Goal: Task Accomplishment & Management: Manage account settings

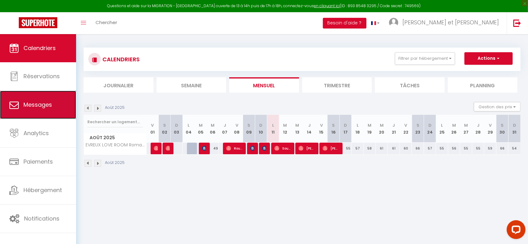
click at [38, 106] on span "Messages" at bounding box center [38, 105] width 29 height 8
select select "message"
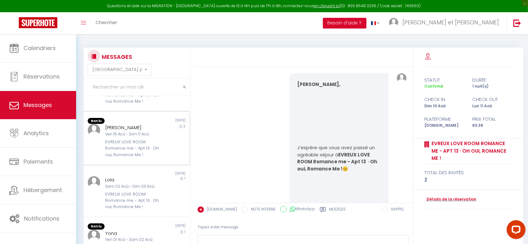
scroll to position [301, 0]
click at [124, 195] on div "EVREUX LOVE ROOM Romance me - Apt 13 · Oh oui, Romance Me !" at bounding box center [132, 199] width 54 height 19
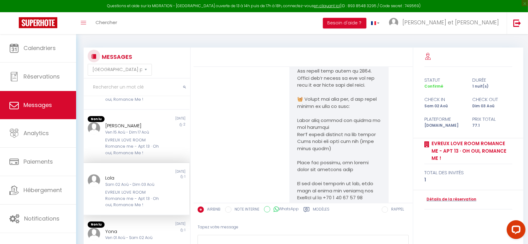
scroll to position [668, 0]
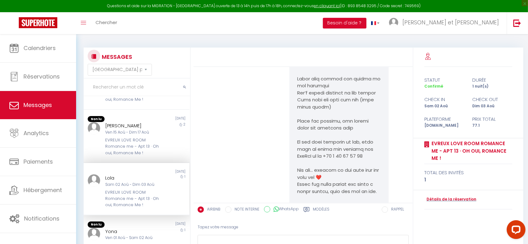
drag, startPoint x: 322, startPoint y: 118, endPoint x: 310, endPoint y: 115, distance: 12.9
click at [319, 117] on pre at bounding box center [339, 40] width 84 height 367
click at [322, 129] on pre at bounding box center [339, 40] width 84 height 367
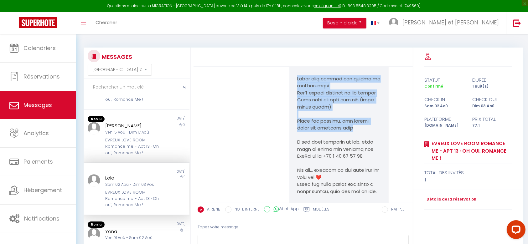
drag, startPoint x: 354, startPoint y: 142, endPoint x: 293, endPoint y: 94, distance: 76.8
click at [293, 94] on div at bounding box center [339, 40] width 99 height 382
copy pre "ve used sheets and towels in the bathroom Don’t forget anything in the fridge M…"
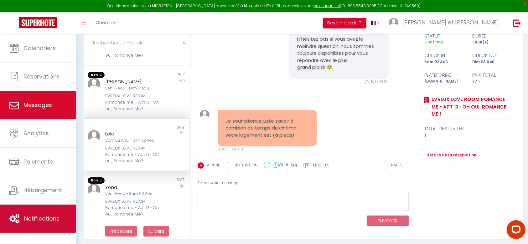
scroll to position [46, 0]
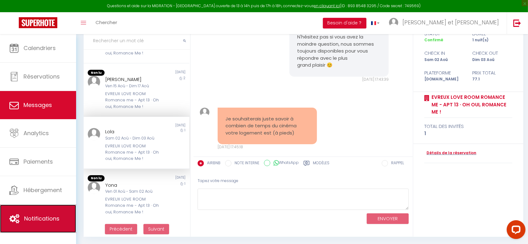
click at [38, 214] on link "Notifications" at bounding box center [38, 219] width 76 height 28
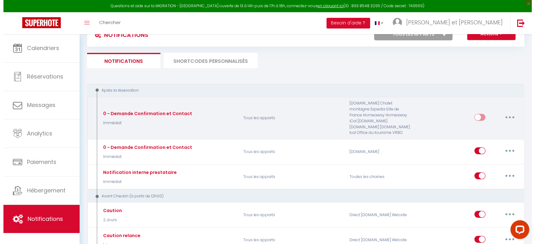
scroll to position [42, 0]
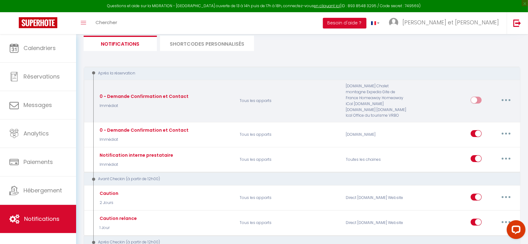
click at [177, 95] on div "0 - Demande Confirmation et Contact" at bounding box center [143, 96] width 91 height 7
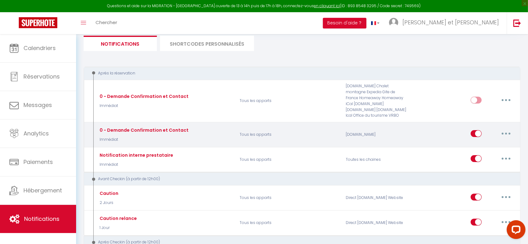
click at [163, 100] on div "0 - Demande Confirmation et Contact" at bounding box center [143, 96] width 91 height 7
click at [507, 138] on button "button" at bounding box center [507, 134] width 18 height 10
click at [482, 147] on link "Editer" at bounding box center [490, 148] width 46 height 11
type input "0 - Demande Confirmation et Contact"
select select "Immédiat"
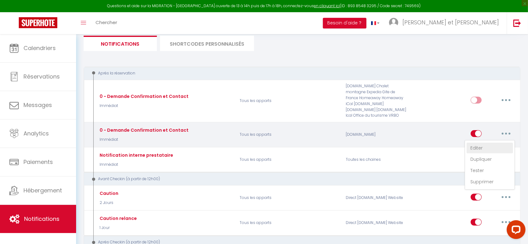
select select "if_booking_is_paid"
checkbox input "true"
checkbox input "false"
radio input "true"
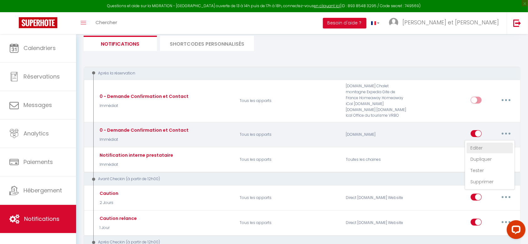
type input "Merci de confirmer votre réservation - [BOOKING:ID] - [GUEST:FIRST_NAME] [GUEST…"
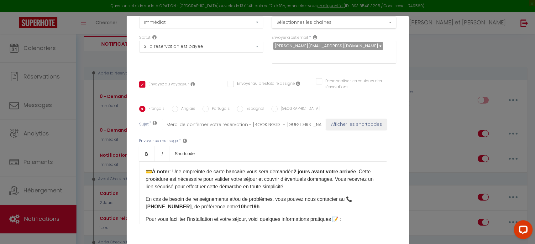
scroll to position [0, 0]
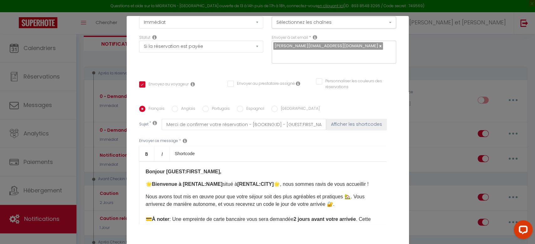
click at [451, 65] on div "Modifier la notification × Titre * 0 - Demande Confirmation et Contact Pour cet…" at bounding box center [267, 122] width 535 height 244
click at [525, 45] on div "Modifier la notification × Titre * 0 - Demande Confirmation et Contact Pour cet…" at bounding box center [267, 122] width 535 height 244
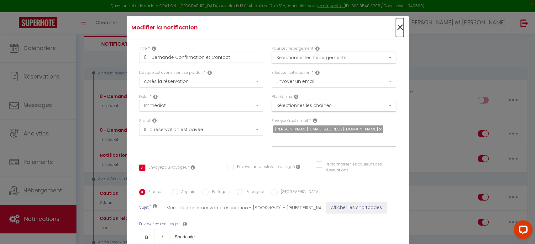
click at [396, 29] on span "×" at bounding box center [400, 27] width 8 height 19
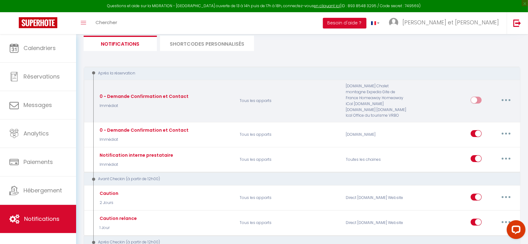
click at [511, 98] on button "button" at bounding box center [507, 100] width 18 height 10
click at [477, 119] on link "Editer" at bounding box center [490, 114] width 46 height 11
checkbox input "true"
checkbox input "false"
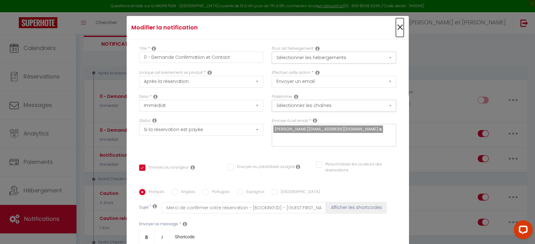
click at [396, 28] on span "×" at bounding box center [400, 27] width 8 height 19
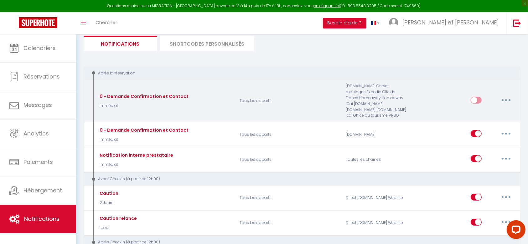
click at [511, 103] on button "button" at bounding box center [507, 100] width 18 height 10
click at [479, 114] on link "Editer" at bounding box center [490, 114] width 46 height 11
checkbox input "true"
checkbox input "false"
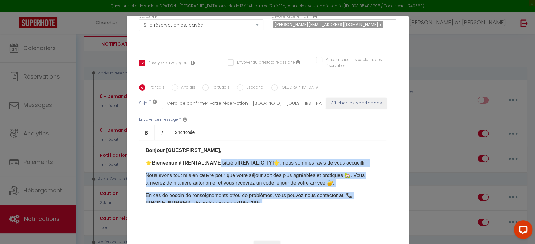
scroll to position [63, 0]
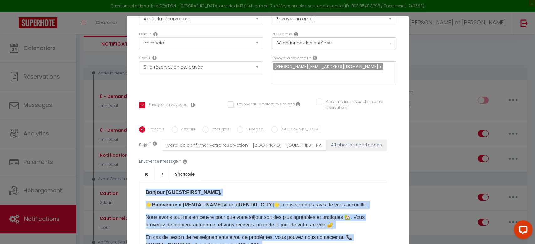
drag, startPoint x: 199, startPoint y: 153, endPoint x: 121, endPoint y: 168, distance: 79.8
click at [121, 168] on div "Modifier la notification × Titre * 0 - Demande Confirmation et Contact Pour cet…" at bounding box center [267, 122] width 535 height 244
copy div "Loremip [DOLOR:SITAM_CONS], 🌟 Adipiscin e [SEDDOE:TEMP] incid u [LABORE:ETDO] 🌟…"
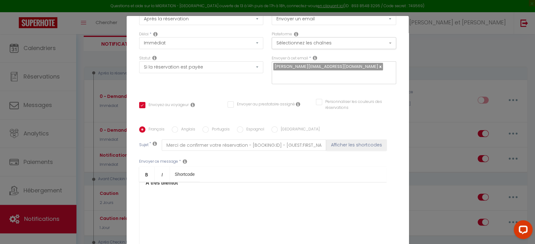
scroll to position [2, 0]
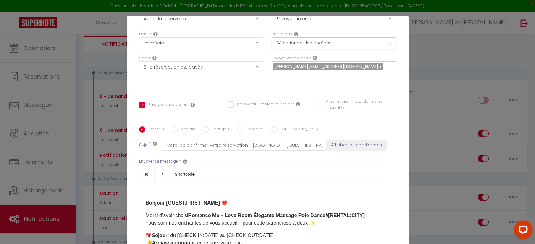
click at [146, 201] on strong "Bonjour [GUEST:FIRST_NAME] ❤️" at bounding box center [187, 203] width 82 height 5
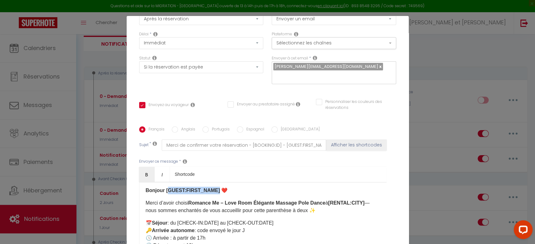
drag, startPoint x: 211, startPoint y: 183, endPoint x: 165, endPoint y: 183, distance: 46.1
click at [165, 188] on strong "Bonjour [GUEST:FIRST_NAME] ❤️" at bounding box center [187, 190] width 82 height 5
click at [328, 140] on button "Afficher les shortcodes" at bounding box center [356, 145] width 60 height 11
checkbox input "true"
checkbox input "false"
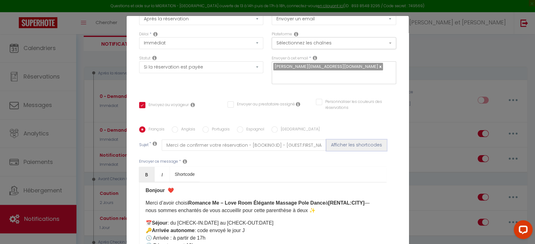
checkbox input "false"
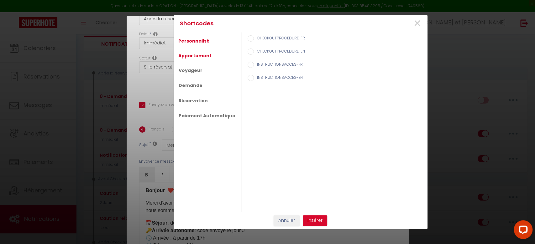
click at [203, 54] on link "Appartement" at bounding box center [194, 55] width 39 height 11
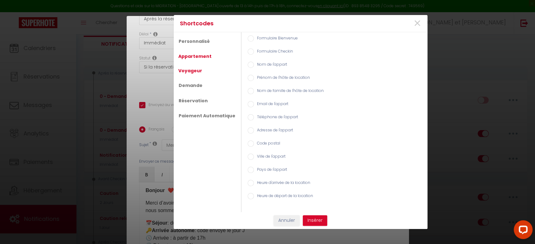
click at [186, 69] on link "Voyageur" at bounding box center [190, 70] width 30 height 11
click at [259, 52] on label "Prénom du voyageur" at bounding box center [275, 52] width 43 height 7
click at [254, 52] on input "Prénom du voyageur" at bounding box center [251, 52] width 6 height 6
radio input "true"
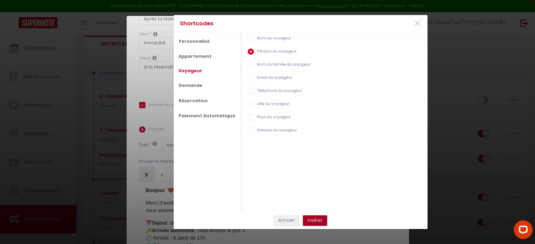
click at [312, 222] on button "Insérer" at bounding box center [315, 221] width 24 height 11
checkbox input "true"
checkbox input "false"
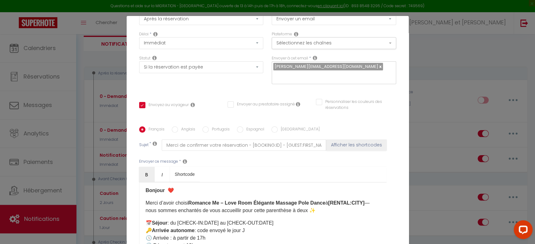
click at [161, 188] on strong "Bonjour ❤️" at bounding box center [160, 190] width 28 height 5
click at [216, 140] on input "Merci de confirmer votre réservation - [BOOKING:ID] - [GUEST:FIRST_NAME] [GUEST…" at bounding box center [244, 145] width 165 height 11
drag, startPoint x: 160, startPoint y: 137, endPoint x: 455, endPoint y: 144, distance: 294.7
click at [455, 144] on div "Modifier la notification × Titre * 0 - Demande Confirmation et Contact Pour cet…" at bounding box center [267, 122] width 535 height 244
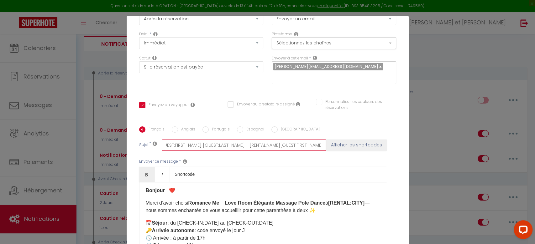
type input "V"
checkbox input "true"
checkbox input "false"
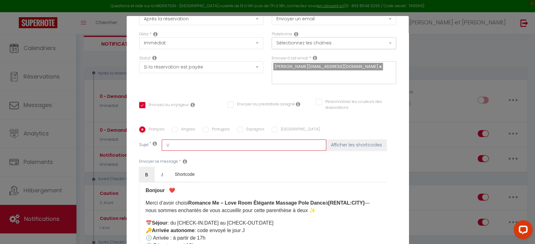
type input "Vo"
checkbox input "true"
checkbox input "false"
type input "Vot"
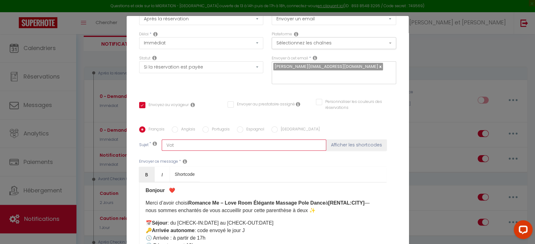
checkbox input "true"
checkbox input "false"
type input "Votr"
checkbox input "true"
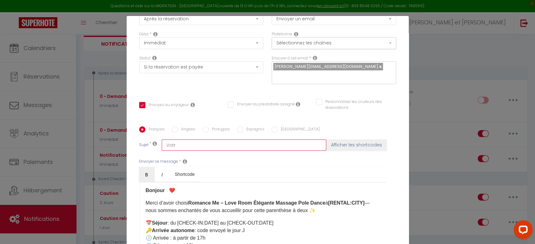
checkbox input "false"
type input "Votre"
checkbox input "true"
checkbox input "false"
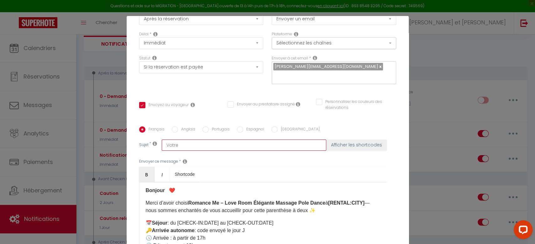
checkbox input "false"
type input "Votre"
checkbox input "true"
checkbox input "false"
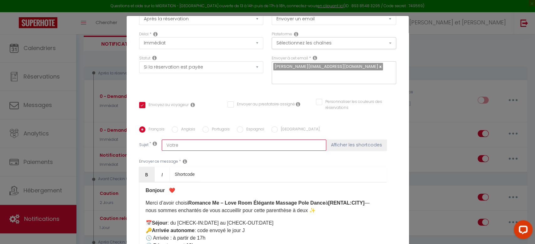
type input "Votre r"
checkbox input "true"
checkbox input "false"
type input "Votre ré"
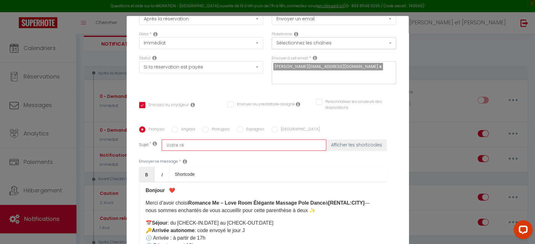
checkbox input "true"
checkbox input "false"
type input "Votre rés"
checkbox input "true"
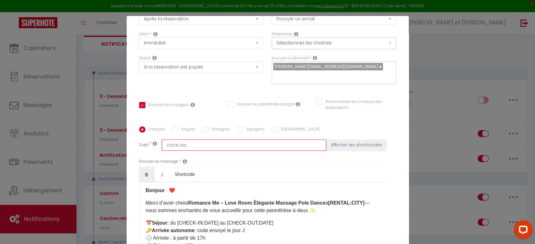
checkbox input "false"
type input "Votre rése"
checkbox input "true"
checkbox input "false"
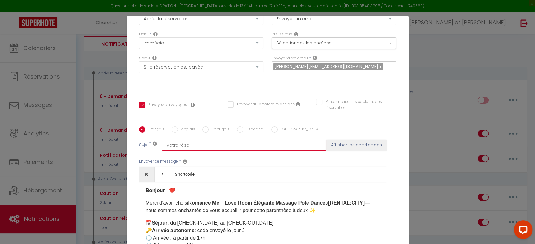
checkbox input "false"
type input "Votre réser"
checkbox input "true"
checkbox input "false"
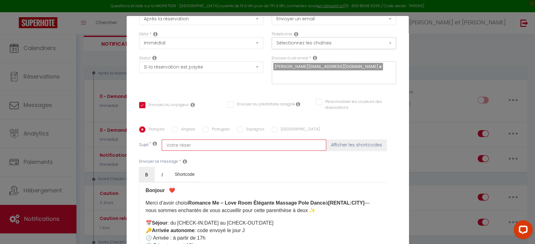
type input "Votre réserv"
checkbox input "true"
checkbox input "false"
type input "Votre réserva"
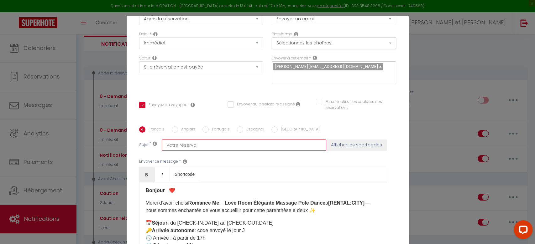
checkbox input "true"
checkbox input "false"
type input "Votre réservat"
checkbox input "true"
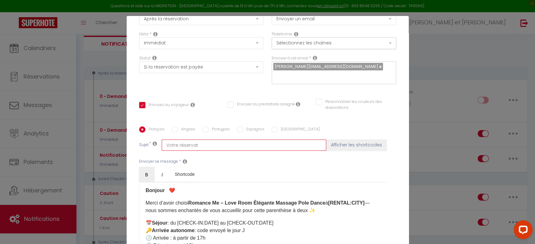
checkbox input "false"
type input "Votre réservati"
checkbox input "true"
checkbox input "false"
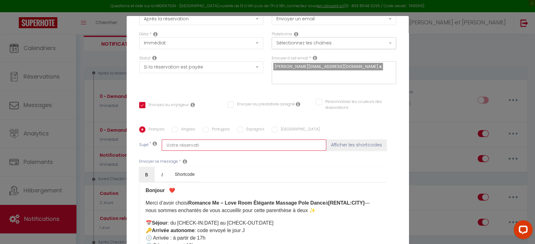
checkbox input "false"
type input "Votre réservatio"
checkbox input "true"
checkbox input "false"
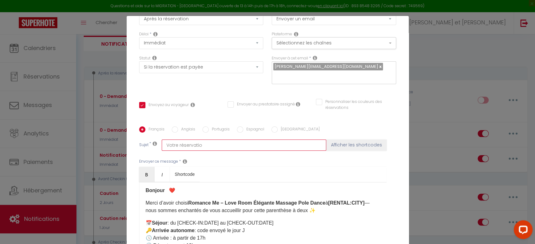
type input "Votre réservation"
checkbox input "true"
checkbox input "false"
type input "Votre réservation"
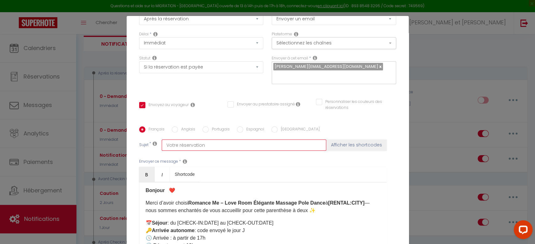
checkbox input "true"
checkbox input "false"
click at [344, 140] on button "Afficher les shortcodes" at bounding box center [356, 145] width 60 height 11
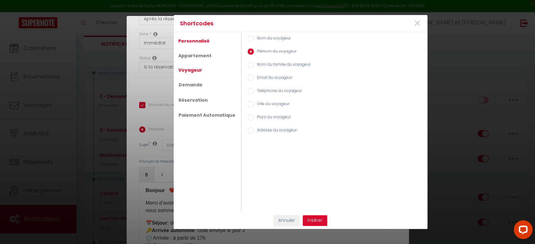
click at [208, 41] on link "Personnalisé" at bounding box center [193, 40] width 37 height 11
click at [208, 55] on link "Appartement" at bounding box center [194, 55] width 39 height 11
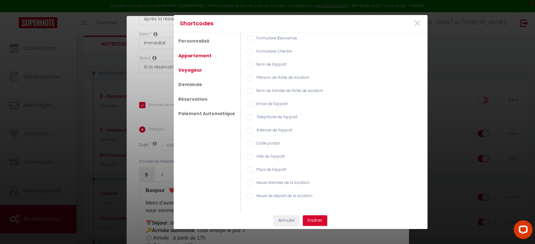
click at [198, 71] on link "Voyageur" at bounding box center [190, 70] width 30 height 11
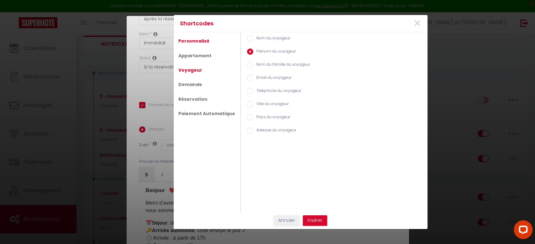
click at [201, 41] on link "Personnalisé" at bounding box center [193, 40] width 37 height 11
click at [191, 97] on link "Réservation" at bounding box center [192, 99] width 35 height 11
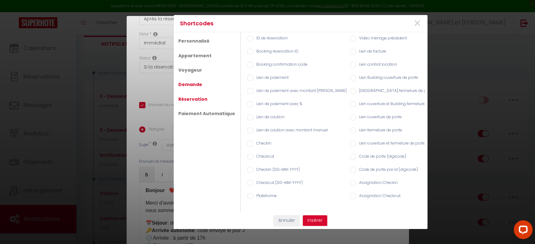
click at [198, 80] on link "Demande" at bounding box center [190, 84] width 30 height 11
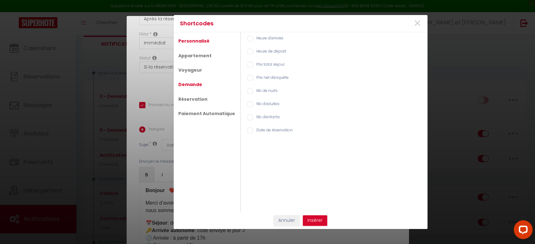
click at [202, 40] on link "Personnalisé" at bounding box center [193, 40] width 37 height 11
click at [288, 217] on button "Annuler" at bounding box center [287, 221] width 26 height 11
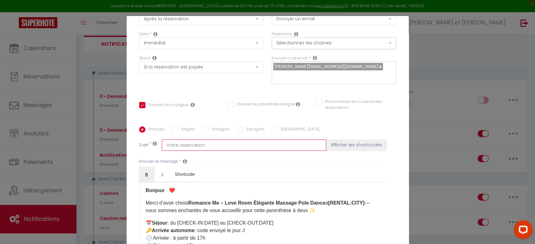
click at [207, 140] on input "Votre réservation" at bounding box center [244, 145] width 165 height 11
type input "Votre réservation R"
checkbox input "true"
checkbox input "false"
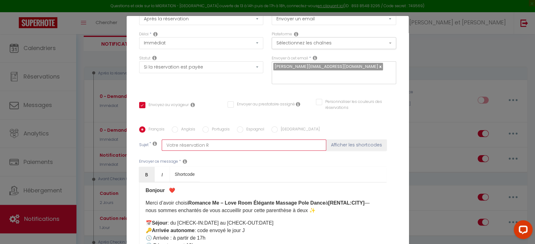
type input "Votre réservation Ro"
checkbox input "true"
checkbox input "false"
type input "Votre réservation Rom"
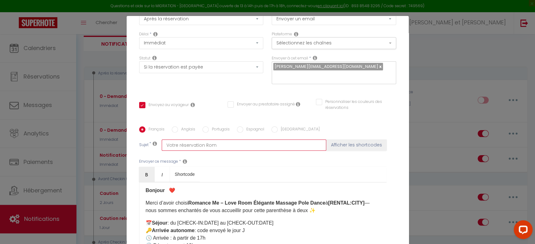
checkbox input "true"
checkbox input "false"
type input "Votre réservation [GEOGRAPHIC_DATA]"
checkbox input "true"
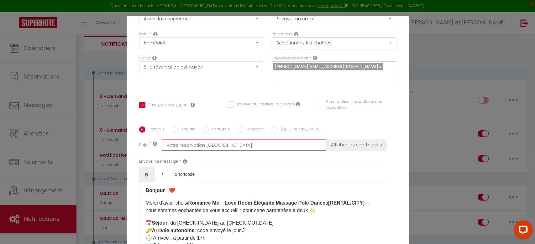
checkbox input "false"
type input "Votre réservation Roman"
checkbox input "true"
checkbox input "false"
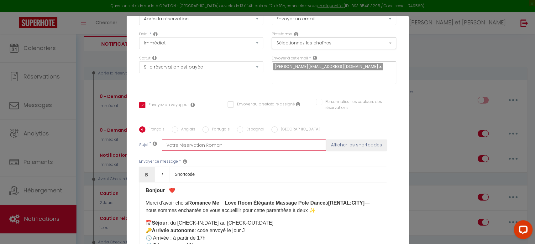
checkbox input "false"
type input "Votre réservation Romanc"
checkbox input "true"
checkbox input "false"
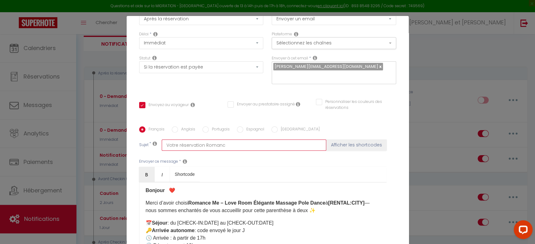
type input "Votre réservation Romance"
checkbox input "true"
checkbox input "false"
type input "Votre réservation Romance"
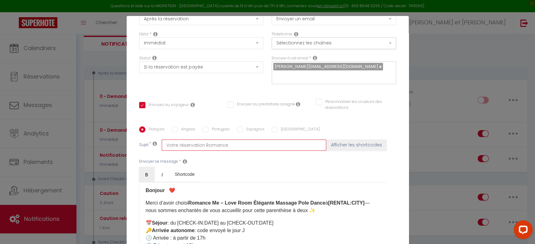
checkbox input "true"
checkbox input "false"
type input "Votre réservation Romance M"
checkbox input "true"
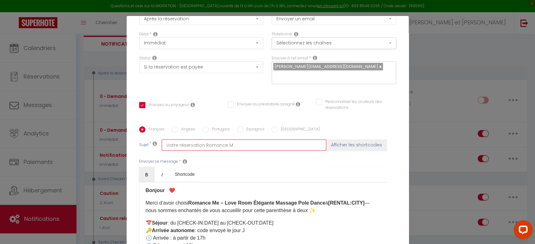
checkbox input "false"
type input "Votre réservation Romance Me"
checkbox input "true"
checkbox input "false"
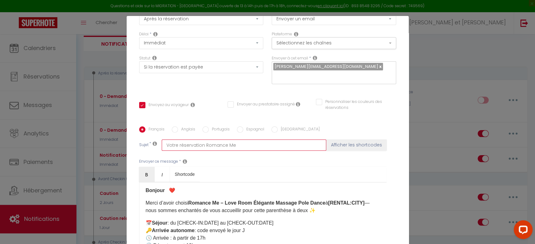
checkbox input "false"
type input "Votre réservation Romance Me"
checkbox input "true"
checkbox input "false"
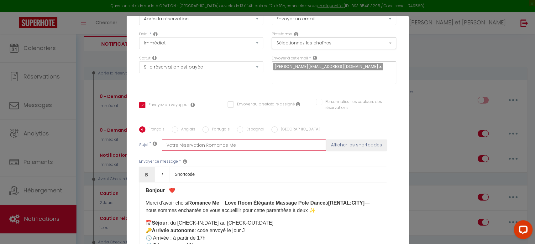
type input "Votre réservation Romance Me à"
checkbox input "true"
checkbox input "false"
type input "Votre réservation Romance Me à"
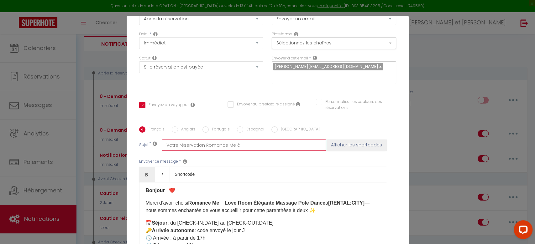
checkbox input "true"
checkbox input "false"
type input "Votre réservation Romance Me à E"
checkbox input "true"
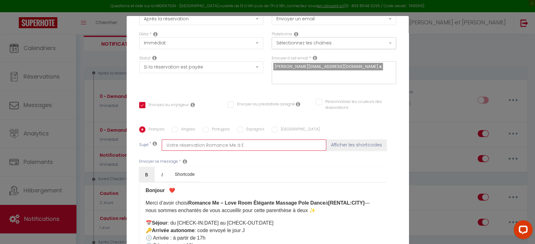
checkbox input "false"
type input "Votre réservation Romance Me à Ev"
checkbox input "true"
checkbox input "false"
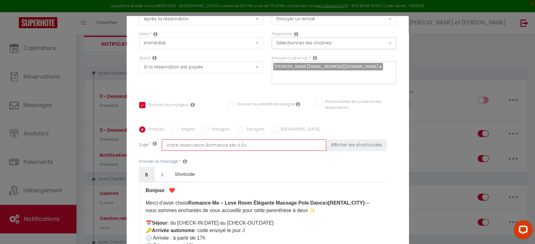
checkbox input "false"
type input "Votre réservation Romance Me à Evr"
checkbox input "true"
checkbox input "false"
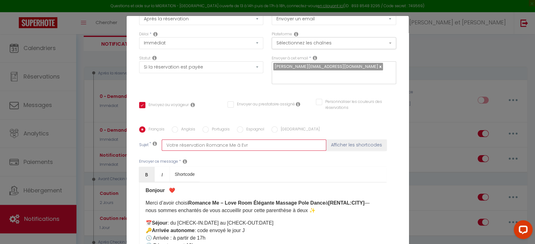
type input "Votre réservation Romance Me à [GEOGRAPHIC_DATA]"
checkbox input "true"
checkbox input "false"
type input "Votre réservation Romance Me à [GEOGRAPHIC_DATA]"
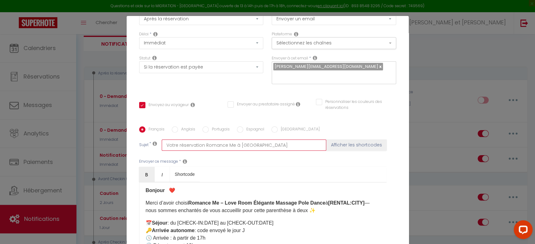
checkbox input "true"
checkbox input "false"
type input "Votre réservation Romance Me à [GEOGRAPHIC_DATA]"
checkbox input "true"
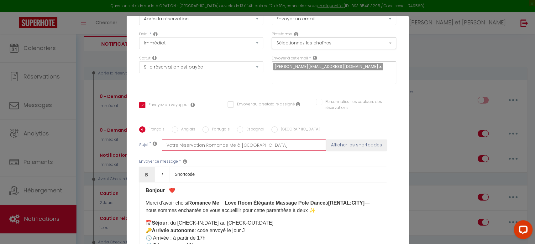
checkbox input "false"
type input "Votre réservation Romance Me à [GEOGRAPHIC_DATA]"
checkbox input "true"
checkbox input "false"
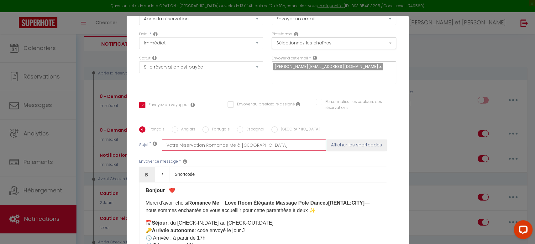
checkbox input "false"
type input "Votre réservation Romance Me à [GEOGRAPHIC_DATA]"
click at [164, 188] on strong "Bonjour ❤️" at bounding box center [161, 190] width 30 height 5
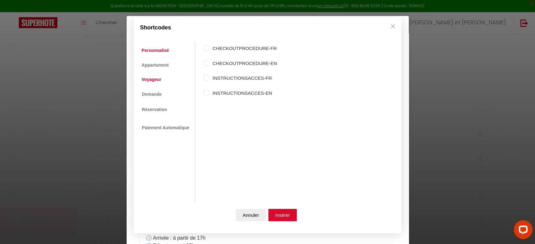
click at [156, 80] on link "Voyageur" at bounding box center [152, 79] width 26 height 11
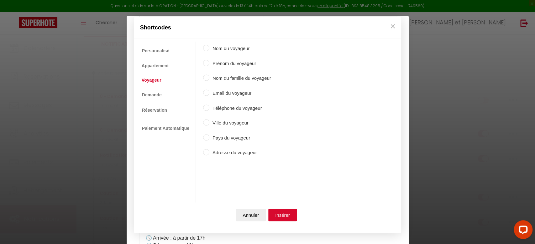
click at [219, 64] on label "Prénom du voyageur" at bounding box center [240, 64] width 62 height 8
click at [209, 64] on input "Prénom du voyageur" at bounding box center [206, 63] width 6 height 6
radio input "true"
click at [286, 218] on button "Insérer" at bounding box center [282, 215] width 29 height 13
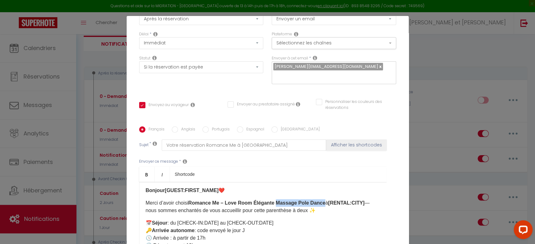
drag, startPoint x: 317, startPoint y: 197, endPoint x: 271, endPoint y: 192, distance: 46.0
click at [271, 200] on p "Merci d’avoir choisi Romance Me – Love Room Élégante Massage Pole Dance à [RENT…" at bounding box center [263, 207] width 234 height 15
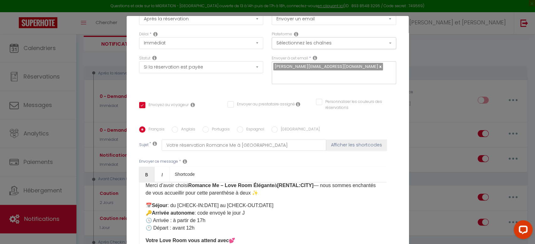
scroll to position [2, 0]
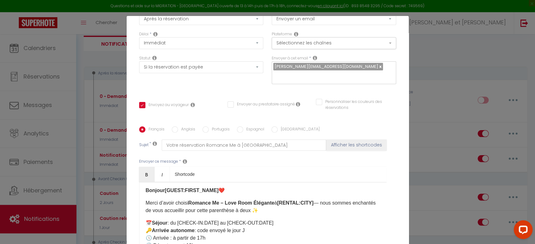
drag, startPoint x: 210, startPoint y: 221, endPoint x: 215, endPoint y: 218, distance: 5.2
click at [209, 221] on p "📅 Séjour : du [CHECK-IN:DATE] au [CHECK-OUT:DATE] 🔑 Arrivée autonome : code env…" at bounding box center [263, 235] width 234 height 30
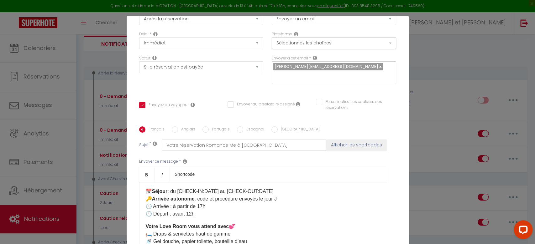
scroll to position [41, 0]
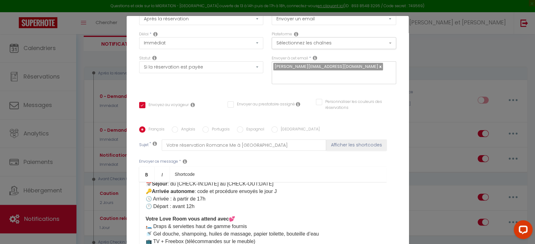
drag, startPoint x: 330, startPoint y: 227, endPoint x: 283, endPoint y: 224, distance: 46.8
click at [283, 224] on p "Votre Love Room vous attend avec 💕 🛏️ Draps & serviettes haut de gamme fournis …" at bounding box center [263, 235] width 234 height 38
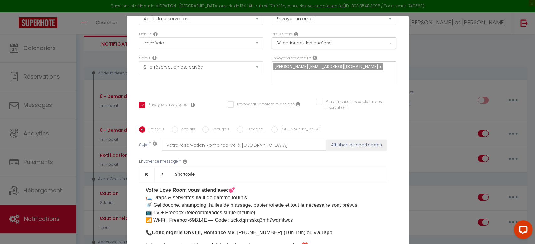
scroll to position [83, 0]
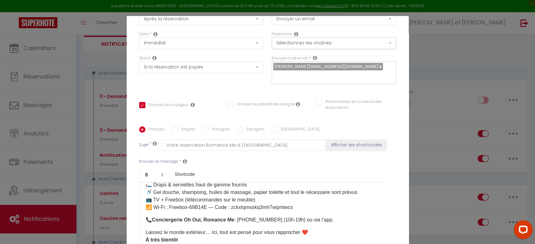
click at [259, 192] on p "Votre Love Room vous attend avec 💕 🛏️ Draps & serviettes haut de gamme fournis …" at bounding box center [263, 193] width 234 height 38
drag, startPoint x: 288, startPoint y: 197, endPoint x: 164, endPoint y: 196, distance: 123.5
click at [164, 196] on p "Votre Love Room vous attend avec 💕 🛏️ Draps & serviettes haut de gamme fournis …" at bounding box center [263, 193] width 234 height 38
drag, startPoint x: 292, startPoint y: 210, endPoint x: 270, endPoint y: 209, distance: 22.3
click at [270, 217] on p "📞 Conciergerie Oh Oui, Romance Me : [PHONE_NUMBER] (10h-19h) ou via l’app." at bounding box center [263, 221] width 234 height 8
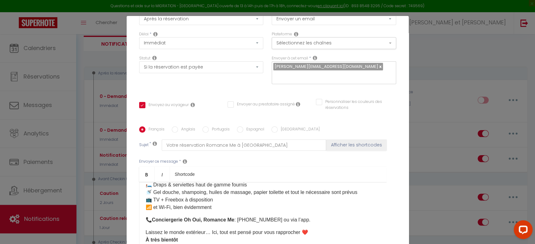
click at [201, 229] on p "Laissez le monde extérieur… [PERSON_NAME], tout est pensé pour vous rapprocher …" at bounding box center [263, 236] width 234 height 15
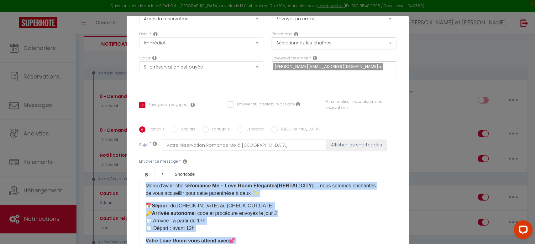
scroll to position [0, 0]
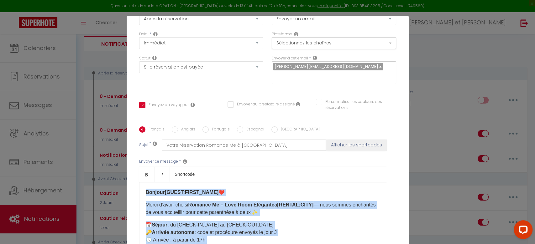
drag, startPoint x: 185, startPoint y: 191, endPoint x: 138, endPoint y: 183, distance: 47.9
click at [139, 183] on div "Bonjour [GUEST:FIRST_NAME] ​ ❤️ Merci d’avoir choisi Romance Me – Love Room Élé…" at bounding box center [263, 213] width 248 height 63
copy div "Bonjour [GUEST:FIRST_NAME] ​ ❤️ Merci d’avoir choisi Romance Me – Love Room Élé…"
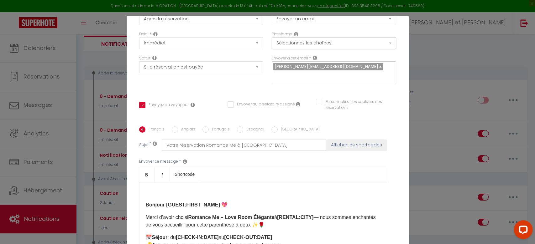
click at [146, 202] on strong "Bonjour [GUEST:FIRST_NAME] 💖" at bounding box center [187, 204] width 82 height 5
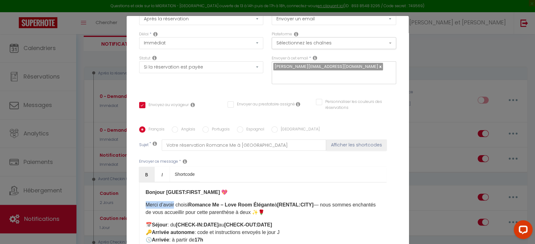
drag, startPoint x: 171, startPoint y: 195, endPoint x: 140, endPoint y: 194, distance: 30.7
click at [140, 194] on div "Bonjour [GUEST:FIRST_NAME] 💖 Merci d’avoir choisi Romance Me – Love Room Élégan…" at bounding box center [263, 213] width 248 height 63
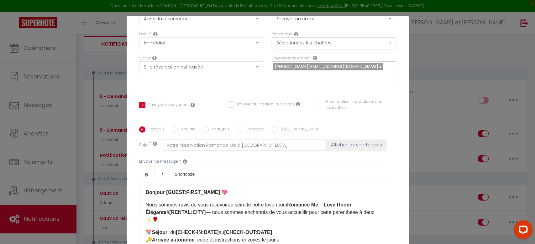
click at [222, 202] on p "Nous sommes ravis de vous recevoirau sein de notre love room Romance Me – Love …" at bounding box center [263, 213] width 234 height 23
drag, startPoint x: 163, startPoint y: 203, endPoint x: 134, endPoint y: 202, distance: 28.5
click at [138, 202] on div "Français Anglais Portugais Espagnol Italien Sujet * Votre réservation Romance M…" at bounding box center [268, 190] width 260 height 126
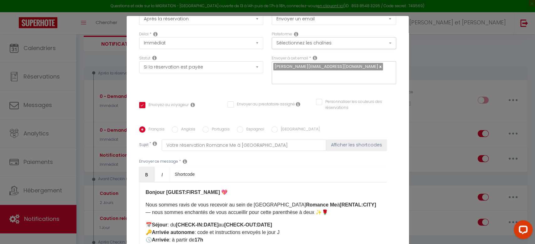
click at [184, 202] on p "Nous sommes ravis de vous recevoir au sein de notre love room Romance Me à [REN…" at bounding box center [263, 209] width 234 height 15
drag, startPoint x: 276, startPoint y: 202, endPoint x: 176, endPoint y: 203, distance: 100.9
click at [176, 203] on p "Nous sommes echantés de vous recevoir au sein de notre love room Romance Me à […" at bounding box center [263, 209] width 234 height 15
click at [288, 207] on div "Bonjour [GUEST:FIRST_NAME] 💖 Nous sommes echantés de vous recevoir au sein de n…" at bounding box center [263, 213] width 248 height 63
click at [266, 202] on p "Nous sommes echantés de vous recevoir au sein de notre love room Romance Me à […" at bounding box center [263, 209] width 234 height 15
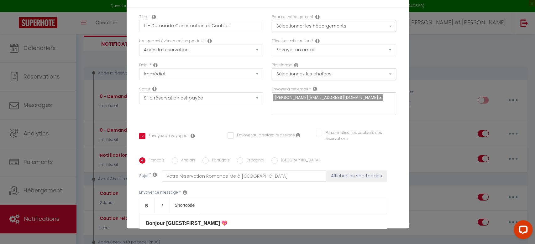
drag, startPoint x: 191, startPoint y: 144, endPoint x: 141, endPoint y: 141, distance: 49.6
click at [141, 148] on div "Français Anglais Portugais Espagnol Italien Sujet * Votre réservation Romance M…" at bounding box center [267, 220] width 257 height 145
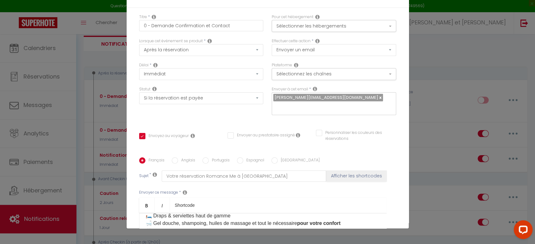
scroll to position [83, 0]
copy div "Bonjour [GUEST:FIRST_NAME] 💖 Nous sommes echantés de vous recevoir au sein de n…"
click at [183, 158] on label "Anglais" at bounding box center [186, 161] width 17 height 7
click at [178, 158] on input "Anglais" at bounding box center [175, 161] width 6 height 6
radio input "true"
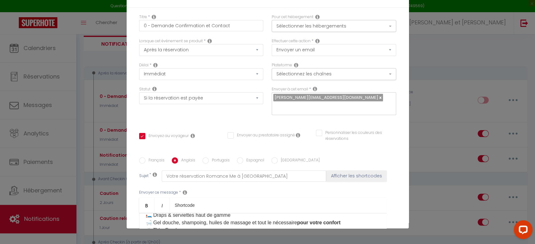
checkbox input "true"
checkbox input "false"
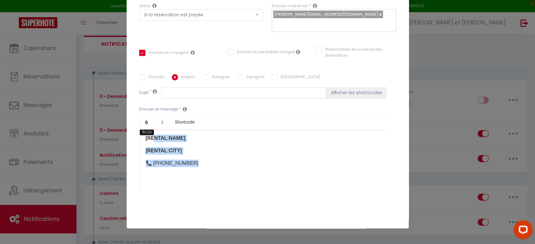
scroll to position [0, 0]
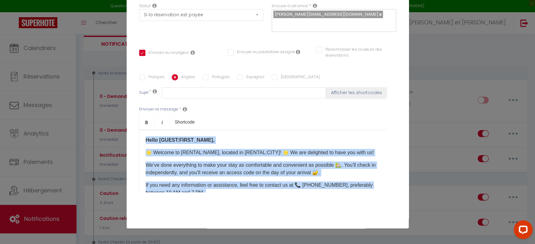
drag, startPoint x: 215, startPoint y: 155, endPoint x: 127, endPoint y: 85, distance: 112.0
click at [127, 85] on div "Titre * 0 - Demande Confirmation et Contact Pour cet hébergement Sélectionner l…" at bounding box center [268, 74] width 282 height 300
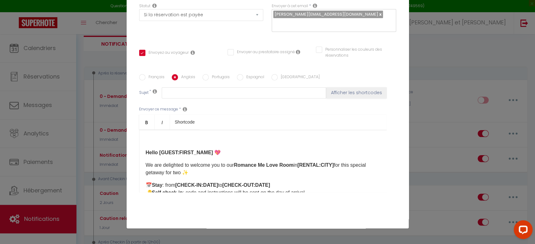
click at [141, 142] on div "​ Hello [GUEST:FIRST_NAME] 💖 We are delighted to welcome you to our Romance Me …" at bounding box center [263, 161] width 248 height 63
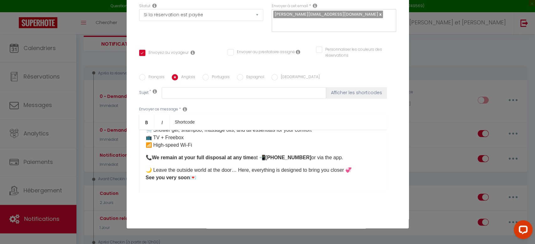
scroll to position [94, 0]
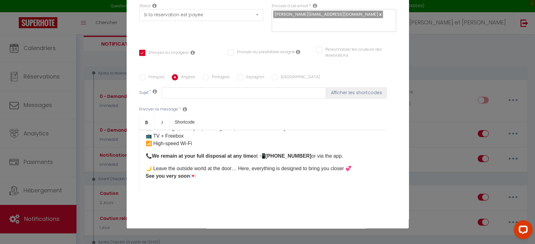
click at [246, 74] on label "Espagnol" at bounding box center [253, 77] width 21 height 7
click at [243, 74] on input "Espagnol" at bounding box center [240, 77] width 6 height 6
radio input "true"
checkbox input "true"
checkbox input "false"
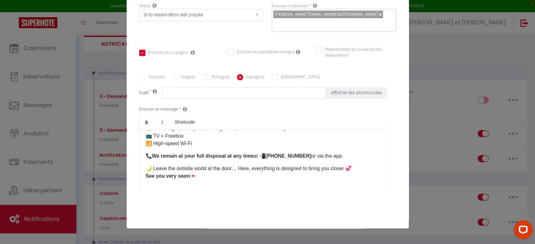
checkbox input "false"
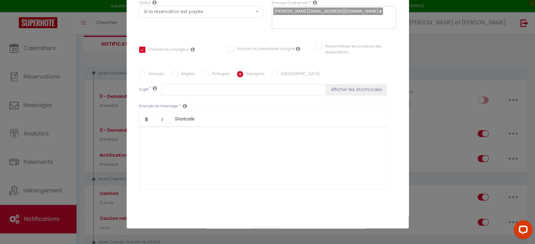
scroll to position [105, 0]
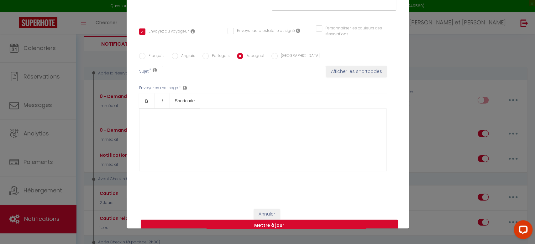
click at [170, 109] on div at bounding box center [263, 140] width 248 height 63
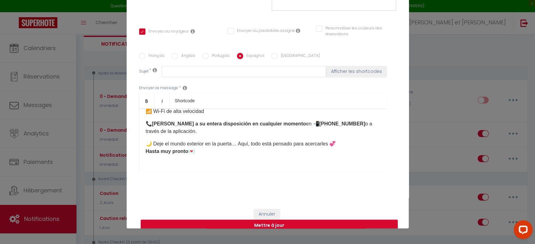
scroll to position [109, 0]
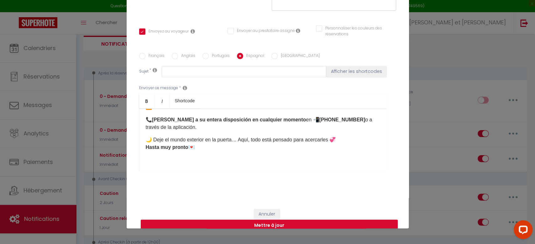
click at [278, 53] on label "[GEOGRAPHIC_DATA]" at bounding box center [299, 56] width 42 height 7
click at [273, 53] on input "[GEOGRAPHIC_DATA]" at bounding box center [274, 56] width 6 height 6
radio input "true"
checkbox input "true"
checkbox input "false"
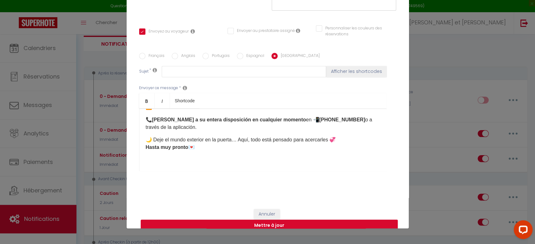
checkbox input "false"
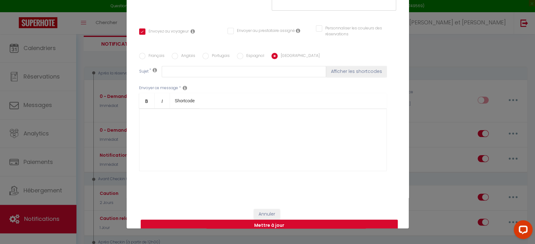
click at [201, 153] on div at bounding box center [263, 140] width 248 height 63
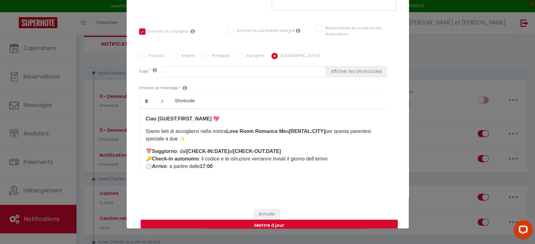
click at [141, 111] on div "Ciao [GUEST:FIRST_NAME] 💖 Siamo lieti di accogliervi nella nostra Love Room Rom…" at bounding box center [263, 140] width 248 height 63
click at [267, 220] on button "Mettre à jour" at bounding box center [269, 226] width 257 height 12
checkbox input "true"
checkbox input "false"
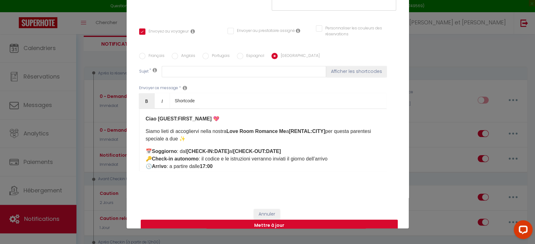
scroll to position [98, 0]
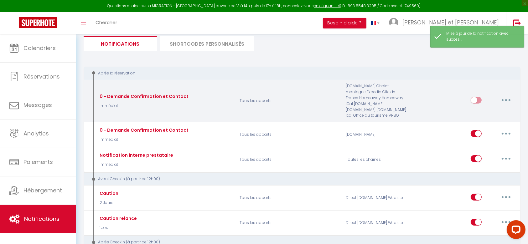
click at [502, 98] on button "button" at bounding box center [507, 100] width 18 height 10
click at [486, 116] on link "Editer" at bounding box center [490, 114] width 46 height 11
type input "0 - Demande Confirmation et Contact"
select select "Immédiat"
select select "if_booking_is_paid"
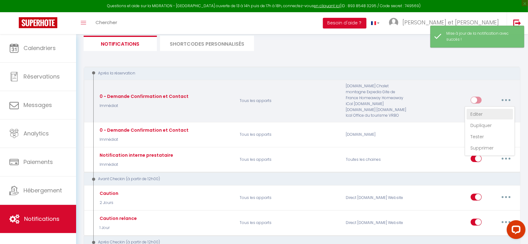
checkbox input "true"
checkbox input "false"
radio input "true"
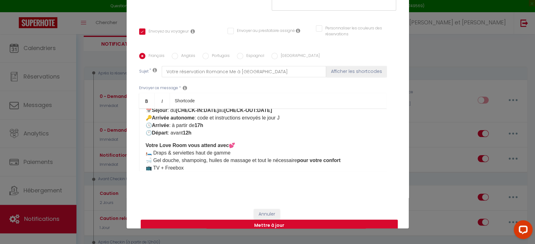
scroll to position [0, 0]
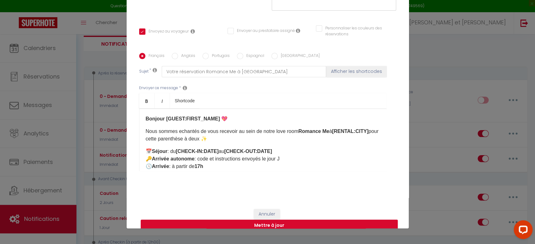
drag, startPoint x: 193, startPoint y: 141, endPoint x: 143, endPoint y: 101, distance: 64.7
click at [143, 109] on div "Bonjour [GUEST:FIRST_NAME] 💖 Nous sommes echantés de vous recevoir au sein de n…" at bounding box center [263, 140] width 248 height 63
copy div "Bonjour [GUEST:FIRST_NAME] 💖 Nous sommes echantés de vous recevoir au sein de n…"
click at [259, 220] on button "Mettre à jour" at bounding box center [269, 226] width 257 height 12
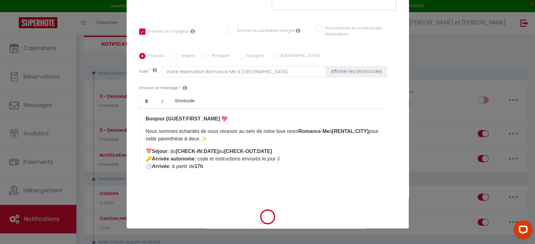
scroll to position [98, 0]
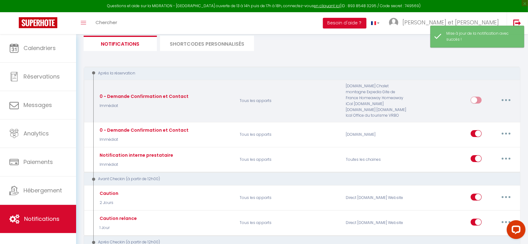
click at [475, 98] on input "checkbox" at bounding box center [476, 101] width 11 height 9
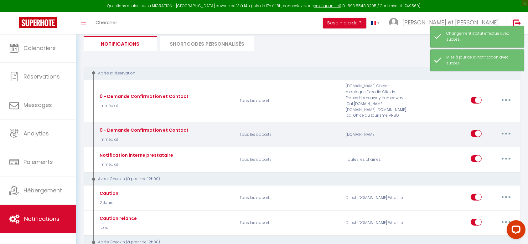
click at [506, 133] on icon "button" at bounding box center [507, 134] width 2 height 2
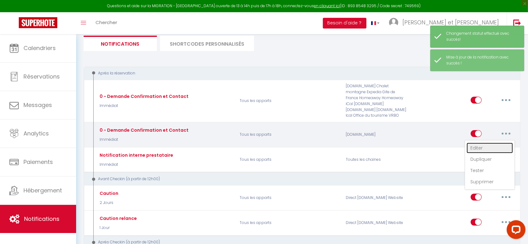
click at [477, 148] on link "Editer" at bounding box center [490, 148] width 46 height 11
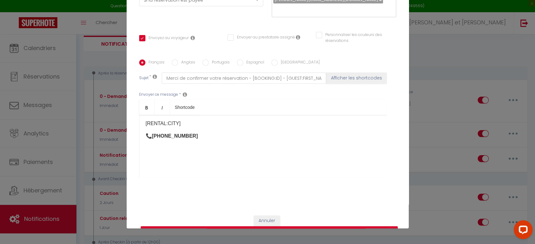
scroll to position [105, 0]
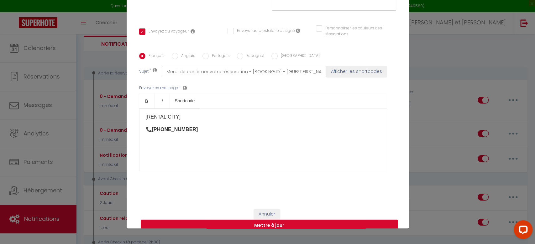
drag, startPoint x: 200, startPoint y: 124, endPoint x: 154, endPoint y: 115, distance: 46.7
click at [154, 115] on div "Bonjour [GUEST:FIRST_NAME], 🌟 Bienvenue à [RENTAL:NAME] situé à [RENTAL:CITY] 🌟…" at bounding box center [263, 140] width 248 height 63
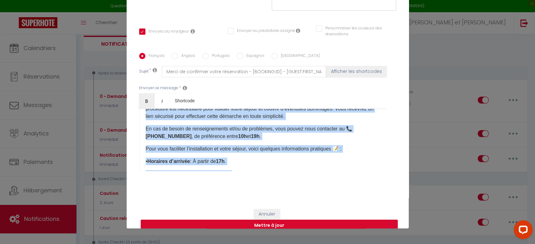
scroll to position [0, 0]
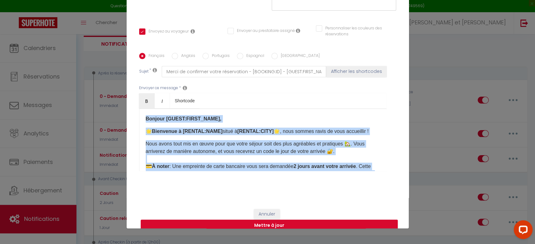
drag, startPoint x: 188, startPoint y: 123, endPoint x: 131, endPoint y: 88, distance: 66.5
click at [131, 88] on div "Titre * 0 - Demande Confirmation et Contact Pour cet hébergement Sélectionner l…" at bounding box center [268, 53] width 282 height 300
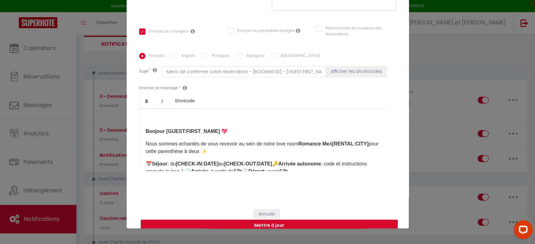
click at [139, 121] on div "Bonjour [GUEST:FIRST_NAME] 💖 Nous sommes echantés de vous recevoir au sein de n…" at bounding box center [263, 140] width 248 height 63
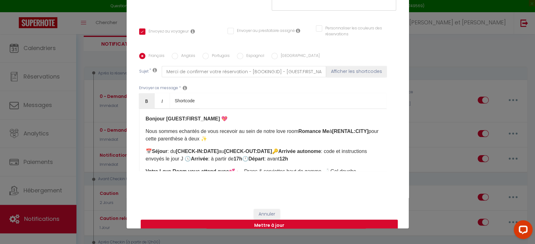
click at [278, 53] on label "[GEOGRAPHIC_DATA]" at bounding box center [299, 56] width 42 height 7
click at [275, 53] on input "[GEOGRAPHIC_DATA]" at bounding box center [274, 56] width 6 height 6
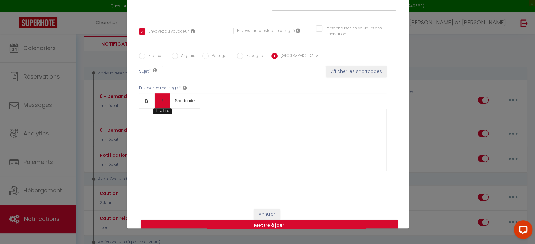
click at [163, 99] on link "Italic" at bounding box center [162, 100] width 15 height 15
click at [155, 118] on div "​" at bounding box center [263, 140] width 248 height 63
drag, startPoint x: 155, startPoint y: 117, endPoint x: 155, endPoint y: 107, distance: 10.0
click at [138, 115] on div "Français Anglais Portugais Espagnol Italien Sujet * Afficher les shortcodes Env…" at bounding box center [268, 116] width 260 height 126
click at [160, 99] on icon "Italic" at bounding box center [162, 101] width 5 height 5
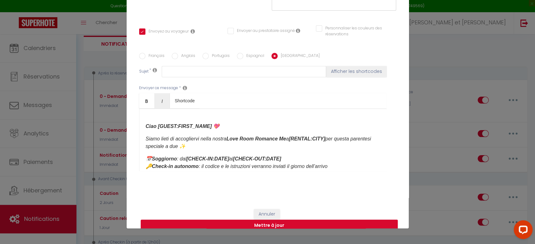
click at [146, 124] on strong "Ciao [GUEST:FIRST_NAME] 💖" at bounding box center [183, 126] width 74 height 5
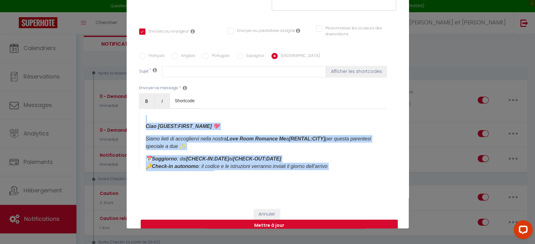
drag, startPoint x: 193, startPoint y: 143, endPoint x: 118, endPoint y: 79, distance: 99.4
click at [118, 79] on div "Modifier la notification × Titre * 0 - Demande Confirmation et Contact Pour cet…" at bounding box center [267, 122] width 535 height 244
click at [163, 93] on link "Italic" at bounding box center [162, 100] width 15 height 15
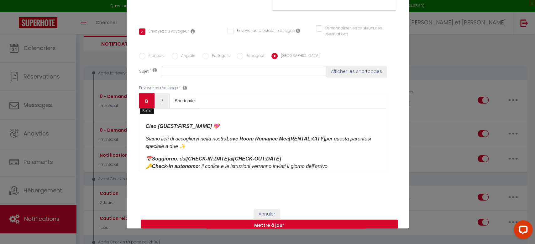
click at [143, 93] on link "Bold" at bounding box center [146, 100] width 15 height 15
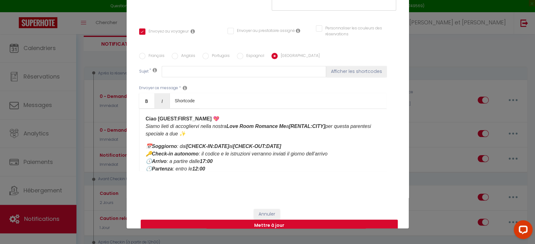
drag, startPoint x: 186, startPoint y: 141, endPoint x: 95, endPoint y: 78, distance: 110.7
click at [95, 78] on div "Modifier la notification × Titre * 0 - Demande Confirmation et Contact Pour cet…" at bounding box center [267, 122] width 535 height 244
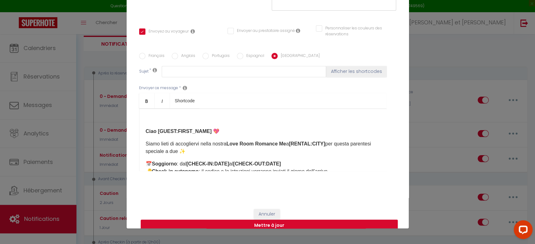
click at [146, 129] on strong "Ciao [GUEST:FIRST_NAME] 💖" at bounding box center [183, 131] width 74 height 5
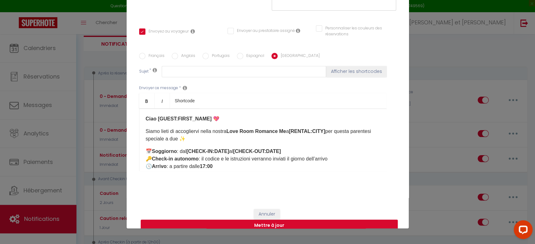
click at [247, 53] on label "Espagnol" at bounding box center [253, 56] width 21 height 7
click at [243, 53] on input "Espagnol" at bounding box center [240, 56] width 6 height 6
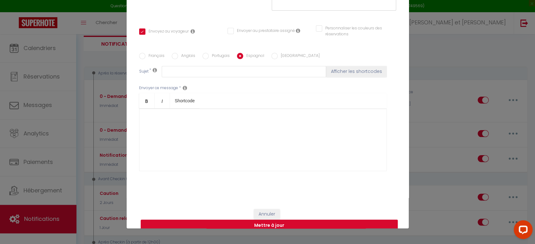
click at [159, 115] on div at bounding box center [263, 140] width 248 height 63
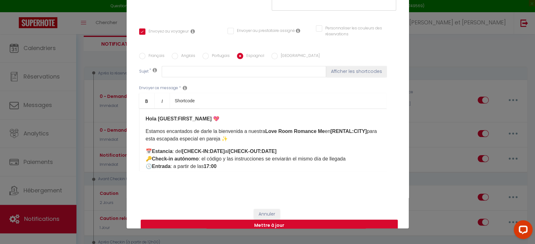
click at [179, 53] on label "Anglais" at bounding box center [186, 56] width 17 height 7
click at [178, 53] on input "Anglais" at bounding box center [175, 56] width 6 height 6
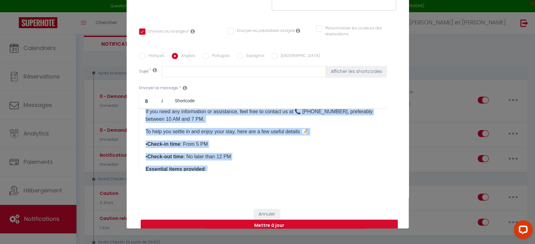
scroll to position [333, 0]
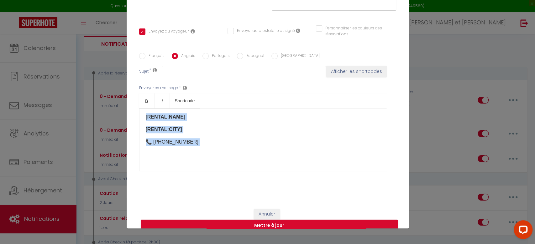
drag, startPoint x: 144, startPoint y: 109, endPoint x: 265, endPoint y: 185, distance: 142.9
click at [265, 185] on div "Titre * 0 - Demande Confirmation et Contact Pour cet hébergement Sélectionner l…" at bounding box center [268, 53] width 282 height 300
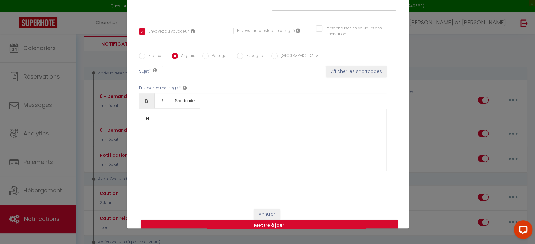
scroll to position [0, 0]
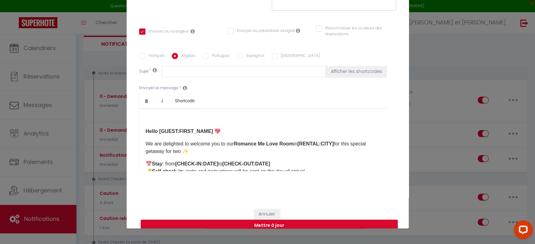
click at [146, 129] on strong "Hello [GUEST:FIRST_NAME] 💖" at bounding box center [183, 131] width 75 height 5
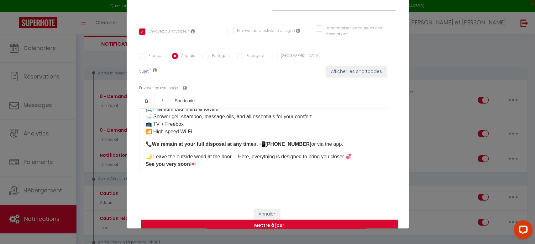
scroll to position [94, 0]
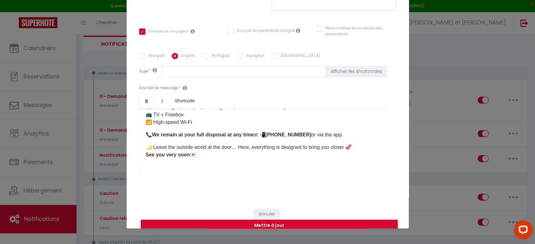
click at [153, 53] on label "Français" at bounding box center [154, 56] width 19 height 7
click at [145, 53] on input "Français" at bounding box center [142, 56] width 6 height 6
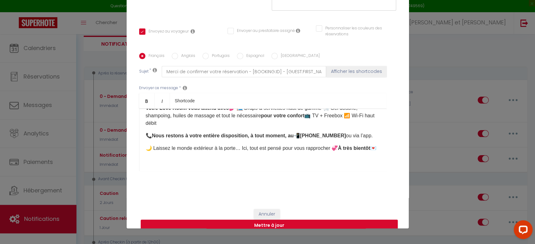
scroll to position [11, 0]
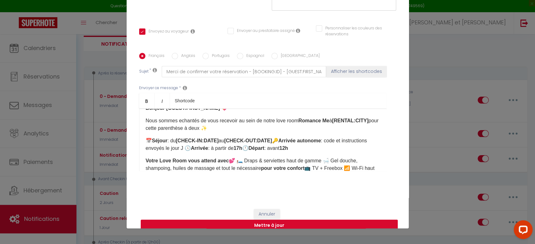
click at [268, 220] on button "Mettre à jour" at bounding box center [269, 226] width 257 height 12
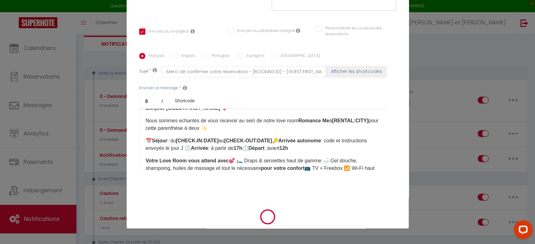
scroll to position [98, 0]
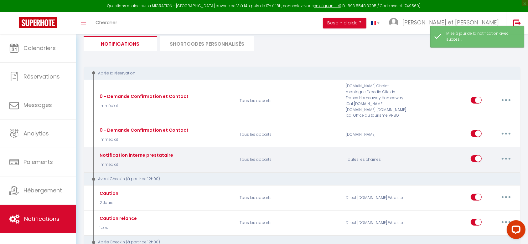
click at [505, 162] on button "button" at bounding box center [507, 159] width 18 height 10
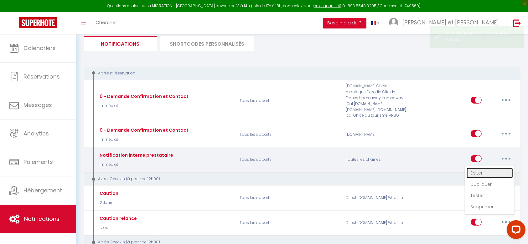
click at [479, 175] on link "Editer" at bounding box center [490, 173] width 46 height 11
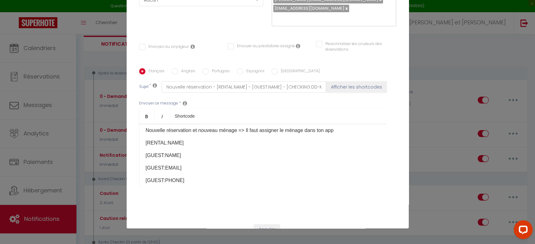
scroll to position [0, 0]
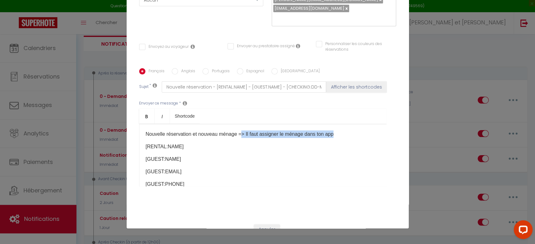
drag, startPoint x: 349, startPoint y: 128, endPoint x: 238, endPoint y: 123, distance: 111.0
click at [238, 131] on p "Nouvelle réservation et nouveau ménage => Il faut assigner le ménage dans ton a…" at bounding box center [263, 135] width 234 height 8
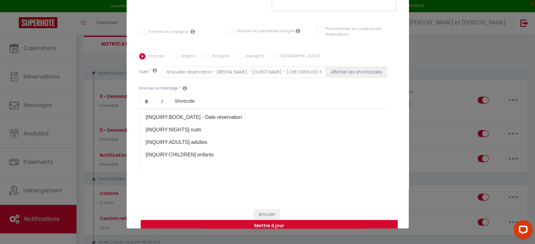
scroll to position [113, 0]
click at [252, 220] on button "Mettre à jour" at bounding box center [269, 226] width 257 height 12
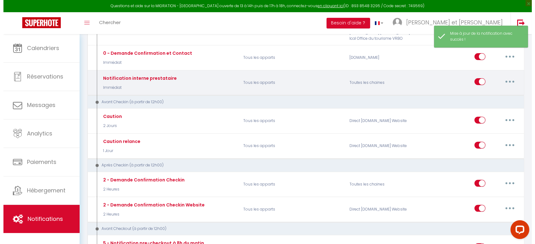
scroll to position [125, 0]
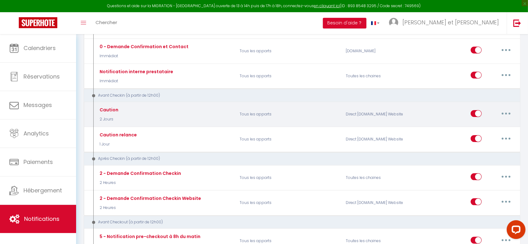
click at [507, 113] on button "button" at bounding box center [507, 114] width 18 height 10
click at [484, 131] on link "Editer" at bounding box center [490, 128] width 46 height 11
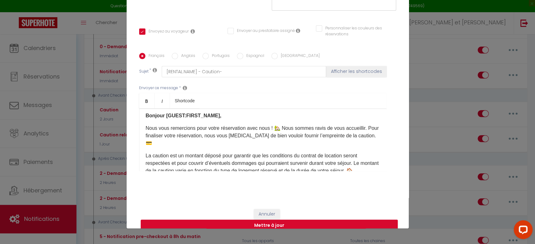
scroll to position [0, 0]
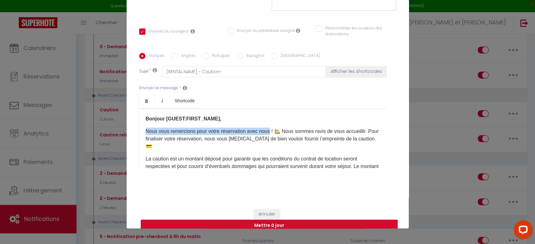
drag, startPoint x: 266, startPoint y: 122, endPoint x: 138, endPoint y: 124, distance: 127.9
click at [139, 124] on div "Bonjour [GUEST:FIRST_NAME], Nous vous remercions pour votre réservation avec no…" at bounding box center [263, 140] width 248 height 63
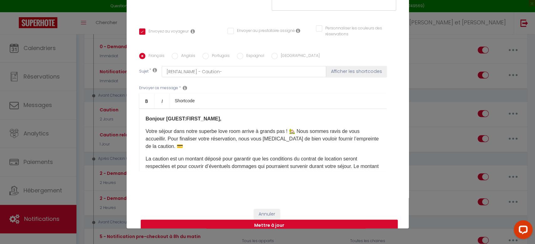
click at [291, 128] on p "Votre séjour dans notre superbe love room arrive à grands pas ! 🏡 Nous sommes r…" at bounding box center [263, 139] width 234 height 23
click at [239, 132] on p "Votre séjour dans notre superbe love room arrive à grands pas ! Nous sommes rav…" at bounding box center [263, 139] width 234 height 23
drag, startPoint x: 185, startPoint y: 140, endPoint x: 313, endPoint y: 133, distance: 128.4
click at [313, 133] on p "Votre séjour dans notre superbe love room arrive à grands pas ! Nous sommes rav…" at bounding box center [263, 139] width 234 height 23
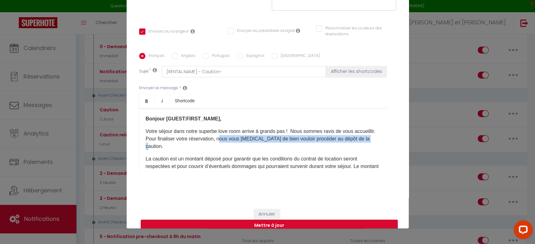
drag, startPoint x: 180, startPoint y: 138, endPoint x: 243, endPoint y: 128, distance: 63.8
click at [243, 128] on p "Votre séjour dans notre superbe love room arrive à grands pas ! Nous sommes rav…" at bounding box center [263, 139] width 234 height 23
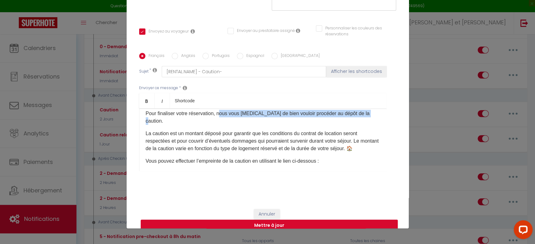
scroll to position [33, 0]
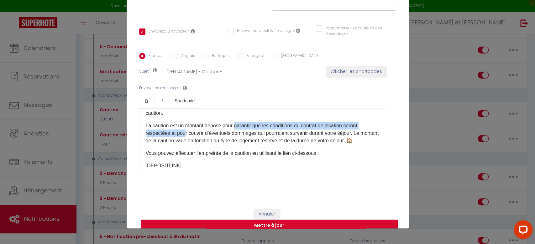
drag, startPoint x: 183, startPoint y: 125, endPoint x: 231, endPoint y: 113, distance: 49.8
click at [231, 122] on p "La caution est un montant déposé pour garantir que les conditions du contrat de…" at bounding box center [263, 133] width 234 height 23
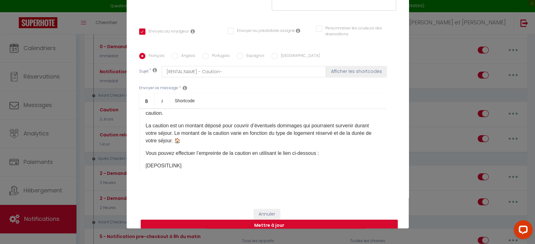
scroll to position [75, 0]
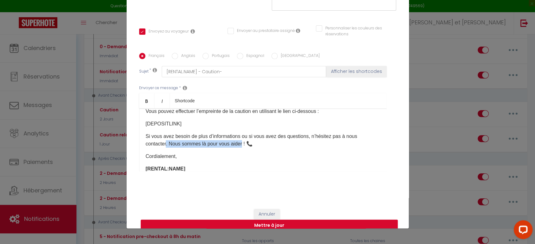
drag, startPoint x: 238, startPoint y: 134, endPoint x: 164, endPoint y: 134, distance: 74.6
click at [164, 134] on p "Si vous avez besoin de plus d’informations ou si vous avez des questions, n’hés…" at bounding box center [263, 140] width 234 height 15
click at [247, 165] on p "[RENTAL:NAME] ​" at bounding box center [263, 169] width 234 height 8
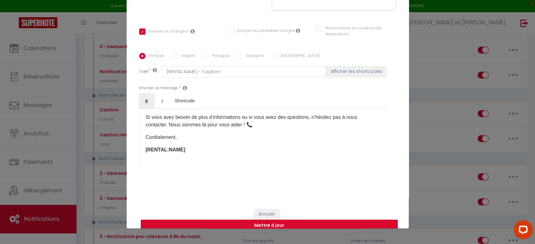
scroll to position [109, 0]
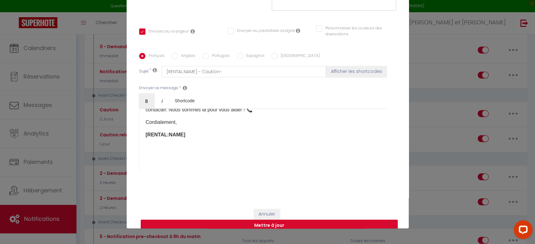
click at [267, 220] on button "Mettre à jour" at bounding box center [269, 226] width 257 height 12
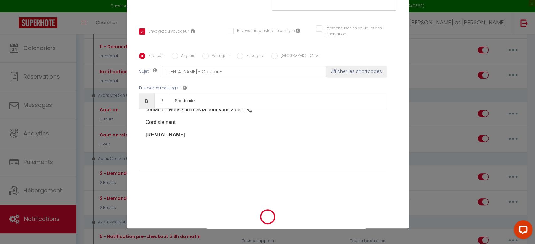
scroll to position [98, 0]
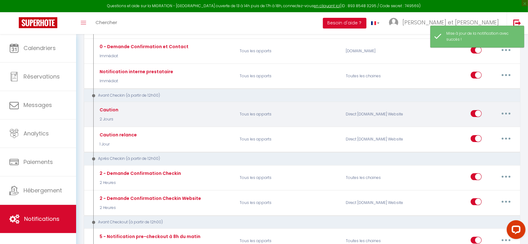
click at [502, 118] on button "button" at bounding box center [507, 114] width 18 height 10
click at [485, 125] on link "Editer" at bounding box center [490, 128] width 46 height 11
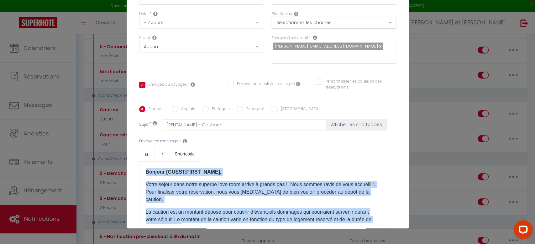
scroll to position [15, 0]
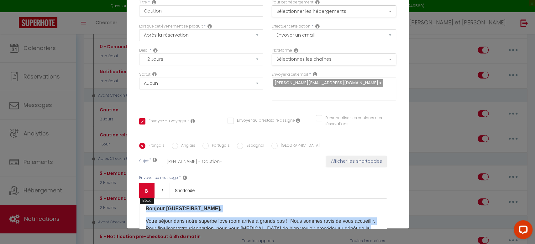
drag, startPoint x: 195, startPoint y: 134, endPoint x: 135, endPoint y: 175, distance: 72.0
click at [139, 183] on div "Bold Italic Shortcode Rich text editor Bonjour [GUEST:FIRST_NAME], Votre séjour…" at bounding box center [263, 222] width 248 height 78
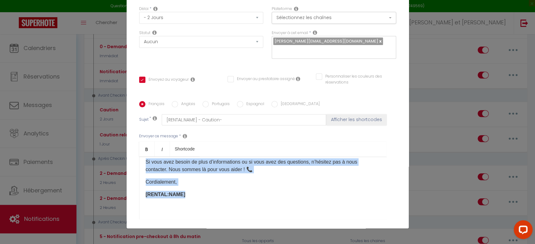
scroll to position [68, 0]
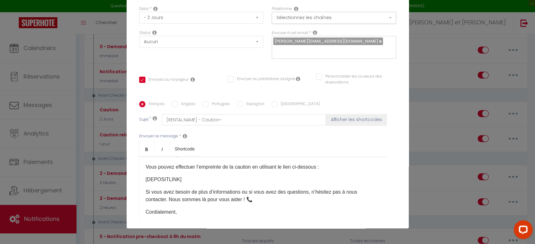
click at [187, 216] on div "Envoyer ce message * Bold Italic Shortcode Rich text editor Bonjour [GUEST:FIRS…" at bounding box center [267, 177] width 257 height 102
drag, startPoint x: 214, startPoint y: 188, endPoint x: 187, endPoint y: 188, distance: 27.0
click at [187, 189] on p "Si vous avez besoin de plus d’informations ou si vous avez des questions, n’hés…" at bounding box center [263, 196] width 234 height 15
click at [180, 209] on p "Cordialement," at bounding box center [263, 213] width 234 height 8
drag, startPoint x: 190, startPoint y: 200, endPoint x: 128, endPoint y: 200, distance: 62.4
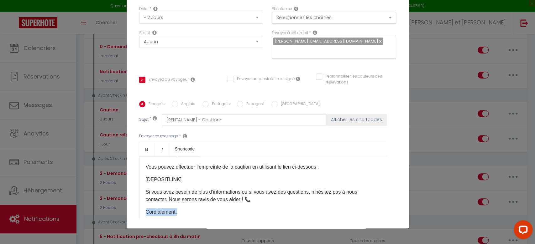
click at [128, 200] on div "Titre * Caution Pour cet hébergement Sélectionner les hébergements Tous les app…" at bounding box center [268, 101] width 282 height 300
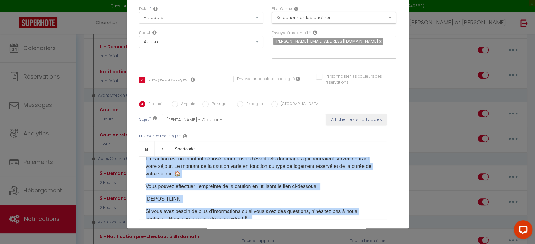
scroll to position [0, 0]
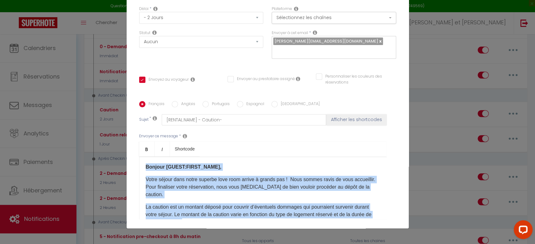
drag, startPoint x: 222, startPoint y: 184, endPoint x: 122, endPoint y: 149, distance: 105.4
click at [122, 149] on div "Modifier la notification × Titre * Caution Pour cet hébergement Sélectionner le…" at bounding box center [267, 122] width 535 height 244
copy div "Bonjour [GUEST:FIRST_NAME], [PERSON_NAME] séjour dans notre superbe love room a…"
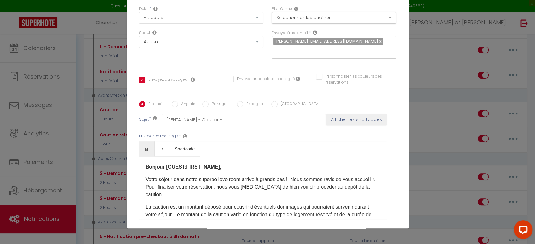
click at [181, 101] on label "Anglais" at bounding box center [186, 104] width 17 height 7
click at [178, 101] on input "Anglais" at bounding box center [175, 104] width 6 height 6
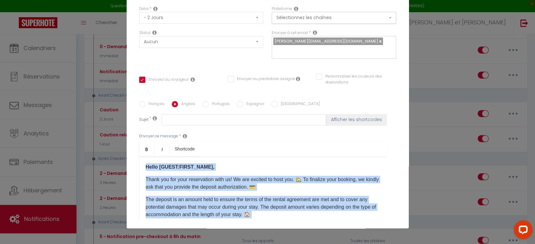
drag, startPoint x: 195, startPoint y: 196, endPoint x: 117, endPoint y: 118, distance: 109.9
click at [117, 118] on div "Modifier la notification × Titre * Caution Pour cet hébergement Sélectionner le…" at bounding box center [267, 122] width 535 height 244
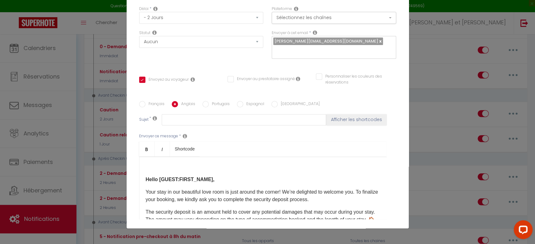
click at [146, 177] on strong "Hello [GUEST:FIRST_NAME]," at bounding box center [180, 179] width 69 height 5
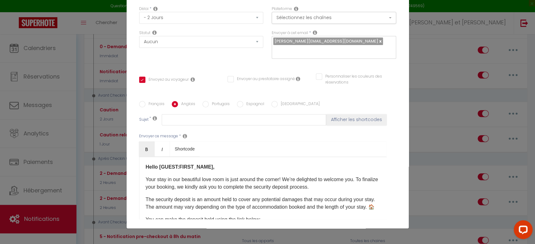
click at [243, 101] on label "Espagnol" at bounding box center [253, 104] width 21 height 7
click at [242, 101] on input "Espagnol" at bounding box center [240, 104] width 6 height 6
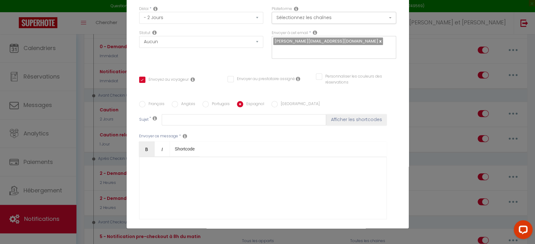
click at [176, 162] on div at bounding box center [263, 188] width 248 height 63
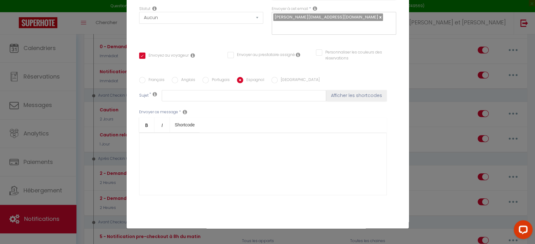
scroll to position [83, 0]
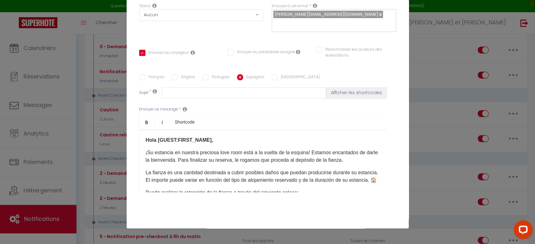
click at [278, 74] on label "[GEOGRAPHIC_DATA]" at bounding box center [299, 77] width 42 height 7
click at [278, 74] on input "[GEOGRAPHIC_DATA]" at bounding box center [274, 77] width 6 height 6
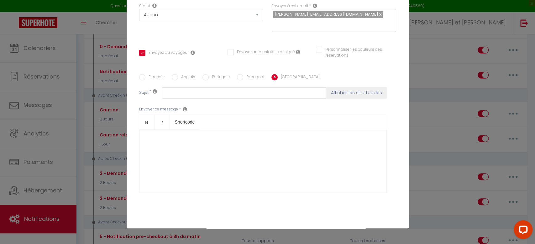
click at [180, 130] on div at bounding box center [263, 161] width 248 height 63
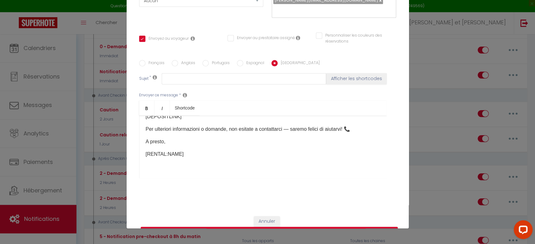
scroll to position [105, 0]
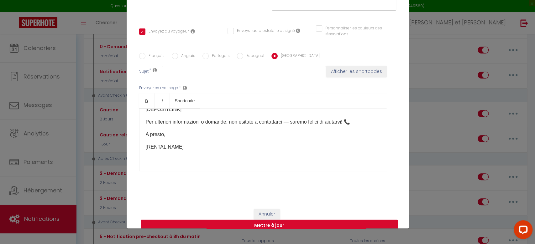
click at [273, 220] on button "Mettre à jour" at bounding box center [269, 226] width 257 height 12
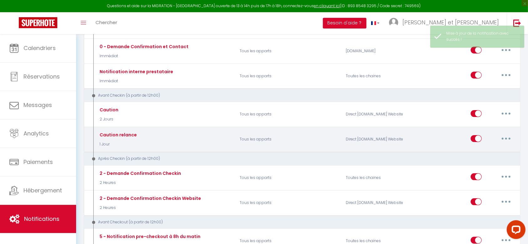
click at [508, 136] on button "button" at bounding box center [507, 139] width 18 height 10
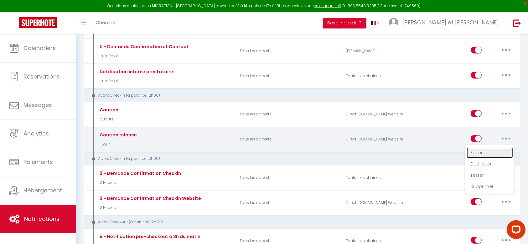
click at [483, 152] on link "Editer" at bounding box center [490, 153] width 46 height 11
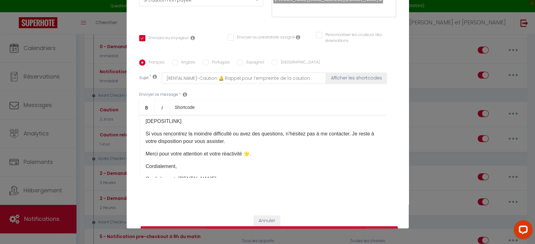
scroll to position [0, 0]
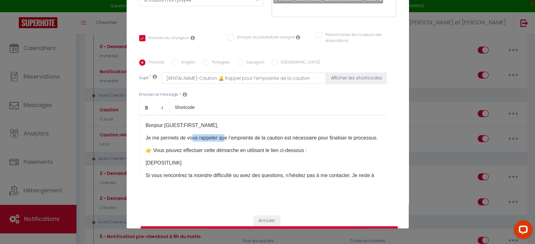
drag, startPoint x: 223, startPoint y: 128, endPoint x: 190, endPoint y: 127, distance: 32.6
click at [190, 134] on p "Je me permets de vous rappeler que l’empreinte de la caution est nécessaire pou…" at bounding box center [263, 138] width 234 height 8
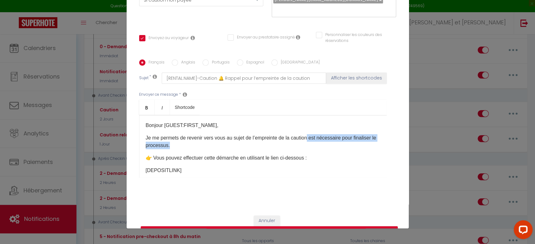
drag, startPoint x: 307, startPoint y: 132, endPoint x: 315, endPoint y: 124, distance: 11.3
click at [308, 134] on p "Je me permets de revenir vers vous au sujet de l’empreinte de la caution est né…" at bounding box center [263, 141] width 234 height 15
click at [312, 134] on p "Je me permets de revenir vers vous au sujet de l’empreinte de la caution est né…" at bounding box center [263, 141] width 234 height 15
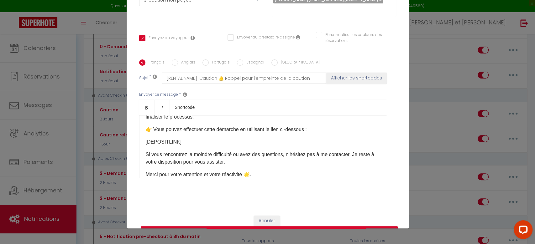
scroll to position [42, 0]
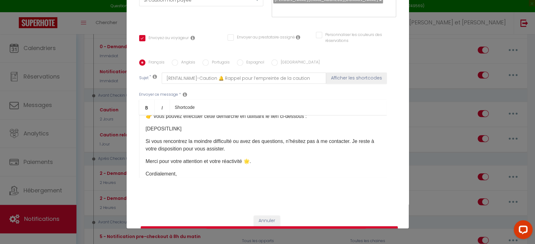
click at [326, 138] on p "Si vous rencontrez la moindre difficulté ou avez des questions, n’hésitez pas à…" at bounding box center [263, 145] width 234 height 15
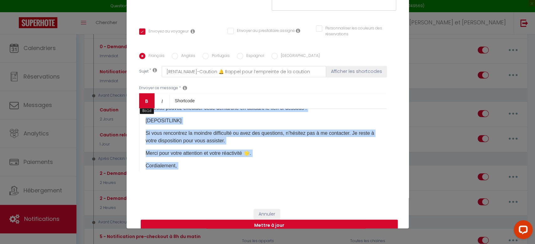
scroll to position [0, 0]
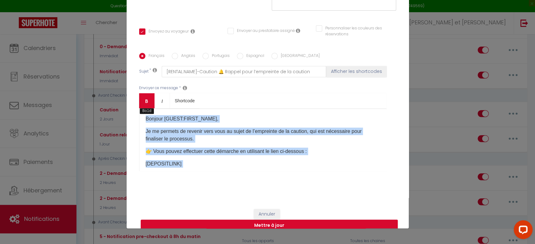
drag, startPoint x: 223, startPoint y: 136, endPoint x: 138, endPoint y: 93, distance: 95.2
click at [139, 93] on div "Bold Italic Shortcode Rich text editor Bonjour [GUEST:FIRST_NAME]​, Je me perme…" at bounding box center [263, 132] width 248 height 78
copy div "Bonjour [GUEST:FIRST_NAME]​, Je me permets de revenir vers vous au sujet de l’e…"
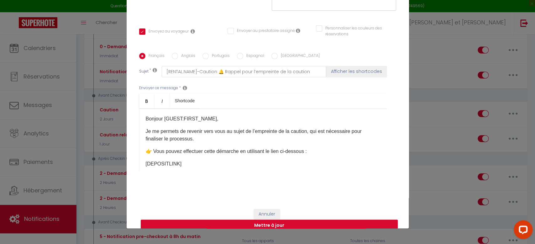
click at [181, 53] on label "Anglais" at bounding box center [186, 56] width 17 height 7
click at [178, 53] on input "Anglais" at bounding box center [175, 56] width 6 height 6
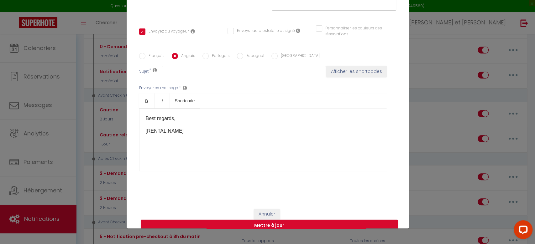
scroll to position [83, 0]
click at [178, 126] on p "[RENTAL:NAME]" at bounding box center [263, 130] width 234 height 8
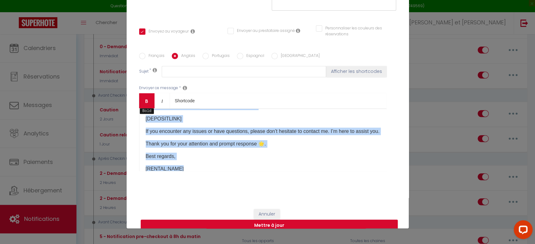
scroll to position [0, 0]
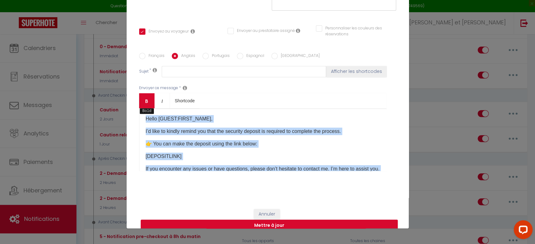
drag, startPoint x: 197, startPoint y: 116, endPoint x: 142, endPoint y: 89, distance: 61.5
click at [142, 93] on div "Bold Italic Shortcode Rich text editor Hello [GUEST:FIRST_NAME], I’d like to ki…" at bounding box center [263, 132] width 248 height 78
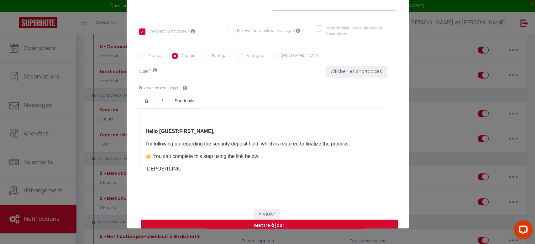
click at [146, 129] on strong "Hello [GUEST:FIRST_NAME]," at bounding box center [180, 131] width 69 height 5
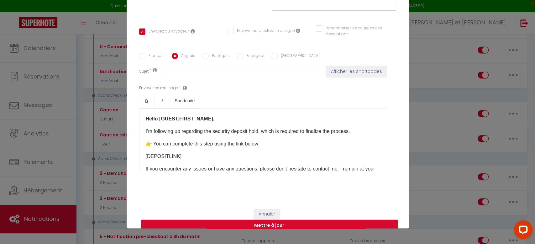
click at [209, 53] on label "Portugais" at bounding box center [219, 56] width 21 height 7
click at [207, 53] on input "Portugais" at bounding box center [205, 56] width 6 height 6
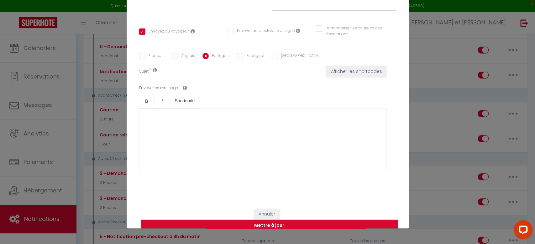
click at [253, 53] on label "Espagnol" at bounding box center [253, 56] width 21 height 7
click at [243, 53] on input "Espagnol" at bounding box center [240, 56] width 6 height 6
click at [155, 113] on div at bounding box center [263, 140] width 248 height 63
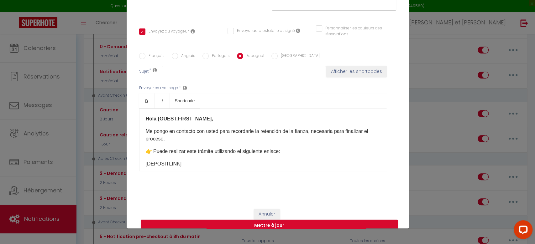
click at [278, 53] on label "[GEOGRAPHIC_DATA]" at bounding box center [299, 56] width 42 height 7
click at [276, 53] on input "[GEOGRAPHIC_DATA]" at bounding box center [274, 56] width 6 height 6
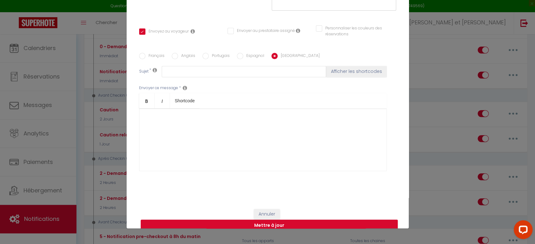
click at [166, 110] on div at bounding box center [263, 140] width 248 height 63
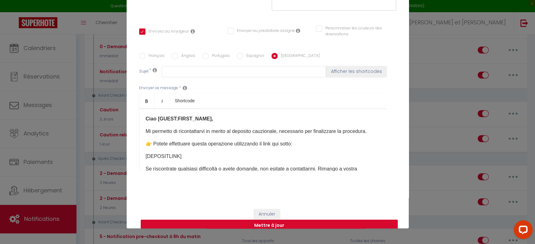
click at [264, 220] on button "Mettre à jour" at bounding box center [269, 226] width 257 height 12
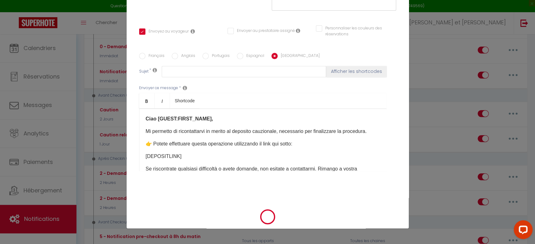
scroll to position [98, 0]
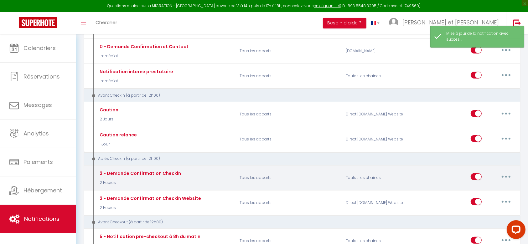
click at [506, 177] on button "button" at bounding box center [507, 177] width 18 height 10
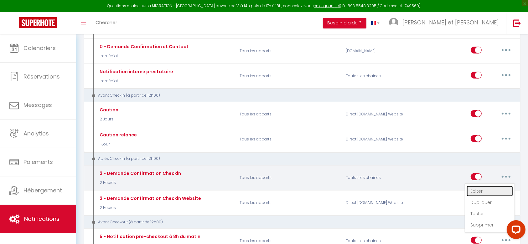
click at [480, 193] on link "Editer" at bounding box center [490, 191] width 46 height 11
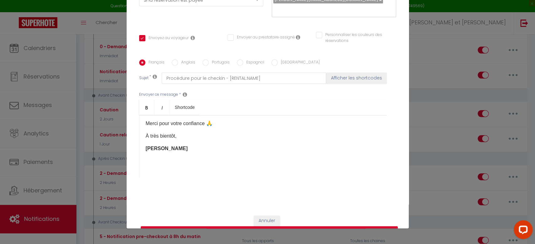
scroll to position [212, 0]
click at [394, 40] on div "Titre * 2 - Demande Confirmation Checkin Pour cet hébergement Sélectionner les …" at bounding box center [268, 60] width 282 height 300
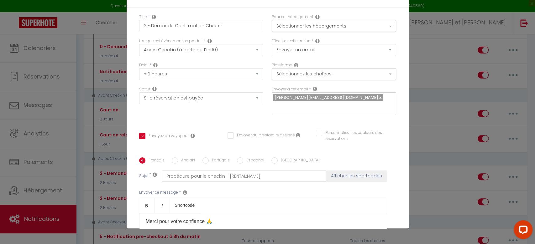
click at [428, 59] on div "Modifier la notification × Titre * 2 - Demande Confirmation Checkin Pour cet hé…" at bounding box center [267, 122] width 535 height 244
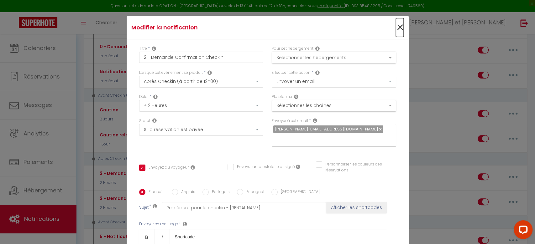
click at [396, 28] on span "×" at bounding box center [400, 27] width 8 height 19
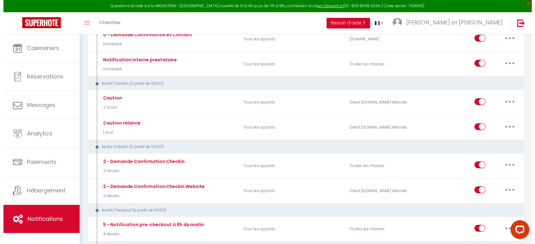
scroll to position [125, 0]
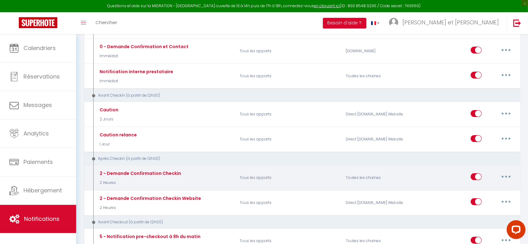
click at [503, 176] on button "button" at bounding box center [507, 177] width 18 height 10
click at [484, 186] on link "Editer" at bounding box center [490, 191] width 46 height 11
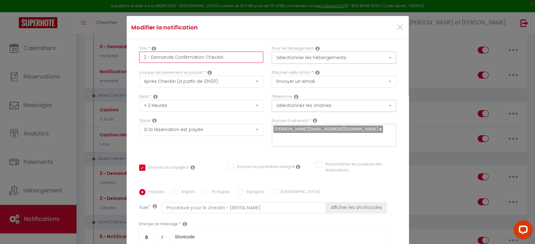
click at [230, 57] on input "2 - Demande Confirmation Checkin" at bounding box center [201, 57] width 124 height 11
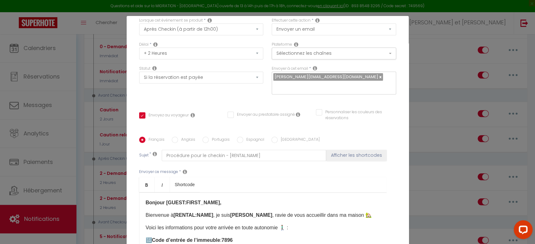
scroll to position [0, 0]
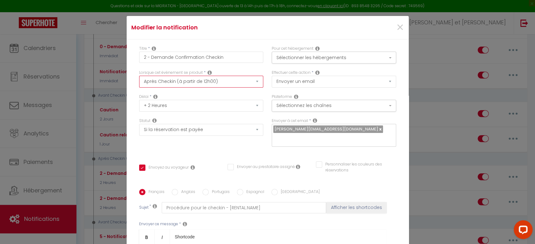
click at [200, 84] on select "Après la réservation Avant Checkin (à partir de 12h00) Après Checkin (à partir …" at bounding box center [201, 82] width 124 height 12
click at [139, 76] on select "Après la réservation Avant Checkin (à partir de 12h00) Après Checkin (à partir …" at bounding box center [201, 82] width 124 height 12
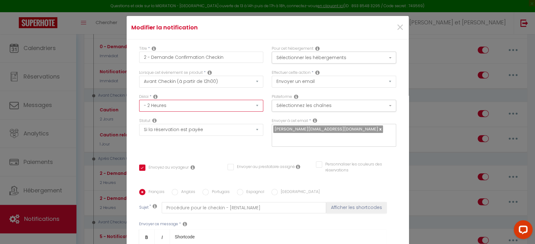
click at [186, 107] on select "Immédiat - 10 Minutes - 1 Heure - 2 Heures - 3 Heures - 4 Heures - 5 Heures - 6…" at bounding box center [201, 106] width 124 height 12
click at [139, 100] on select "Immédiat - 10 Minutes - 1 Heure - 2 Heures - 3 Heures - 4 Heures - 5 Heures - 6…" at bounding box center [201, 106] width 124 height 12
click at [385, 25] on div "×" at bounding box center [361, 28] width 94 height 14
click at [153, 106] on select "Immédiat - 10 Minutes - 1 Heure - 2 Heures - 3 Heures - 4 Heures - 5 Heures - 6…" at bounding box center [201, 106] width 124 height 12
click at [227, 119] on div "Statut Aucun Si la réservation est payée Si réservation non payée Si la caution…" at bounding box center [201, 127] width 124 height 18
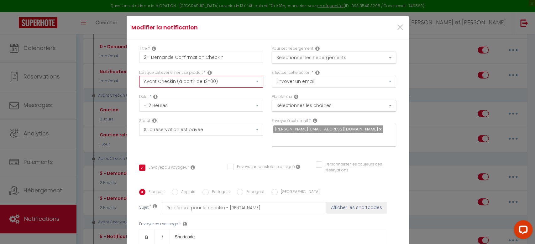
click at [205, 81] on select "Après la réservation Avant Checkin (à partir de 12h00) Après Checkin (à partir …" at bounding box center [201, 82] width 124 height 12
click at [139, 76] on select "Après la réservation Avant Checkin (à partir de 12h00) Après Checkin (à partir …" at bounding box center [201, 82] width 124 height 12
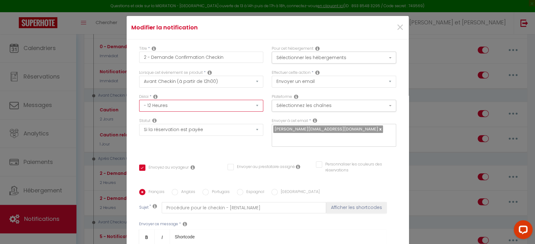
click at [197, 107] on select "Immédiat - 10 Minutes - 1 Heure - 2 Heures - 3 Heures - 4 Heures - 5 Heures - 6…" at bounding box center [201, 106] width 124 height 12
click at [139, 100] on select "Immédiat - 10 Minutes - 1 Heure - 2 Heures - 3 Heures - 4 Heures - 5 Heures - 6…" at bounding box center [201, 106] width 124 height 12
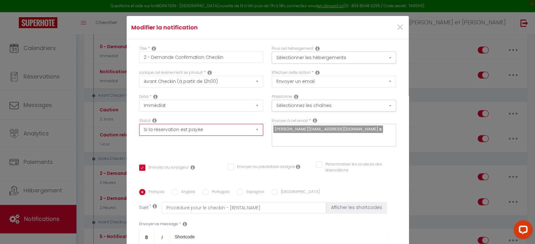
click at [176, 131] on select "Aucun Si la réservation est payée Si réservation non payée Si la caution a été …" at bounding box center [201, 130] width 124 height 12
click at [139, 124] on select "Aucun Si la réservation est payée Si réservation non payée Si la caution a été …" at bounding box center [201, 130] width 124 height 12
click at [175, 136] on select "Aucun Si la réservation est payée Si réservation non payée Si la caution a été …" at bounding box center [201, 130] width 124 height 12
click at [139, 124] on select "Aucun Si la réservation est payée Si réservation non payée Si la caution a été …" at bounding box center [201, 130] width 124 height 12
click at [280, 59] on button "Sélectionner les hébergements" at bounding box center [334, 58] width 124 height 12
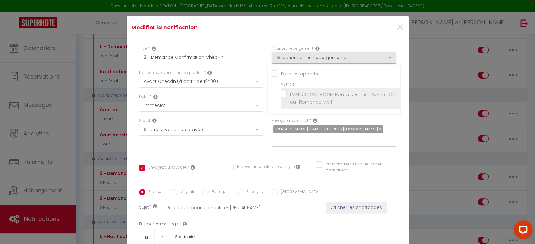
click at [285, 99] on input "EVREUX LOVE ROOM Romance me - Apt 13 · Oh oui, Romance Me !" at bounding box center [339, 98] width 119 height 6
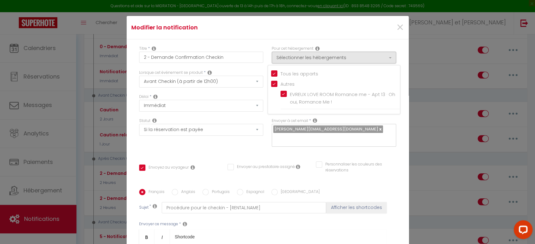
click at [370, 38] on div "Modifier la notification ×" at bounding box center [268, 28] width 282 height 24
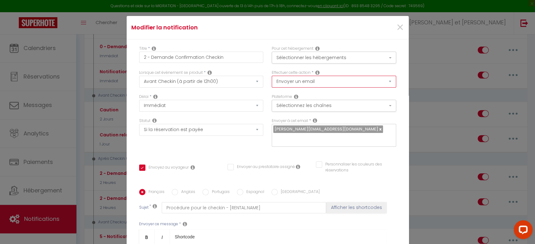
click at [324, 83] on select "Envoyer un email Envoyer un SMS Envoyer une notification push" at bounding box center [334, 82] width 124 height 12
click at [272, 76] on select "Envoyer un email Envoyer un SMS Envoyer une notification push" at bounding box center [334, 82] width 124 height 12
click at [310, 82] on select "Envoyer un email Envoyer un SMS Envoyer une notification push" at bounding box center [334, 82] width 124 height 12
click at [272, 76] on select "Envoyer un email Envoyer un SMS Envoyer une notification push" at bounding box center [334, 82] width 124 height 12
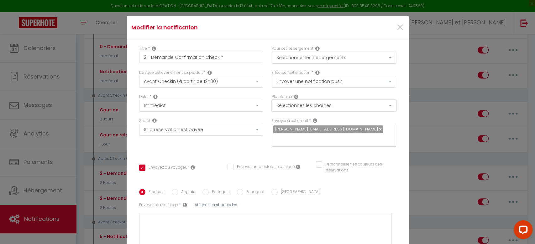
click at [307, 103] on button "Sélectionnez les chaînes" at bounding box center [334, 106] width 124 height 12
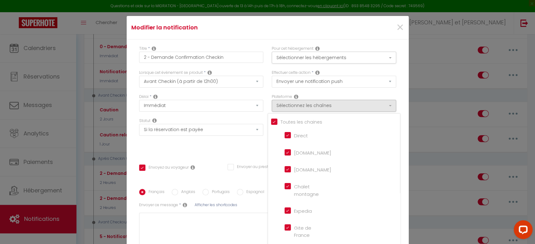
click at [322, 92] on div "Effectuer cette action * Envoyer un email Envoyer un SMS Envoyer une notificati…" at bounding box center [334, 82] width 133 height 24
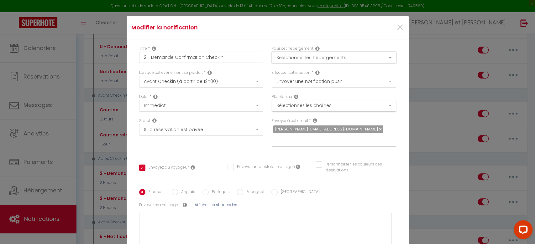
click at [307, 60] on button "Sélectionner les hébergements" at bounding box center [334, 58] width 124 height 12
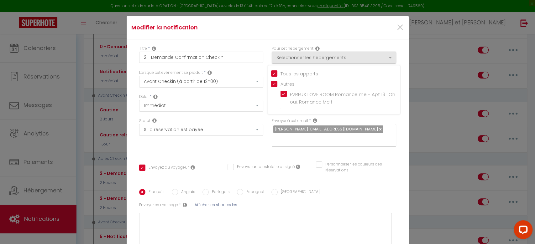
click at [271, 72] on input "Tous les apparts" at bounding box center [335, 73] width 129 height 6
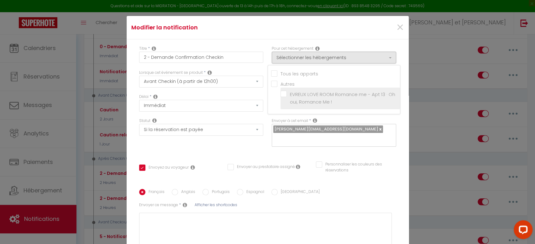
click at [287, 94] on label "EVREUX LOVE ROOM Romance me - Apt 13 · Oh oui, Romance Me !" at bounding box center [341, 98] width 109 height 15
click at [280, 95] on input "EVREUX LOVE ROOM Romance me - Apt 13 · Oh oui, Romance Me !" at bounding box center [339, 98] width 119 height 6
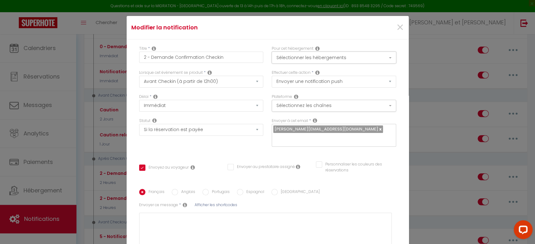
click at [333, 55] on button "Sélectionner les hébergements" at bounding box center [334, 58] width 124 height 12
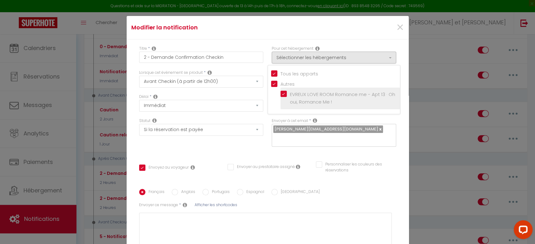
click at [291, 92] on span "EVREUX LOVE ROOM Romance me - Apt 13 · Oh oui, Romance Me !" at bounding box center [342, 98] width 105 height 14
click at [291, 95] on input "EVREUX LOVE ROOM Romance me - Apt 13 · Oh oui, Romance Me !" at bounding box center [339, 98] width 119 height 6
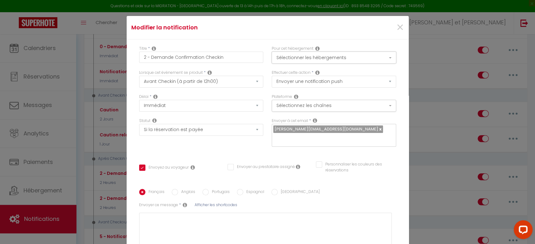
click at [288, 55] on button "Sélectionner les hébergements" at bounding box center [334, 58] width 124 height 12
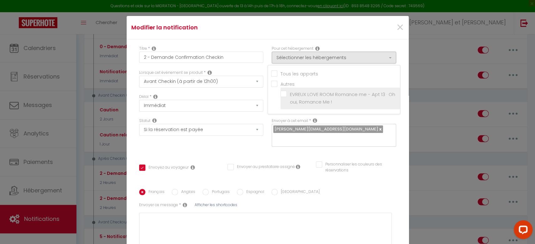
click at [280, 96] on input "EVREUX LOVE ROOM Romance me - Apt 13 · Oh oui, Romance Me !" at bounding box center [339, 98] width 119 height 6
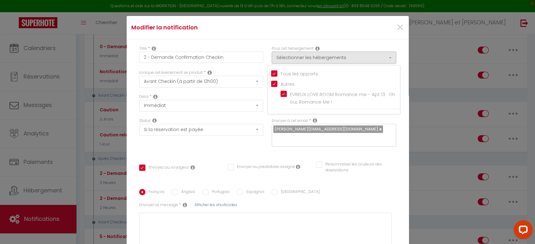
click at [342, 30] on div "×" at bounding box center [361, 28] width 94 height 14
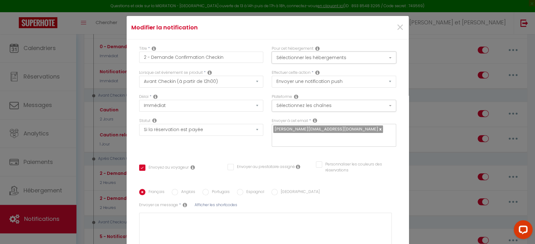
click at [335, 60] on button "Sélectionner les hébergements" at bounding box center [334, 58] width 124 height 12
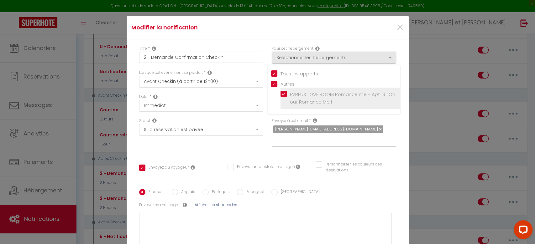
click at [323, 97] on input "EVREUX LOVE ROOM Romance me - Apt 13 · Oh oui, Romance Me !" at bounding box center [339, 98] width 119 height 6
click at [324, 92] on span "EVREUX LOVE ROOM Romance me - Apt 13 · Oh oui, Romance Me !" at bounding box center [342, 98] width 105 height 14
click at [324, 95] on input "EVREUX LOVE ROOM Romance me - Apt 13 · Oh oui, Romance Me !" at bounding box center [339, 98] width 119 height 6
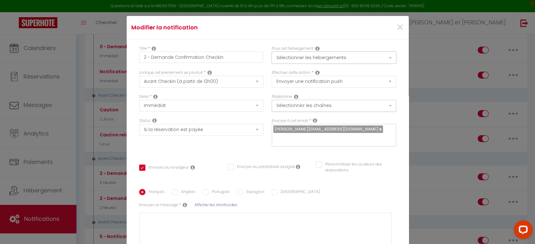
click at [342, 55] on button "Sélectionner les hébergements" at bounding box center [334, 58] width 124 height 12
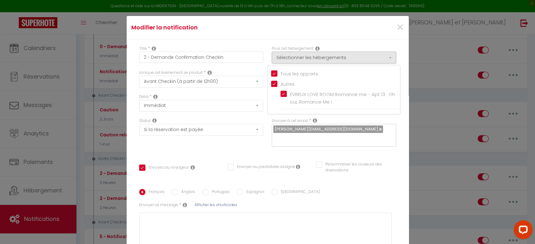
click at [380, 18] on div "Modifier la notification ×" at bounding box center [268, 28] width 282 height 24
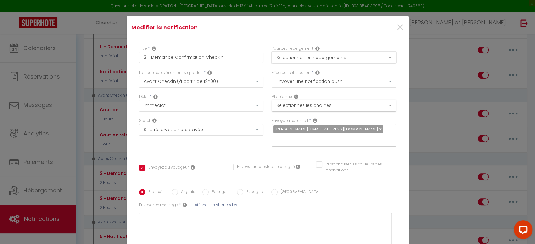
click at [296, 55] on button "Sélectionner les hébergements" at bounding box center [334, 58] width 124 height 12
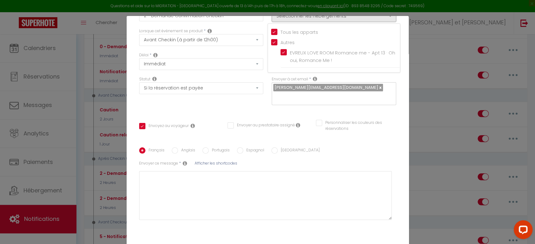
scroll to position [57, 0]
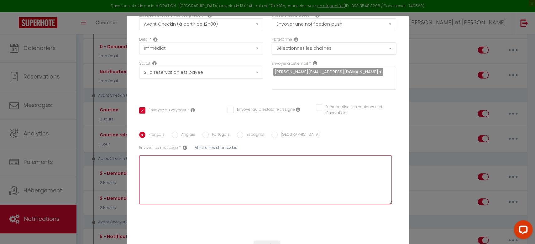
click at [177, 158] on textarea at bounding box center [265, 180] width 253 height 49
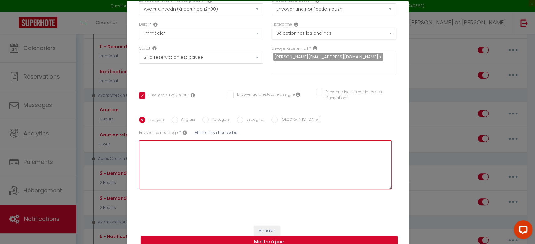
scroll to position [0, 0]
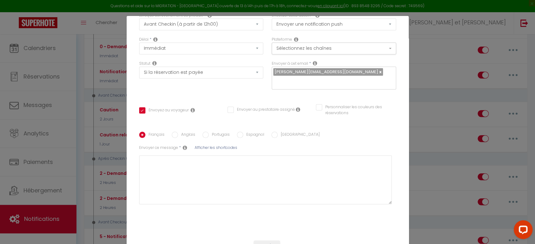
click at [185, 123] on div "Français Anglais Portugais Espagnol Italien Sujet * Procédure pour le checkin -…" at bounding box center [267, 172] width 257 height 98
click at [181, 132] on label "Anglais" at bounding box center [186, 135] width 17 height 7
click at [178, 132] on input "Anglais" at bounding box center [175, 135] width 6 height 6
click at [210, 132] on label "Portugais" at bounding box center [219, 135] width 21 height 7
click at [209, 132] on input "Portugais" at bounding box center [205, 135] width 6 height 6
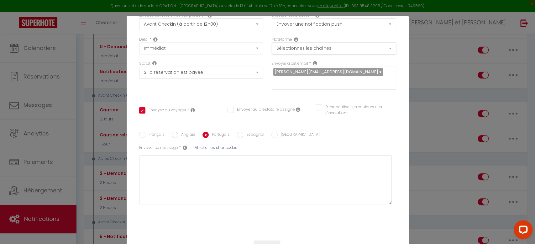
click at [155, 132] on label "Français" at bounding box center [154, 135] width 19 height 7
click at [145, 132] on input "Français" at bounding box center [142, 135] width 6 height 6
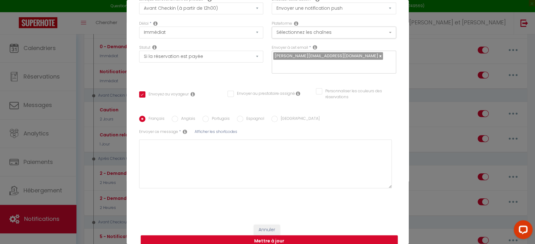
scroll to position [32, 0]
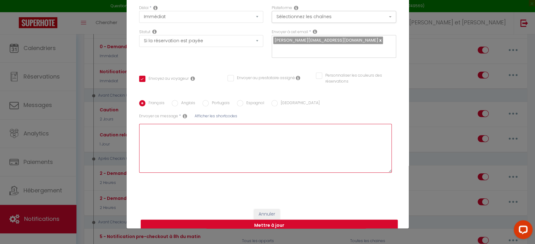
click at [170, 129] on textarea at bounding box center [265, 148] width 253 height 49
paste textarea "Loremip Dolorsit, Ametconse a ELITSE DOEI TEMP Incidid ut - Lab 17 · Et dol, Ma…"
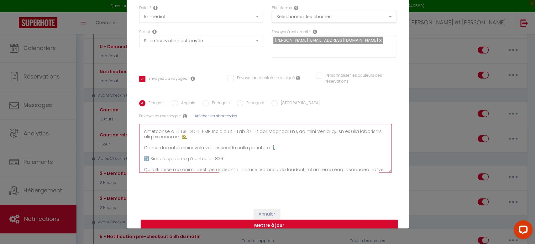
scroll to position [0, 0]
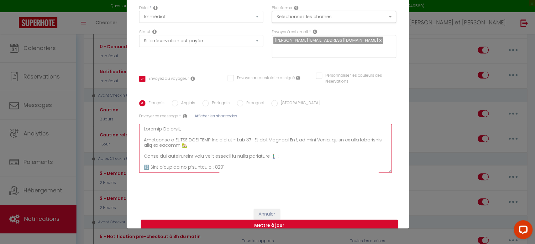
click at [176, 124] on textarea at bounding box center [265, 148] width 253 height 49
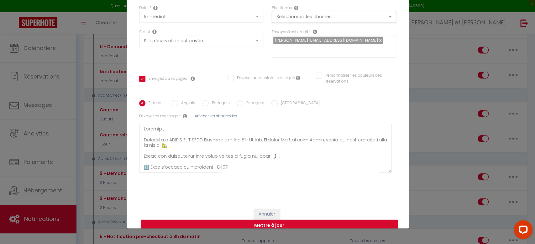
click at [217, 113] on span "Afficher les shortcodes" at bounding box center [216, 115] width 43 height 5
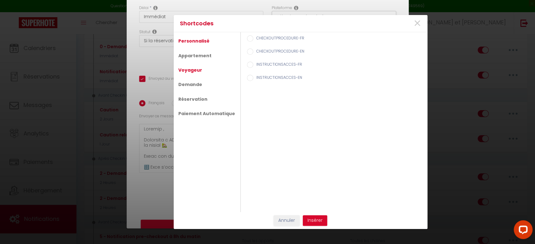
click at [201, 71] on link "Voyageur" at bounding box center [190, 70] width 30 height 11
click at [316, 221] on button "Insérer" at bounding box center [315, 221] width 24 height 11
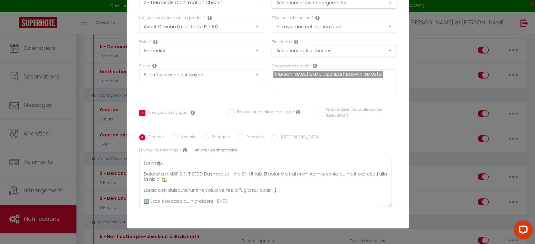
scroll to position [57, 0]
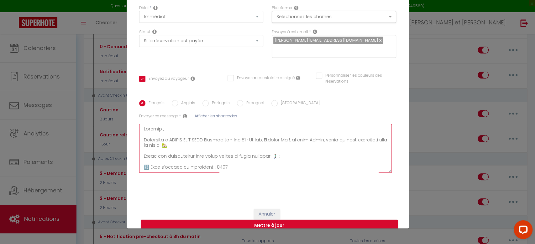
click at [170, 127] on textarea at bounding box center [265, 148] width 253 height 49
click at [168, 126] on textarea at bounding box center [265, 148] width 253 height 49
click at [168, 124] on textarea at bounding box center [265, 148] width 253 height 49
click at [170, 124] on textarea at bounding box center [265, 148] width 253 height 49
click at [206, 113] on span "Afficher les shortcodes" at bounding box center [216, 115] width 43 height 5
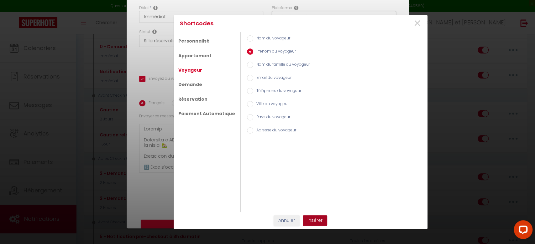
click at [316, 218] on button "Insérer" at bounding box center [315, 221] width 24 height 11
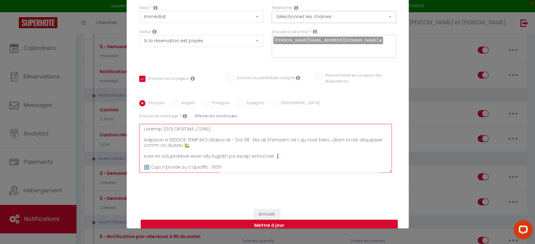
click at [217, 124] on textarea at bounding box center [265, 148] width 253 height 49
click at [218, 124] on textarea at bounding box center [265, 148] width 253 height 49
drag, startPoint x: 277, startPoint y: 130, endPoint x: 163, endPoint y: 131, distance: 113.8
click at [163, 131] on textarea at bounding box center [265, 148] width 253 height 49
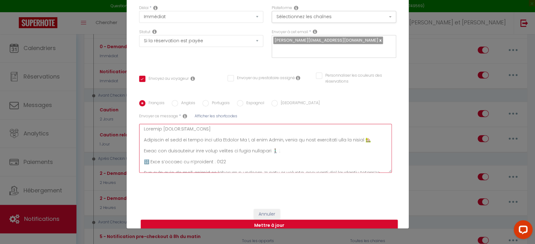
click at [256, 133] on textarea at bounding box center [265, 148] width 253 height 49
drag, startPoint x: 180, startPoint y: 143, endPoint x: 153, endPoint y: 141, distance: 26.7
click at [153, 141] on textarea at bounding box center [265, 148] width 253 height 49
click at [306, 144] on textarea at bounding box center [265, 148] width 253 height 49
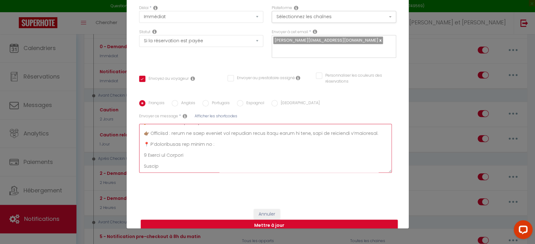
scroll to position [0, 0]
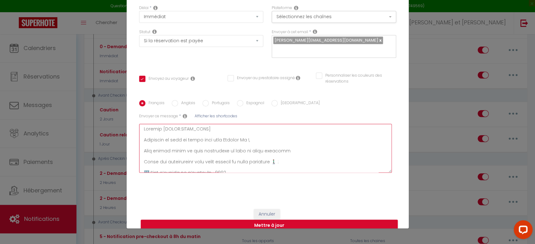
drag, startPoint x: 160, startPoint y: 159, endPoint x: 132, endPoint y: 99, distance: 66.2
click at [132, 99] on div "Titre * 2 - Demande Confirmation Checkin Pour cet hébergement Sélectionner les …" at bounding box center [268, 76] width 282 height 253
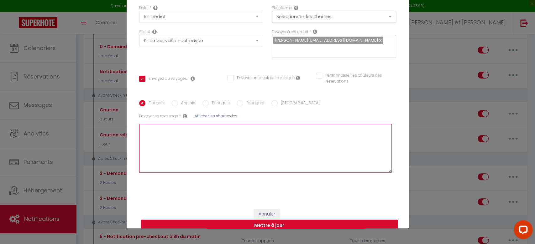
paste textarea "💖 Loremip [DOLOR:SITAM_CONS] ✨ Adipiscin elit seddo Eius Temp Incidid Ut ✨ Labo…"
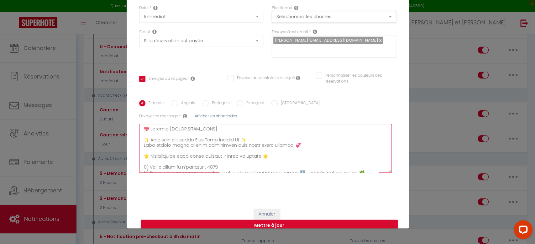
drag, startPoint x: 188, startPoint y: 158, endPoint x: 122, endPoint y: 82, distance: 100.6
click at [122, 82] on div "Modifier la notification × Titre * 2 - Demande Confirmation Checkin Pour cet hé…" at bounding box center [267, 122] width 535 height 244
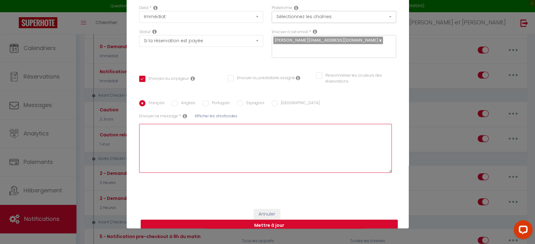
paste textarea "💖 Loremip [DOLOR:SITAM_CONS] ✨ Adipiscin elit seddo Eius Temp Incidid Ut ✨ Labo…"
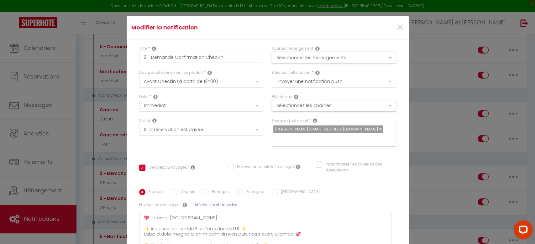
click at [179, 189] on label "Anglais" at bounding box center [186, 192] width 17 height 7
click at [178, 189] on input "Anglais" at bounding box center [175, 192] width 6 height 6
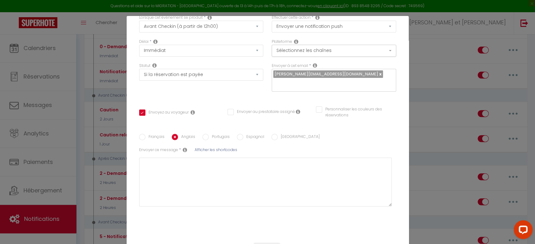
scroll to position [57, 0]
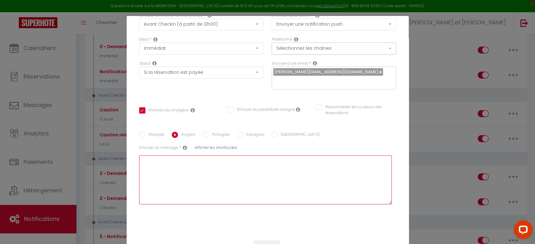
click at [148, 156] on textarea at bounding box center [265, 180] width 253 height 49
paste textarea "💖 Hello [GUEST:FIRST_NAME] ✨ Welcome to your Love Room Romance Me ✨ We’re delig…"
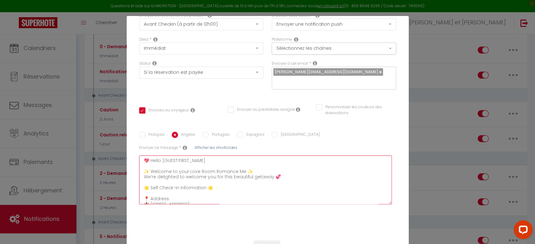
scroll to position [102, 0]
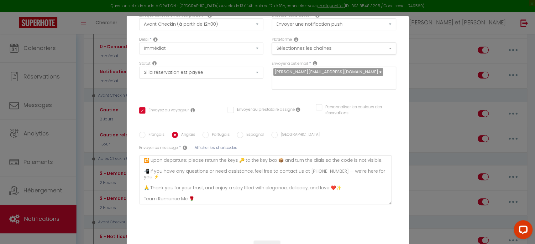
click at [209, 132] on label "Portugais" at bounding box center [219, 135] width 21 height 7
click at [207, 132] on input "Portugais" at bounding box center [205, 135] width 6 height 6
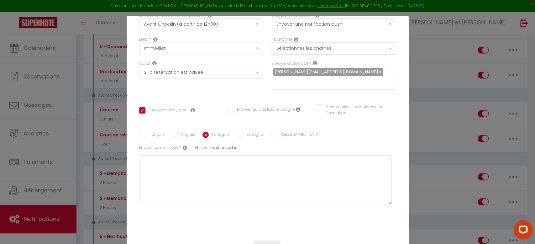
scroll to position [0, 0]
click at [185, 132] on label "Anglais" at bounding box center [186, 135] width 17 height 7
click at [178, 132] on input "Anglais" at bounding box center [175, 135] width 6 height 6
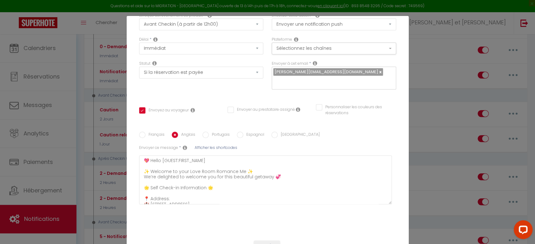
click at [243, 132] on label "Espagnol" at bounding box center [253, 135] width 21 height 7
click at [243, 132] on input "Espagnol" at bounding box center [240, 135] width 6 height 6
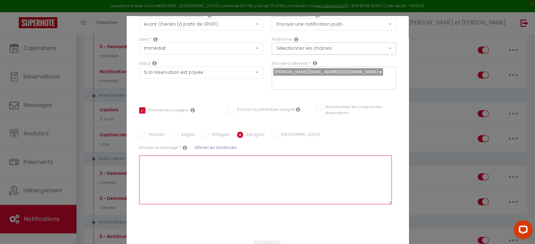
click at [187, 171] on textarea at bounding box center [265, 180] width 253 height 49
paste textarea "💖 Lore [IPSUM:DOLOR_SITA] ✨ Consectetu/a e se Doei Temp Incidid Ut ✨ Laboree do…"
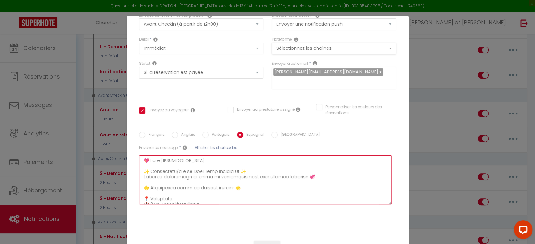
scroll to position [108, 0]
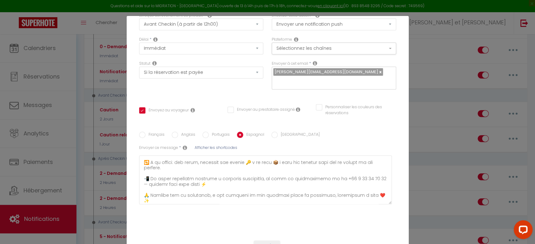
click at [280, 132] on label "[GEOGRAPHIC_DATA]" at bounding box center [299, 135] width 42 height 7
click at [278, 132] on input "[GEOGRAPHIC_DATA]" at bounding box center [274, 135] width 6 height 6
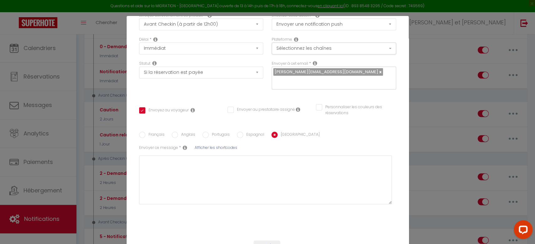
scroll to position [0, 0]
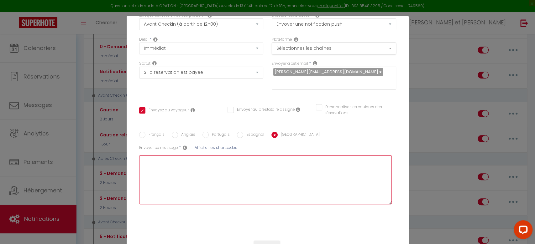
click at [175, 156] on textarea at bounding box center [265, 180] width 253 height 49
paste textarea "💖 Lore [IPSUM:DOLOR_SITA] ✨ Consectet adipi elitse Doei Temp Incidid Ut ✨ Labor…"
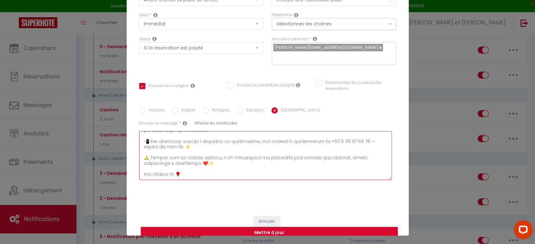
scroll to position [32, 0]
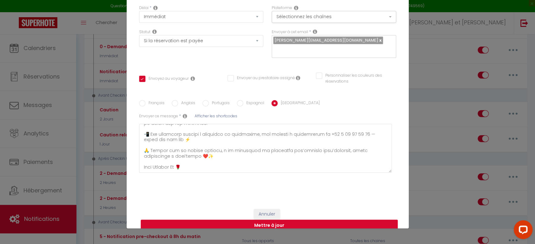
click at [279, 220] on button "Mettre à jour" at bounding box center [269, 226] width 257 height 12
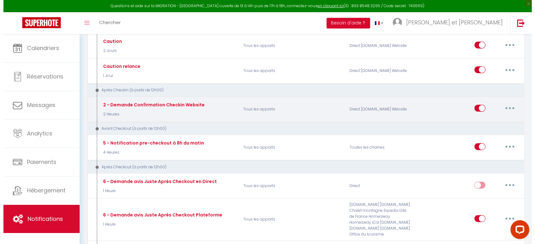
scroll to position [209, 0]
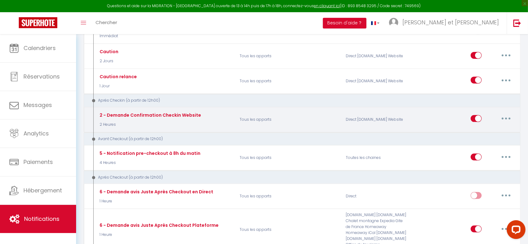
click at [507, 119] on button "button" at bounding box center [507, 119] width 18 height 10
click at [478, 134] on link "Editer" at bounding box center [490, 133] width 46 height 11
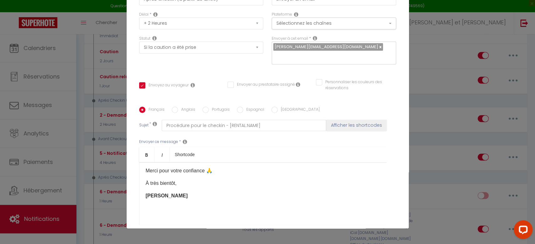
scroll to position [212, 0]
click at [180, 107] on label "Anglais" at bounding box center [186, 110] width 17 height 7
click at [178, 107] on input "Anglais" at bounding box center [175, 110] width 6 height 6
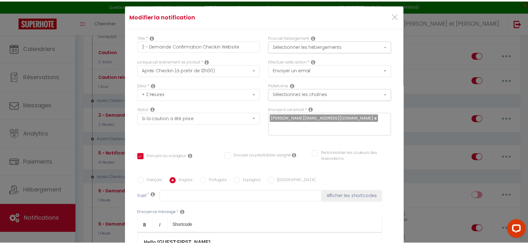
scroll to position [0, 0]
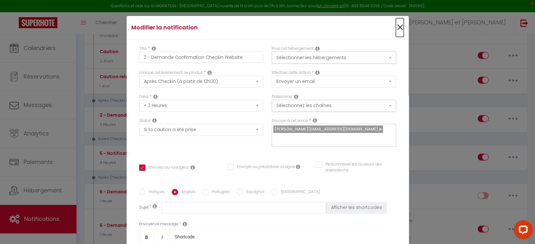
click at [396, 26] on span "×" at bounding box center [400, 27] width 8 height 19
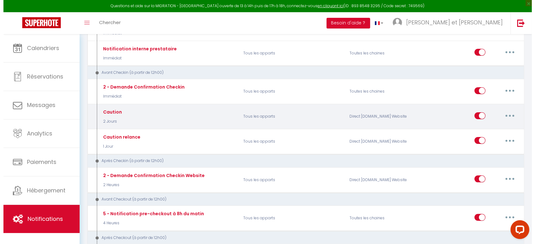
scroll to position [167, 0]
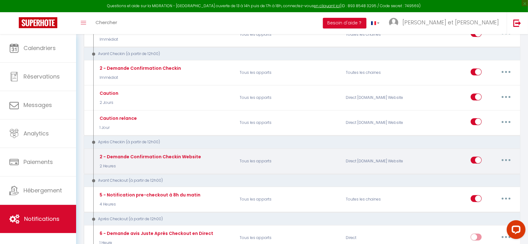
click at [504, 157] on button "button" at bounding box center [507, 160] width 18 height 10
click at [484, 174] on link "Editer" at bounding box center [490, 175] width 46 height 11
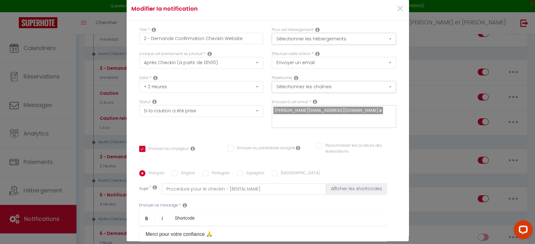
scroll to position [0, 0]
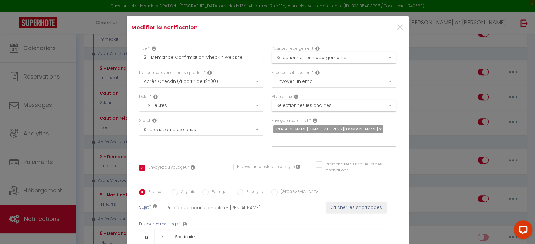
click at [394, 27] on div "×" at bounding box center [361, 28] width 94 height 14
click at [395, 26] on div "×" at bounding box center [361, 28] width 94 height 14
click at [396, 23] on span "×" at bounding box center [400, 27] width 8 height 19
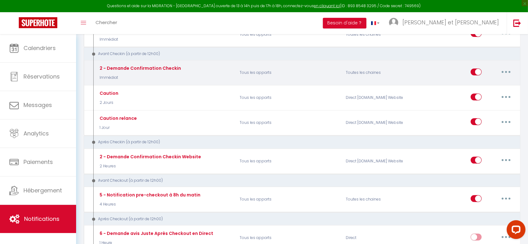
click at [500, 70] on button "button" at bounding box center [507, 72] width 18 height 10
click at [488, 82] on link "Editer" at bounding box center [490, 86] width 46 height 11
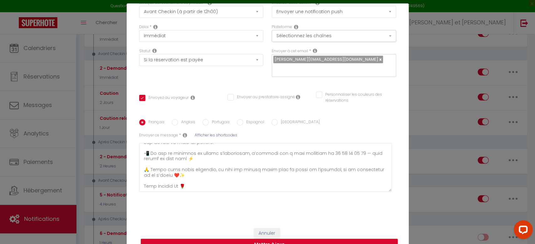
scroll to position [32, 0]
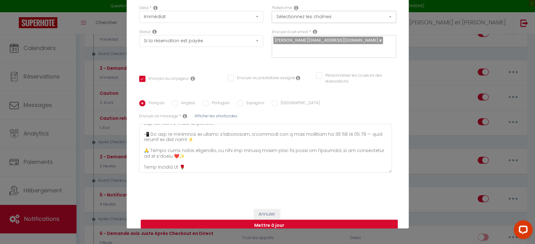
click at [283, 220] on button "Mettre à jour" at bounding box center [269, 226] width 257 height 12
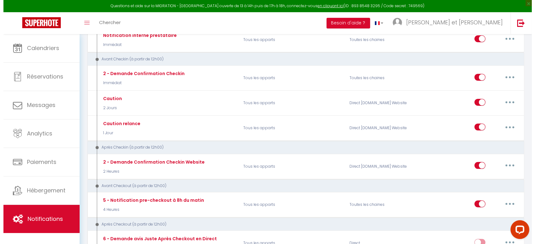
scroll to position [209, 0]
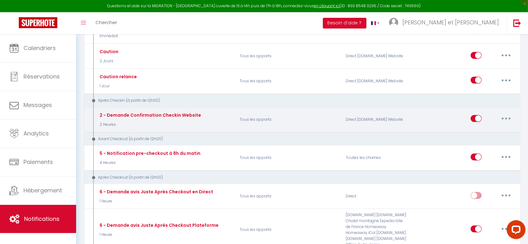
click at [505, 115] on button "button" at bounding box center [507, 119] width 18 height 10
click at [480, 132] on link "Editer" at bounding box center [490, 133] width 46 height 11
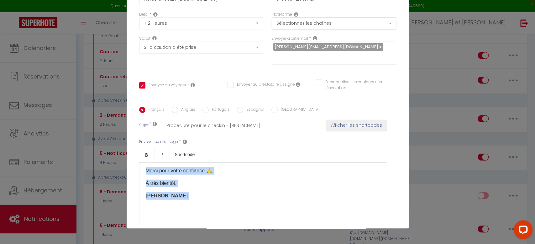
scroll to position [105, 0]
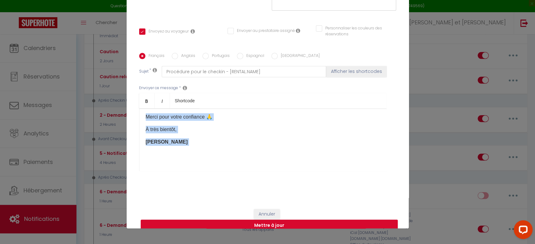
drag, startPoint x: 141, startPoint y: 165, endPoint x: 224, endPoint y: 230, distance: 106.0
click at [224, 230] on div "Modifier la notification × Titre * 2 - Demande Confirmation Checkin Website Pou…" at bounding box center [267, 122] width 535 height 244
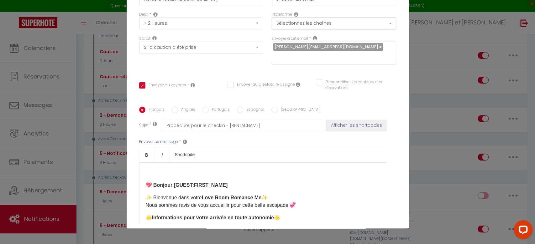
scroll to position [63, 0]
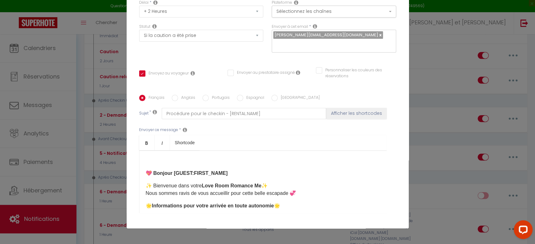
click at [143, 168] on div "💖 Bonjour [GUEST:FIRST_NAME] ✨ Bienvenue dans votre Love Room Romance Me ✨ Nous…" at bounding box center [263, 182] width 248 height 63
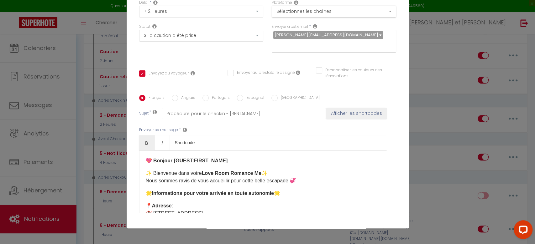
click at [181, 95] on label "Anglais" at bounding box center [186, 98] width 17 height 7
click at [178, 95] on input "Anglais" at bounding box center [175, 98] width 6 height 6
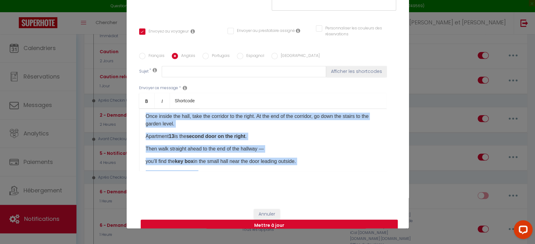
scroll to position [0, 0]
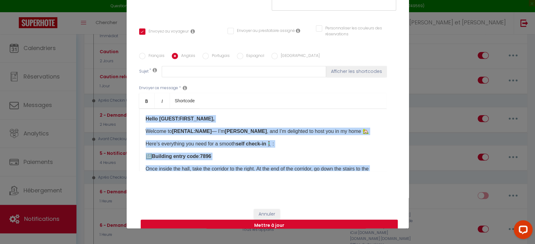
drag, startPoint x: 162, startPoint y: 140, endPoint x: 118, endPoint y: 91, distance: 65.7
click at [118, 91] on div "Modifier la notification × Titre * 2 - Demande Confirmation Checkin Website Pou…" at bounding box center [267, 122] width 535 height 244
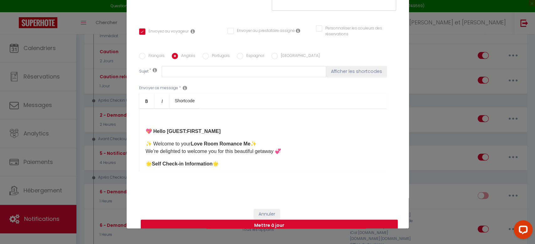
click at [146, 129] on strong "💖 Hello [GUEST:FIRST_NAME]" at bounding box center [183, 131] width 75 height 5
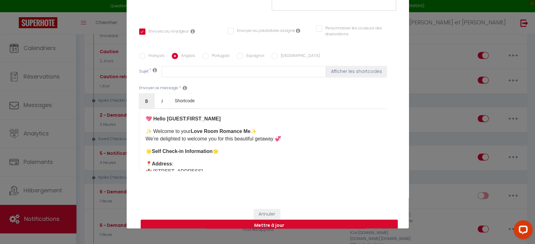
click at [244, 53] on label "Espagnol" at bounding box center [253, 56] width 21 height 7
click at [243, 53] on input "Espagnol" at bounding box center [240, 56] width 6 height 6
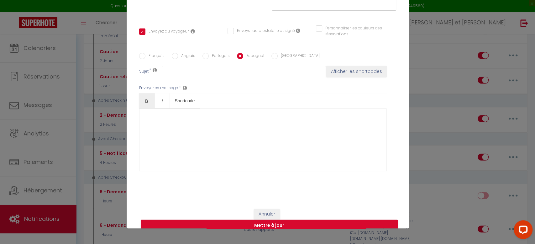
click at [159, 123] on div at bounding box center [263, 140] width 248 height 63
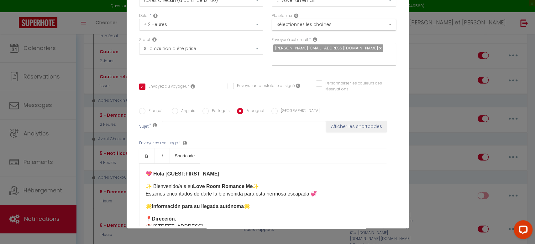
scroll to position [21, 0]
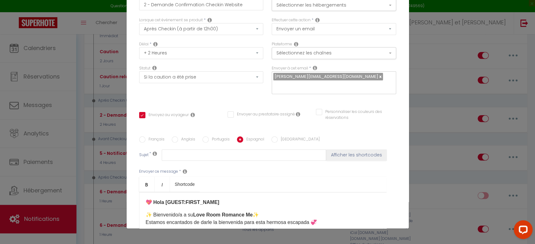
click at [279, 137] on label "[GEOGRAPHIC_DATA]" at bounding box center [299, 140] width 42 height 7
click at [278, 137] on input "[GEOGRAPHIC_DATA]" at bounding box center [274, 140] width 6 height 6
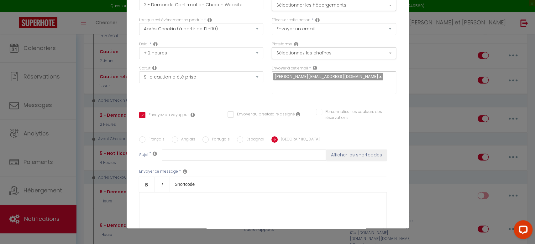
click at [182, 193] on div at bounding box center [263, 223] width 248 height 63
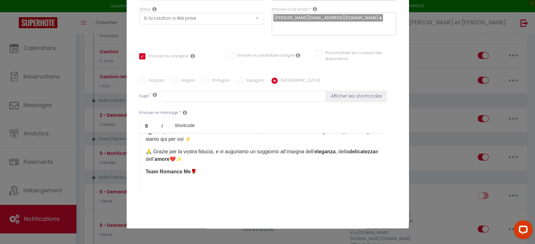
scroll to position [105, 0]
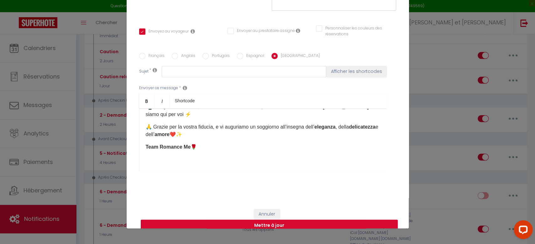
click at [266, 220] on button "Mettre à jour" at bounding box center [269, 226] width 257 height 12
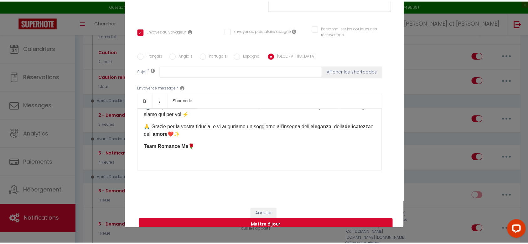
scroll to position [98, 0]
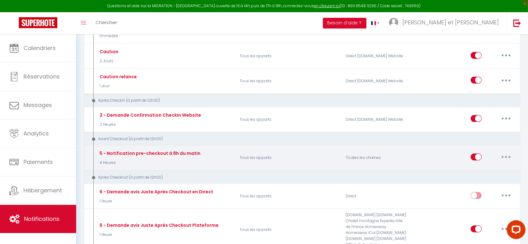
click at [499, 152] on button "button" at bounding box center [507, 157] width 18 height 10
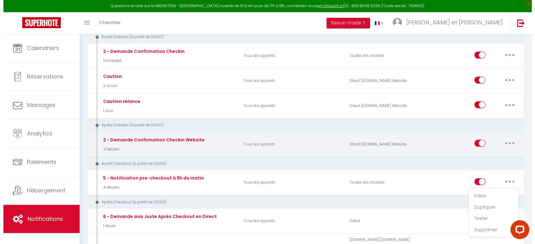
scroll to position [167, 0]
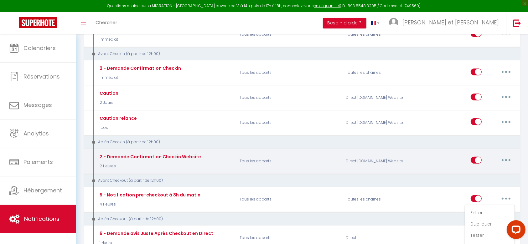
click at [506, 158] on button "button" at bounding box center [507, 160] width 18 height 10
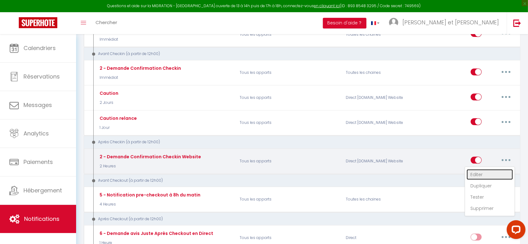
click at [483, 173] on link "Editer" at bounding box center [490, 175] width 46 height 11
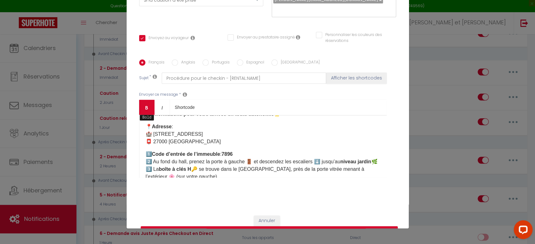
scroll to position [0, 0]
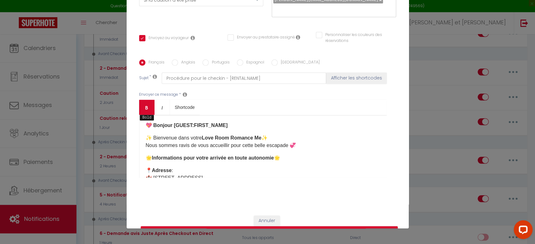
drag, startPoint x: 194, startPoint y: 134, endPoint x: 137, endPoint y: 105, distance: 63.1
click at [139, 105] on div "Bold Italic Shortcode Rich text editor 💖 Bonjour [GUEST:FIRST_NAME] ✨ Bienvenue…" at bounding box center [263, 139] width 248 height 78
copy div "💖 Loremip [DOLOR:SITAM_CONS] ✨ Adipiscin elit seddo Eius Temp Incidid Ut ✨ Labo…"
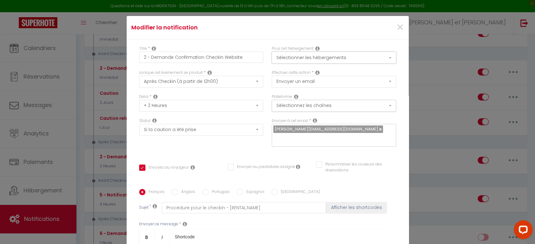
click at [289, 55] on button "Sélectionner les hébergements" at bounding box center [334, 58] width 124 height 12
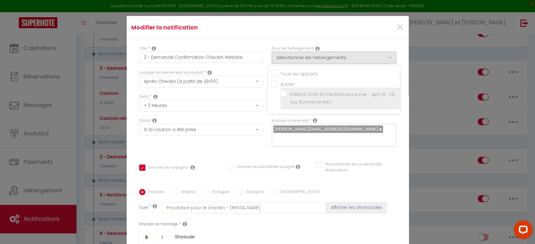
click at [296, 95] on input "EVREUX LOVE ROOM Romance me - Apt 13 · Oh oui, Romance Me !" at bounding box center [339, 98] width 119 height 6
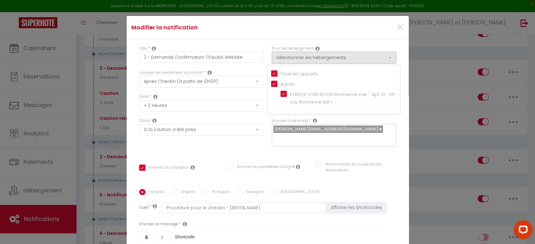
click at [393, 54] on div "Titre * 2 - Demande Confirmation Checkin Website Pour cet hébergement Sélection…" at bounding box center [268, 189] width 282 height 300
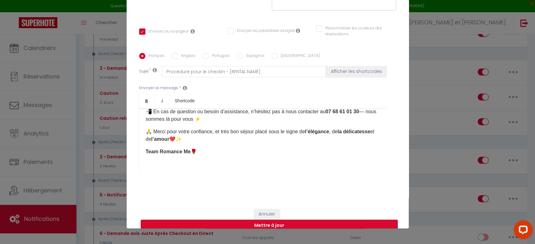
scroll to position [180, 0]
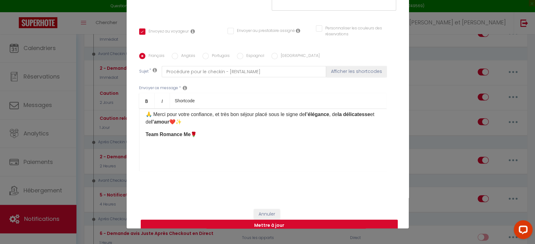
click at [261, 220] on button "Mettre à jour" at bounding box center [269, 226] width 257 height 12
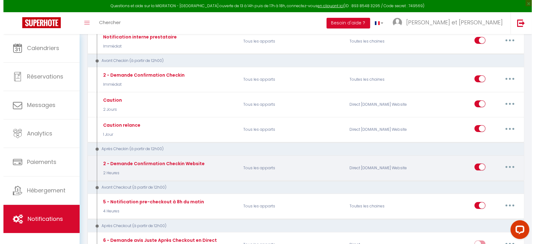
scroll to position [251, 0]
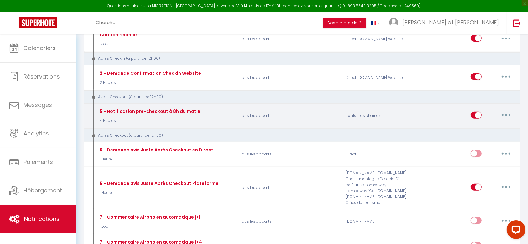
click at [363, 113] on div "Toutes les chaines" at bounding box center [377, 116] width 71 height 18
click at [511, 110] on button "button" at bounding box center [507, 115] width 18 height 10
click at [478, 127] on link "Editer" at bounding box center [490, 129] width 46 height 11
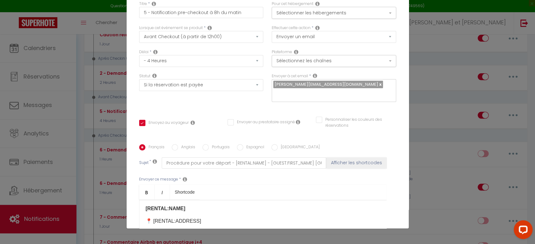
scroll to position [0, 0]
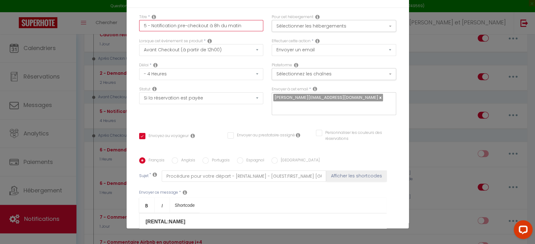
click at [225, 26] on input "5 - Notification pre-checkout à 8h du matin" at bounding box center [201, 25] width 124 height 11
click at [241, 23] on input "5 - Notification pre-checkout à 8h du matin" at bounding box center [201, 25] width 124 height 11
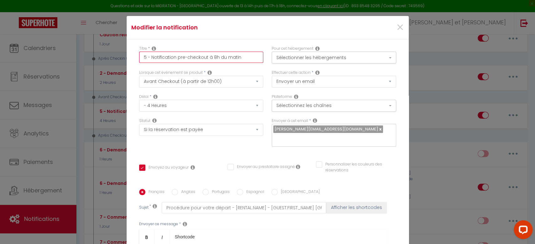
click at [211, 57] on input "5 - Notification pre-checkout à 8h du matin" at bounding box center [201, 57] width 124 height 11
click at [218, 55] on input "5 - Notification pre-checkout à 9h30 du matin" at bounding box center [201, 57] width 124 height 11
click at [167, 110] on select "Immédiat - 10 Minutes - 1 Heure - 2 Heures - 3 Heures - 4 Heures - 5 Heures - 6…" at bounding box center [201, 106] width 124 height 12
click at [139, 100] on select "Immédiat - 10 Minutes - 1 Heure - 2 Heures - 3 Heures - 4 Heures - 5 Heures - 6…" at bounding box center [201, 106] width 124 height 12
click at [214, 56] on input "5 - Notification pre-checkout à 9h30 du matin" at bounding box center [201, 57] width 124 height 11
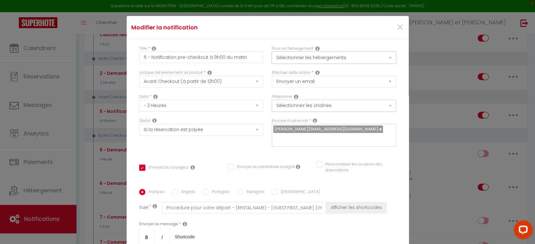
click at [286, 59] on button "Sélectionner les hébergements" at bounding box center [334, 58] width 124 height 12
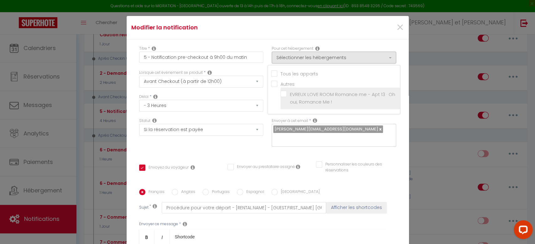
click at [294, 99] on input "EVREUX LOVE ROOM Romance me - Apt 13 · Oh oui, Romance Me !" at bounding box center [339, 98] width 119 height 6
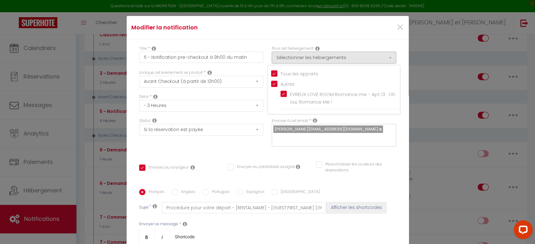
click at [299, 32] on div "Modifier la notification ×" at bounding box center [267, 28] width 281 height 14
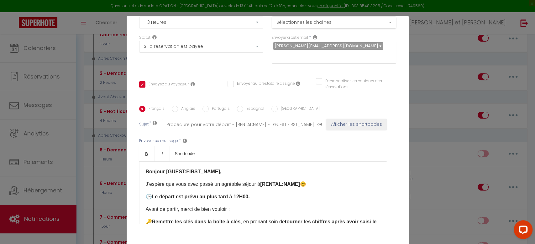
drag, startPoint x: 206, startPoint y: 187, endPoint x: 139, endPoint y: 162, distance: 70.7
click at [139, 162] on div "Bonjour [GUEST:FIRST_NAME], J’espère que vous avez passé un agréable séjour à […" at bounding box center [263, 193] width 248 height 63
copy div "Bonjour [GUEST:FIRST_NAME], J’espère que vous avez passé un agréable séjour à […"
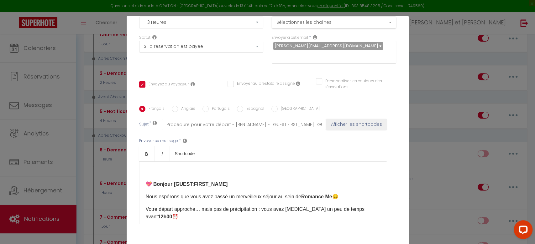
click at [146, 182] on strong "💖 Bonjour [GUEST:FIRST_NAME]" at bounding box center [187, 184] width 82 height 5
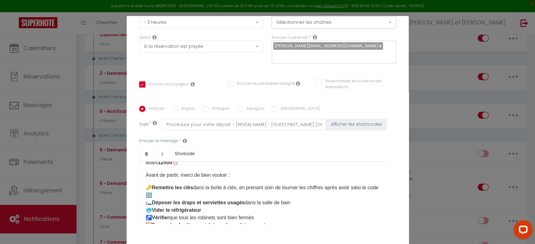
scroll to position [83, 0]
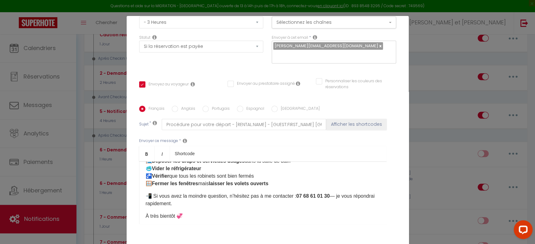
drag, startPoint x: 267, startPoint y: 186, endPoint x: 273, endPoint y: 184, distance: 5.5
click at [268, 193] on p "📲 Si vous avez la moindre question, n’hésitez pas à me contacter : [PHONE_NUMBE…" at bounding box center [263, 200] width 234 height 15
drag, startPoint x: 206, startPoint y: 197, endPoint x: 348, endPoint y: 187, distance: 142.0
click at [348, 193] on p "📲 Si vous avez la moindre question, n’hésitez pas à nous contacter au [PHONE_NU…" at bounding box center [263, 200] width 234 height 15
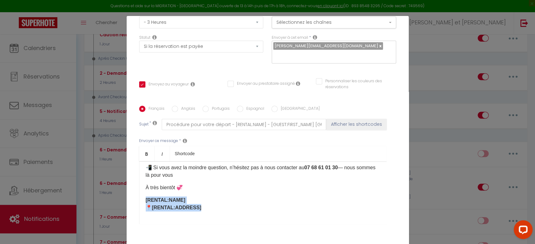
drag, startPoint x: 201, startPoint y: 200, endPoint x: 128, endPoint y: 192, distance: 73.5
click at [128, 192] on div "Titre * 5 - Notification pre-checkout à 9h00 du matin Pour cet hébergement Séle…" at bounding box center [268, 106] width 282 height 300
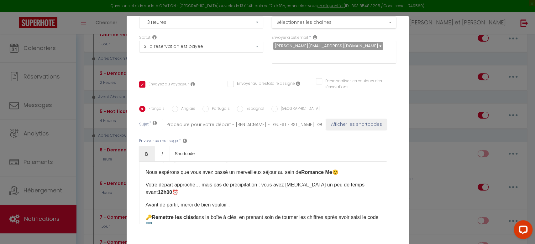
scroll to position [0, 0]
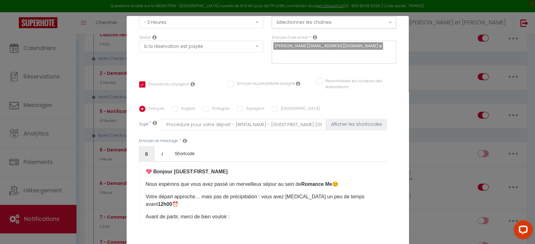
drag, startPoint x: 197, startPoint y: 198, endPoint x: 130, endPoint y: 153, distance: 80.9
click at [130, 153] on div "Titre * 5 - Notification pre-checkout à 9h00 du matin Pour cet hébergement Séle…" at bounding box center [268, 106] width 282 height 300
copy div "💖 Bonjour [GUEST:FIRST_NAME] Nous espérons que vous avez passé un merveilleux s…"
click at [179, 106] on label "Anglais" at bounding box center [186, 109] width 17 height 7
click at [178, 106] on input "Anglais" at bounding box center [175, 109] width 6 height 6
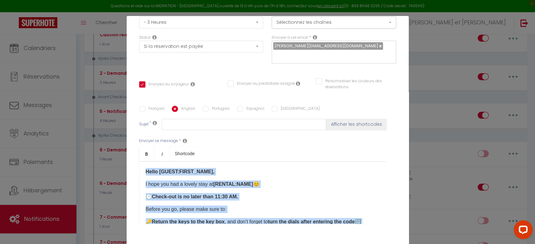
drag, startPoint x: 194, startPoint y: 191, endPoint x: 128, endPoint y: 164, distance: 71.1
click at [128, 164] on div "Titre * 5 - Notification pre-checkout à 9h00 du matin Pour cet hébergement Séle…" at bounding box center [268, 106] width 282 height 300
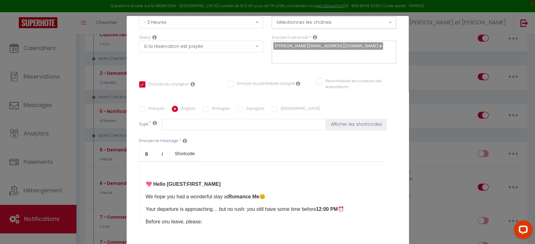
click at [146, 182] on strong "💖 Hello [GUEST:FIRST_NAME]" at bounding box center [183, 184] width 75 height 5
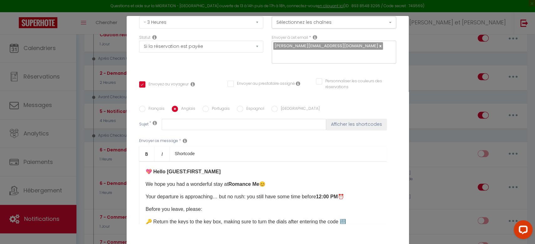
click at [248, 106] on label "Espagnol" at bounding box center [253, 109] width 21 height 7
click at [243, 106] on input "Espagnol" at bounding box center [240, 109] width 6 height 6
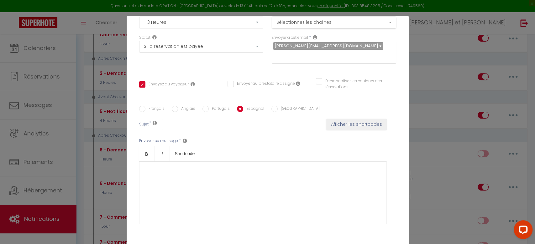
click at [147, 162] on div at bounding box center [263, 193] width 248 height 63
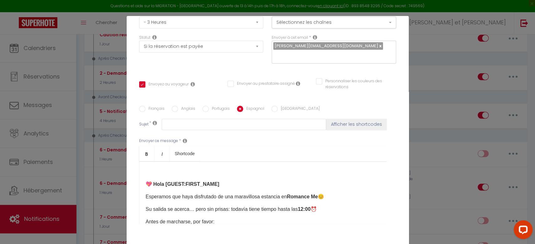
click at [146, 181] on p "💖 Hola [GUEST:FIRST_NAME]" at bounding box center [263, 185] width 234 height 8
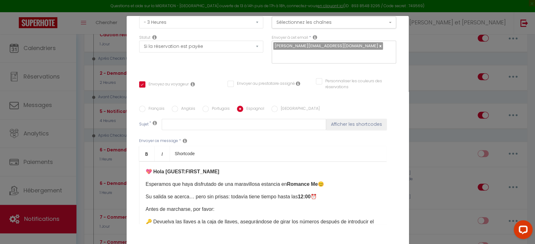
click at [272, 106] on input "[GEOGRAPHIC_DATA]" at bounding box center [274, 109] width 6 height 6
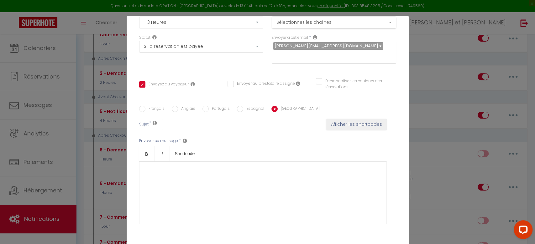
click at [170, 166] on div at bounding box center [263, 193] width 248 height 63
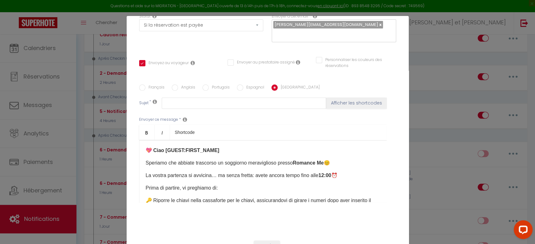
scroll to position [32, 0]
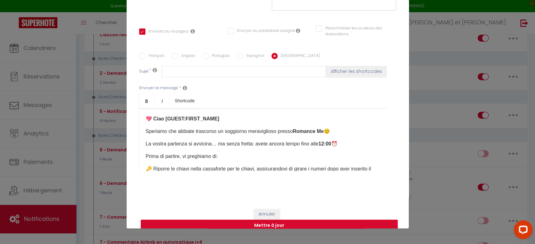
click at [268, 220] on button "Mettre à jour" at bounding box center [269, 226] width 257 height 12
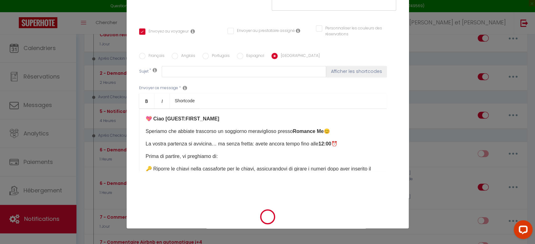
scroll to position [98, 0]
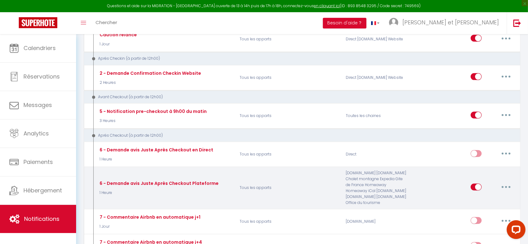
click at [506, 182] on button "button" at bounding box center [507, 187] width 18 height 10
click at [484, 197] on link "Editer" at bounding box center [490, 201] width 46 height 11
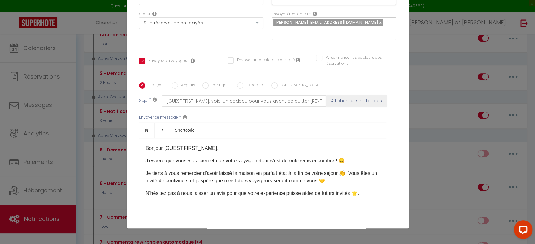
scroll to position [56, 0]
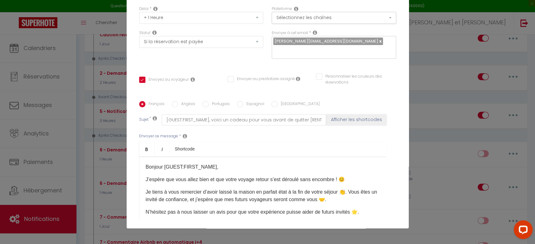
click at [222, 164] on p "Bonjour [GUEST:FIRST_NAME]," at bounding box center [263, 168] width 234 height 8
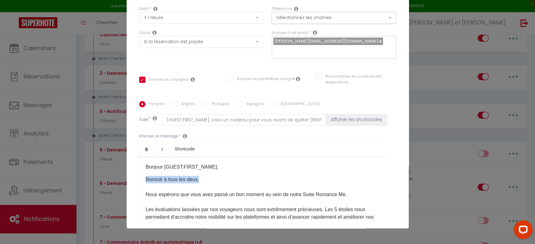
drag, startPoint x: 202, startPoint y: 171, endPoint x: 115, endPoint y: 167, distance: 86.9
click at [120, 167] on div "Modifier la notification × Titre * 6 - Demande avis Juste Après Checkout Platef…" at bounding box center [267, 122] width 535 height 244
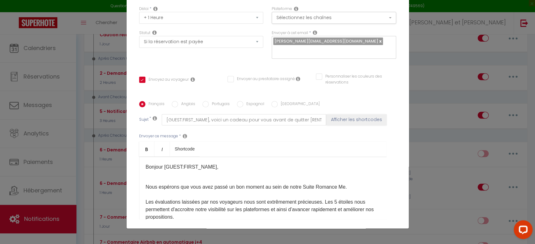
click at [156, 176] on p "Nous espérons que vous avez passé un bon moment au sein de notre Suite Romance …" at bounding box center [263, 225] width 234 height 98
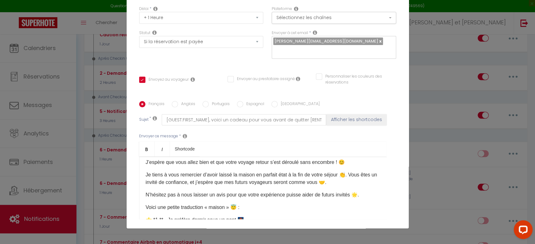
scroll to position [125, 0]
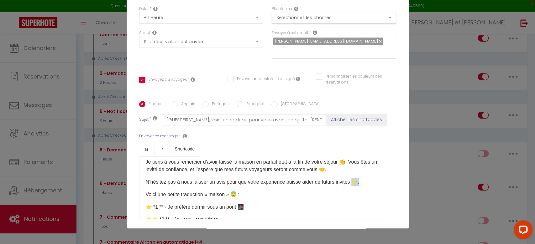
drag, startPoint x: 363, startPoint y: 172, endPoint x: 352, endPoint y: 171, distance: 11.3
click at [352, 179] on p "N’hésitez pas à nous laisser un avis pour que votre expérience puisse aider de …" at bounding box center [263, 183] width 234 height 8
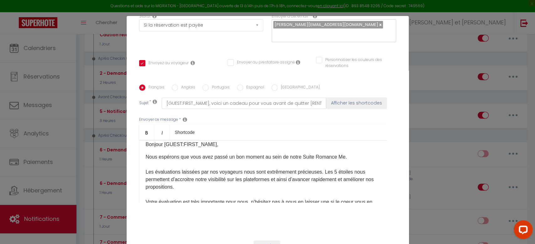
scroll to position [0, 0]
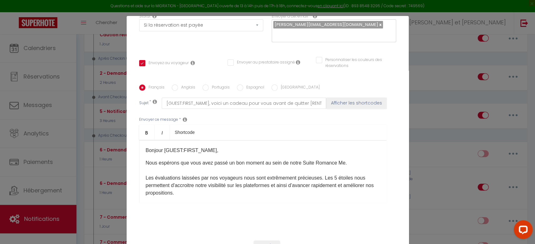
click at [346, 160] on p "Nous espérons que vous avez passé un bon moment au sein de notre Suite Romance …" at bounding box center [263, 205] width 234 height 90
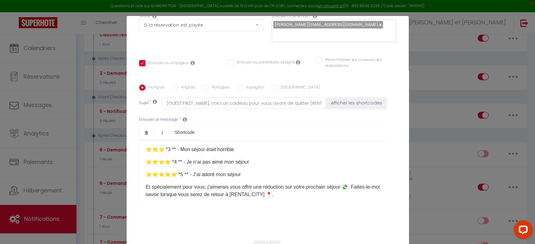
scroll to position [209, 0]
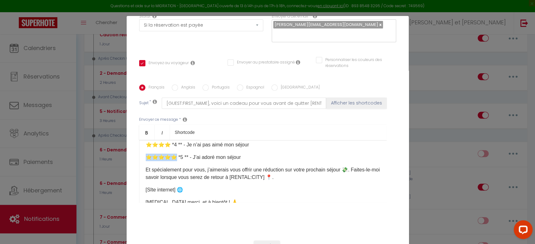
drag, startPoint x: 176, startPoint y: 147, endPoint x: 140, endPoint y: 145, distance: 35.1
click at [140, 145] on div "Bonjour [GUEST:FIRST_NAME], Nous espérons que vous avez passé un bon moment au …" at bounding box center [263, 171] width 248 height 63
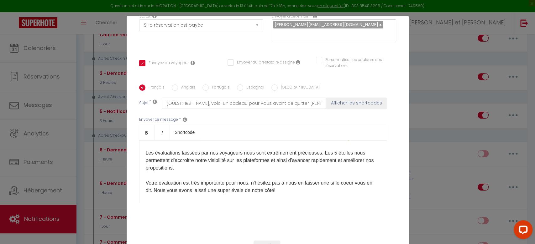
scroll to position [0, 0]
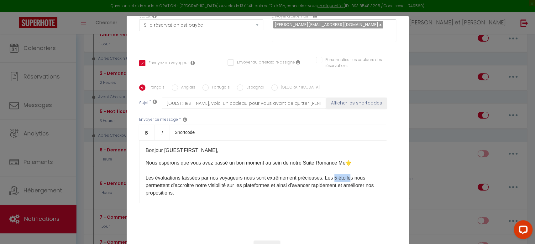
drag, startPoint x: 346, startPoint y: 171, endPoint x: 328, endPoint y: 168, distance: 17.8
click at [328, 169] on p "Nous espérons que vous avez passé un bon moment au sein de notre Suite Romance …" at bounding box center [263, 205] width 234 height 90
click at [147, 177] on p "Nous espérons que vous avez passé un bon moment au sein de notre Suite Romance …" at bounding box center [263, 205] width 234 height 90
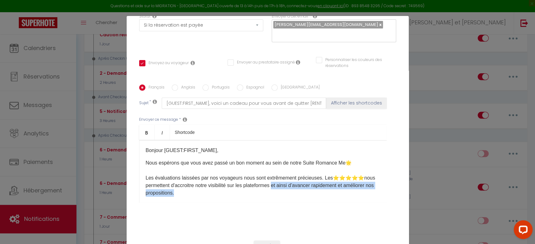
drag, startPoint x: 207, startPoint y: 186, endPoint x: 287, endPoint y: 174, distance: 80.1
click at [287, 174] on p "Nous espérons que vous avez passé un bon moment au sein de notre Suite Romance …" at bounding box center [263, 205] width 234 height 90
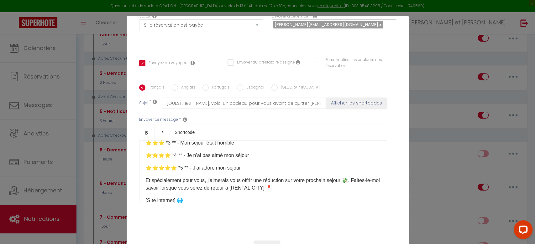
scroll to position [209, 0]
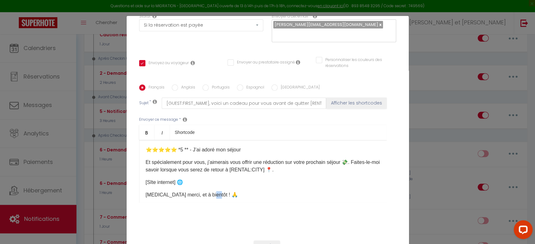
drag, startPoint x: 225, startPoint y: 186, endPoint x: 208, endPoint y: 184, distance: 17.3
click at [208, 191] on p "[MEDICAL_DATA] merci, et à bientôt ! 🙏" at bounding box center [263, 195] width 234 height 8
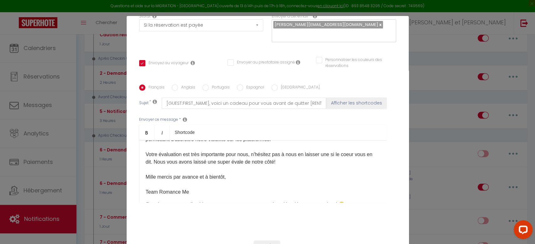
scroll to position [59, 0]
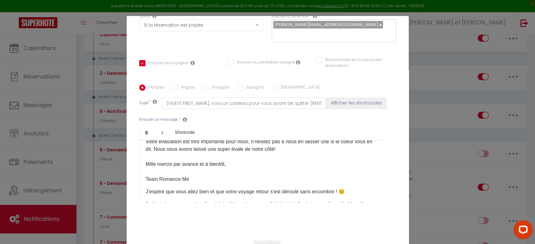
click at [229, 157] on p "Nous espérons que vous avez passé un bon moment au sein de notre Suite Romance …" at bounding box center [263, 142] width 234 height 83
click at [257, 141] on p "Nous espérons que vous avez passé un bon moment au sein de notre Suite Romance …" at bounding box center [263, 142] width 234 height 83
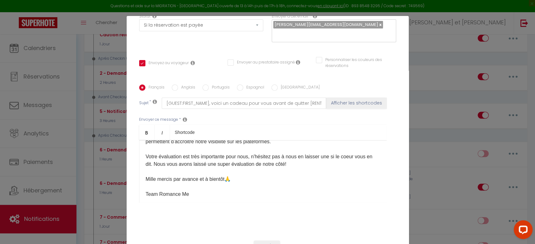
scroll to position [17, 0]
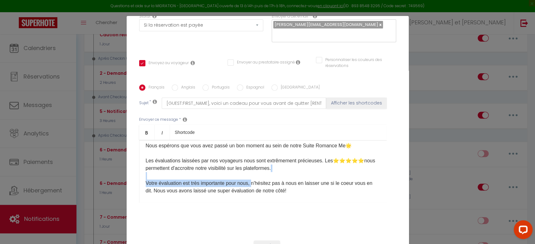
drag, startPoint x: 250, startPoint y: 175, endPoint x: 143, endPoint y: 171, distance: 107.2
click at [146, 171] on p "Nous espérons que vous avez passé un bon moment au sein de notre Suite Romance …" at bounding box center [263, 183] width 234 height 83
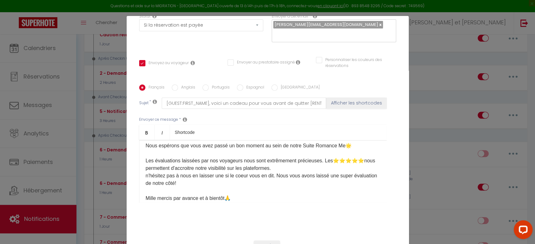
click at [140, 151] on div "Bonjour [GUEST:FIRST_NAME], Nous espérons que vous avez passé un bon moment au …" at bounding box center [263, 171] width 248 height 63
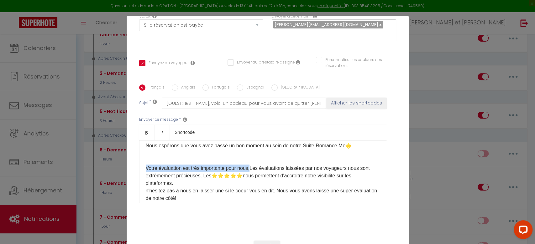
drag, startPoint x: 250, startPoint y: 158, endPoint x: 135, endPoint y: 163, distance: 114.8
click at [138, 163] on div "Français Anglais Portugais Espagnol Italien Sujet * [GUEST:FIRST_NAME], voici u…" at bounding box center [268, 148] width 260 height 126
drag, startPoint x: 168, startPoint y: 166, endPoint x: 167, endPoint y: 158, distance: 7.6
click at [147, 157] on p "Nous espérons que vous avez passé un bon moment au sein de notre Suite Romance …" at bounding box center [263, 187] width 234 height 90
drag, startPoint x: 250, startPoint y: 159, endPoint x: 143, endPoint y: 159, distance: 107.8
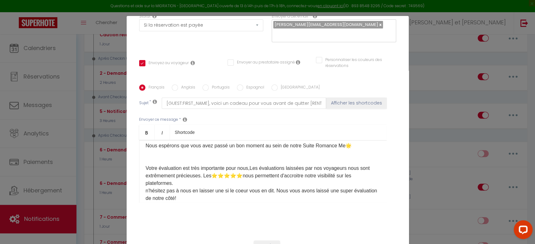
click at [146, 159] on p "Nous espérons que vous avez passé un bon moment au sein de notre Suite Romance …" at bounding box center [263, 187] width 234 height 90
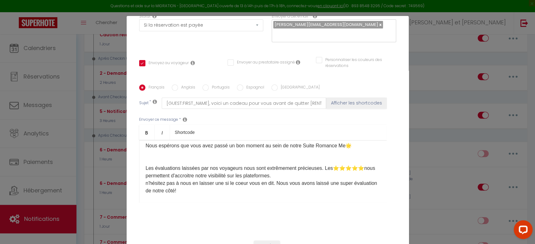
click at [319, 159] on p "Nous espérons que vous avez passé un bon moment au sein de notre Suite Romance …" at bounding box center [263, 183] width 234 height 83
click at [188, 174] on p "Nous espérons que vous avez passé un bon moment au sein de notre Suite Romance …" at bounding box center [263, 183] width 234 height 83
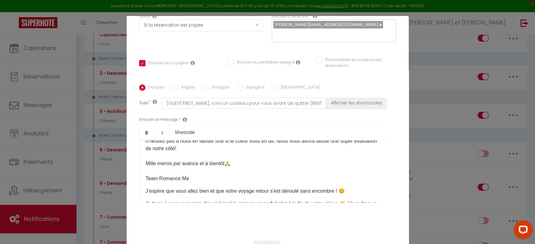
scroll to position [59, 0]
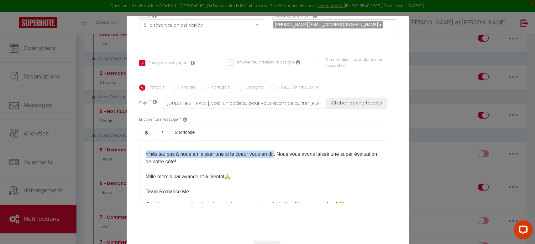
drag, startPoint x: 271, startPoint y: 152, endPoint x: 116, endPoint y: 152, distance: 154.5
click at [116, 152] on div "Modifier la notification × Titre * 6 - Demande avis Juste Après Checkout Platef…" at bounding box center [267, 122] width 535 height 244
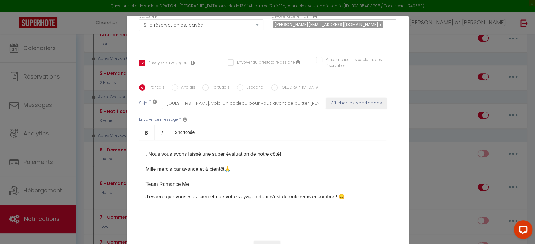
scroll to position [17, 0]
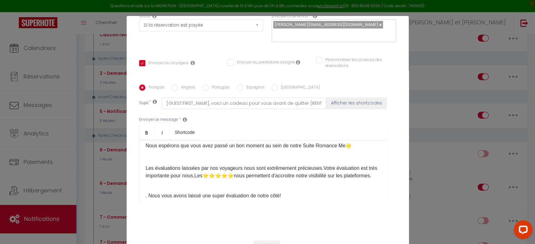
click at [218, 179] on div "Bonjour [GUEST:FIRST_NAME], Nous espérons que vous avez passé un bon moment au …" at bounding box center [263, 171] width 248 height 63
click at [198, 172] on p "Nous espérons que vous avez passé un bon moment au sein de notre Suite Romance …" at bounding box center [263, 161] width 234 height 38
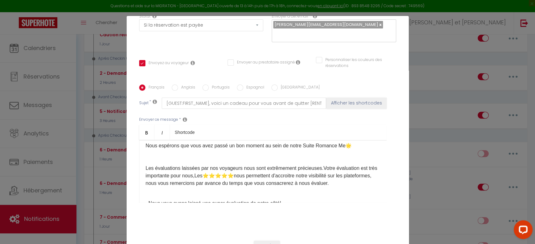
scroll to position [59, 0]
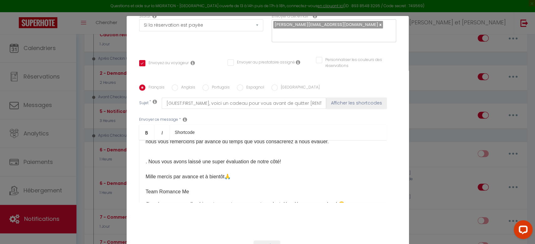
click at [146, 153] on p ". Nous vous avons laissé une super évaluation de notre côté! Mille mercis par a…" at bounding box center [263, 173] width 234 height 45
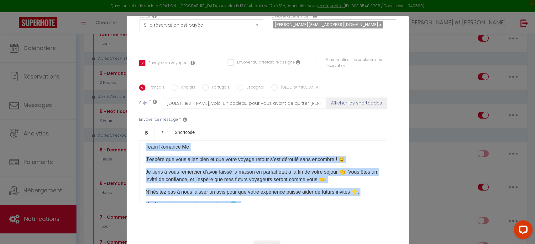
scroll to position [260, 0]
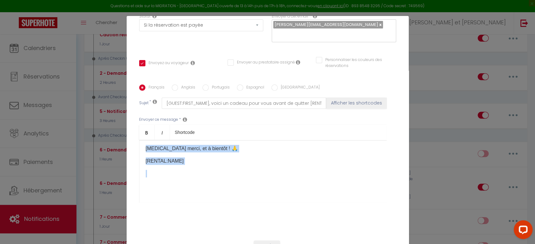
drag, startPoint x: 143, startPoint y: 135, endPoint x: 315, endPoint y: 234, distance: 198.4
click at [315, 234] on form "Modifier la notification × Titre * 6 - Demande avis Juste Après Checkout Platef…" at bounding box center [268, 90] width 282 height 358
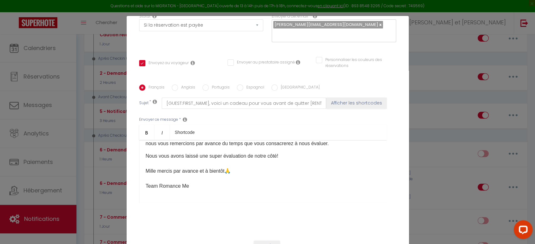
scroll to position [0, 0]
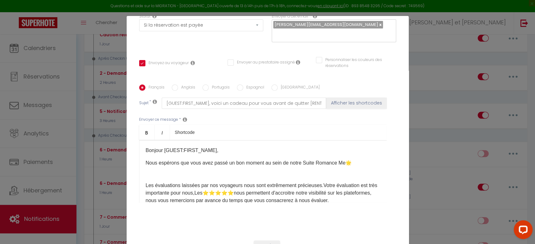
drag, startPoint x: 191, startPoint y: 180, endPoint x: 126, endPoint y: 121, distance: 88.1
click at [127, 121] on div "Titre * 6 - Demande avis Juste Après Checkout Plateforme Pour cet hébergement S…" at bounding box center [268, 85] width 282 height 300
click at [150, 167] on p "Nous espérons que vous avez passé un bon moment au sein de notre Suite Romance …" at bounding box center [263, 182] width 234 height 45
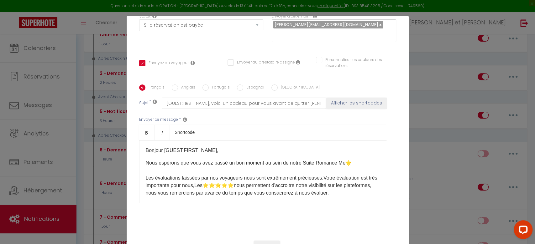
drag, startPoint x: 188, startPoint y: 177, endPoint x: 120, endPoint y: 118, distance: 90.4
click at [120, 118] on div "Modifier la notification × Titre * 6 - Demande avis Juste Après Checkout Platef…" at bounding box center [267, 122] width 535 height 244
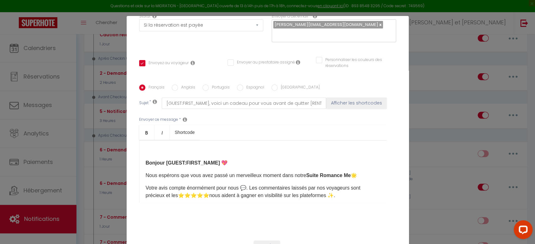
click at [141, 156] on div "​ Bonjour [GUEST:FIRST_NAME] 💖 Nous espérons que vous avez passé un merveilleux…" at bounding box center [263, 171] width 248 height 63
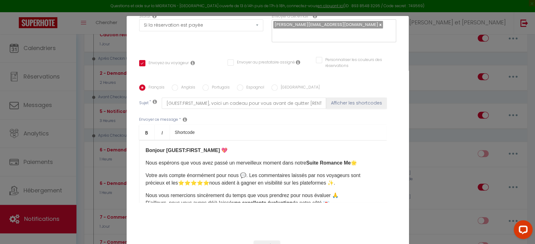
click at [185, 85] on label "Anglais" at bounding box center [186, 88] width 17 height 7
click at [178, 85] on input "Anglais" at bounding box center [175, 88] width 6 height 6
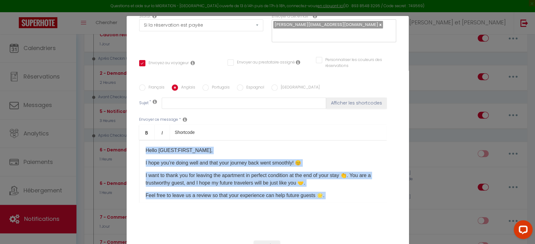
drag, startPoint x: 182, startPoint y: 184, endPoint x: 117, endPoint y: 121, distance: 90.7
click at [117, 121] on div "Modifier la notification × Titre * 6 - Demande avis Juste Après Checkout Platef…" at bounding box center [267, 122] width 535 height 244
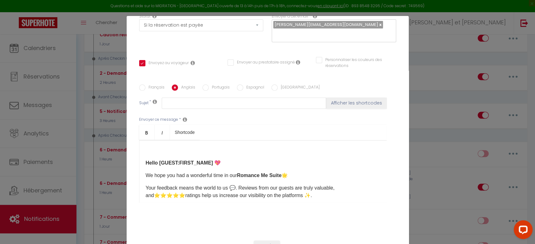
click at [146, 160] on strong "Hello [GUEST:FIRST_NAME] 💖" at bounding box center [183, 162] width 75 height 5
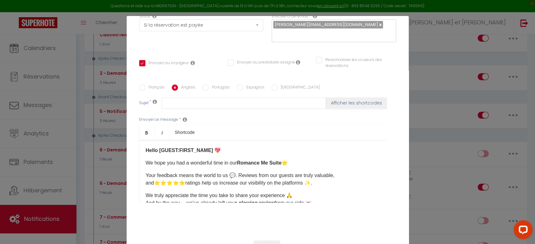
click at [248, 85] on label "Espagnol" at bounding box center [253, 88] width 21 height 7
click at [243, 85] on input "Espagnol" at bounding box center [240, 88] width 6 height 6
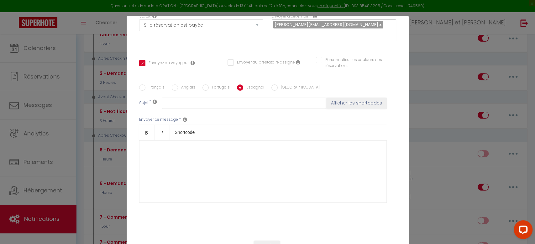
click at [189, 151] on div at bounding box center [263, 171] width 248 height 63
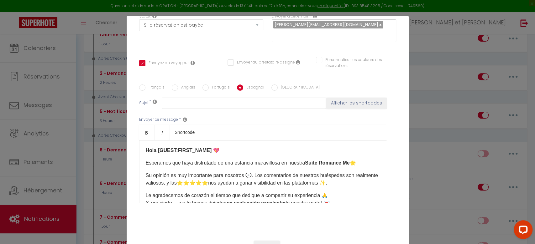
click at [278, 85] on label "[GEOGRAPHIC_DATA]" at bounding box center [299, 88] width 42 height 7
click at [276, 85] on input "[GEOGRAPHIC_DATA]" at bounding box center [274, 88] width 6 height 6
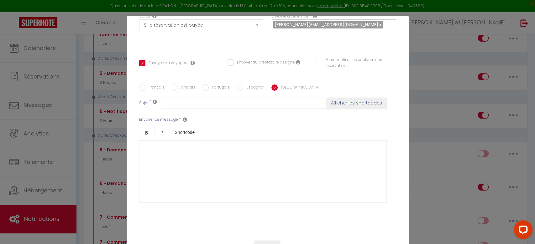
click at [172, 144] on div at bounding box center [263, 171] width 248 height 63
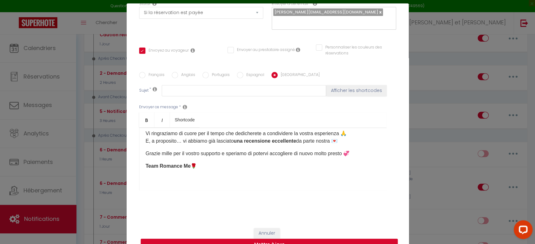
scroll to position [32, 0]
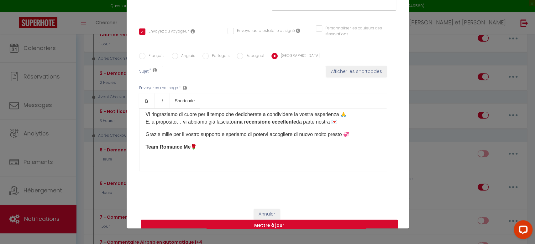
click at [260, 220] on button "Mettre à jour" at bounding box center [269, 226] width 257 height 12
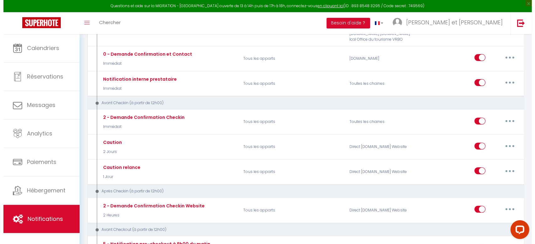
scroll to position [0, 0]
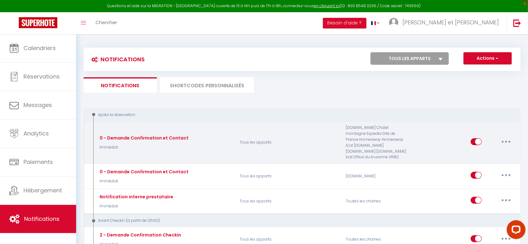
click at [503, 145] on button "button" at bounding box center [507, 142] width 18 height 10
click at [472, 158] on link "Editer" at bounding box center [490, 156] width 46 height 11
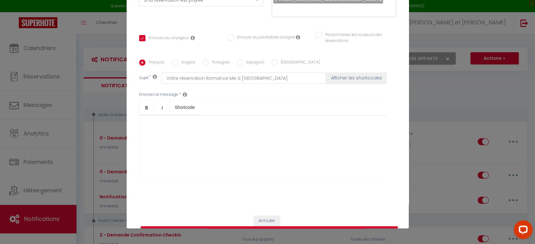
scroll to position [125, 0]
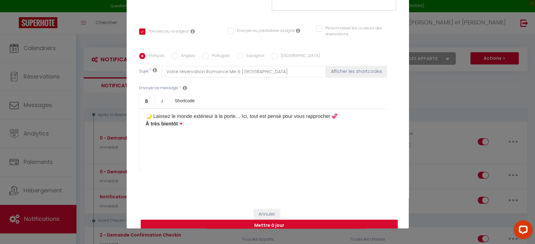
click at [258, 220] on button "Mettre à jour" at bounding box center [269, 226] width 257 height 12
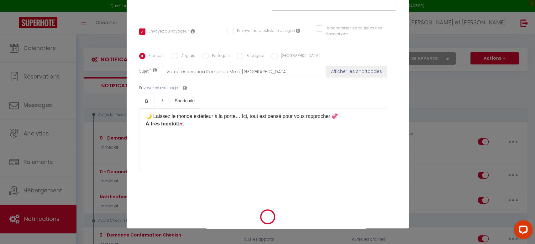
scroll to position [98, 0]
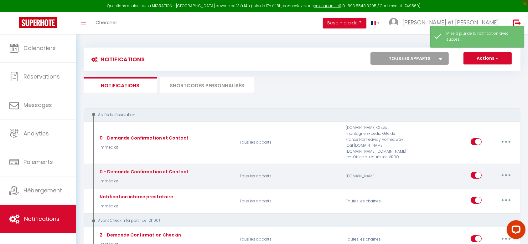
click at [502, 176] on button "button" at bounding box center [507, 175] width 18 height 10
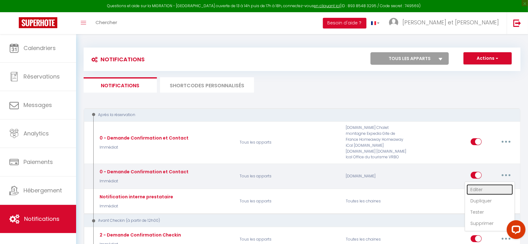
click at [479, 189] on link "Editer" at bounding box center [490, 190] width 46 height 11
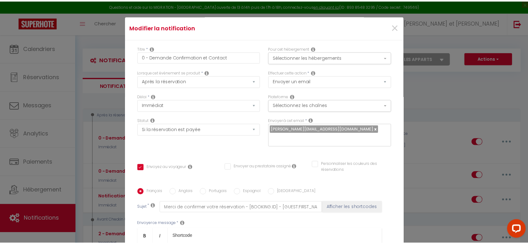
scroll to position [0, 0]
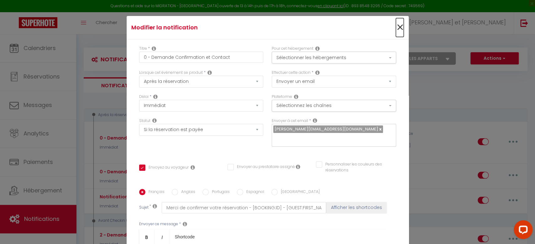
click at [396, 31] on span "×" at bounding box center [400, 27] width 8 height 19
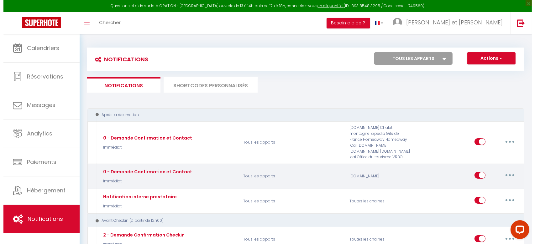
scroll to position [42, 0]
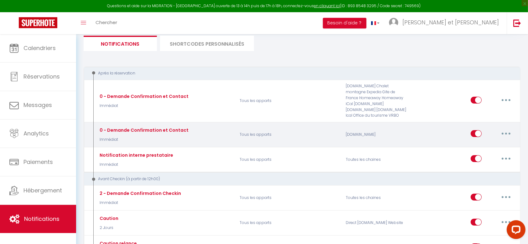
click at [507, 133] on icon "button" at bounding box center [507, 134] width 2 height 2
click at [479, 145] on link "Editer" at bounding box center [490, 148] width 46 height 11
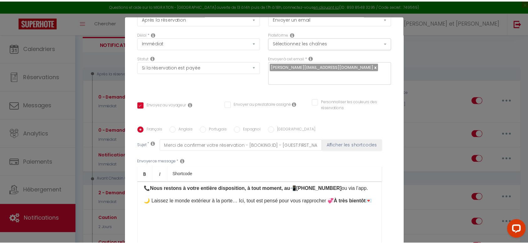
scroll to position [0, 0]
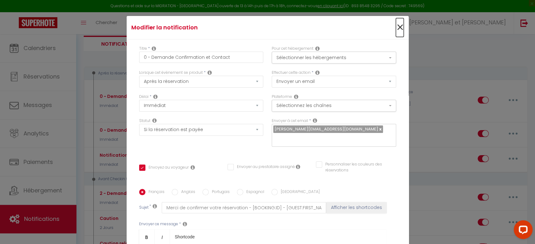
click at [396, 27] on span "×" at bounding box center [400, 27] width 8 height 19
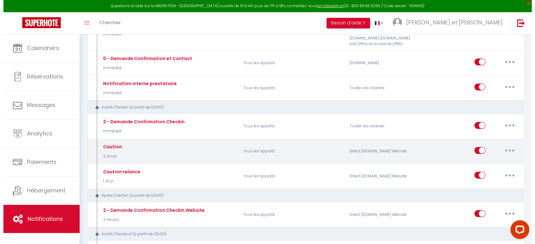
scroll to position [125, 0]
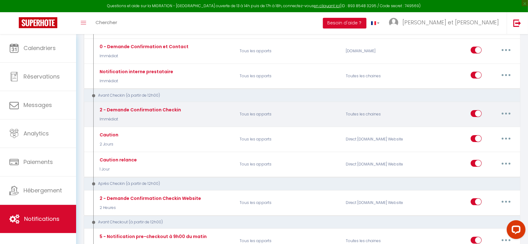
click at [510, 113] on button "button" at bounding box center [507, 114] width 18 height 10
click at [475, 124] on link "Editer" at bounding box center [490, 128] width 46 height 11
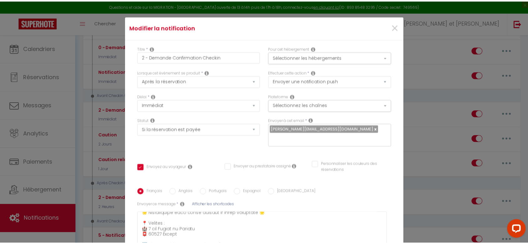
scroll to position [0, 0]
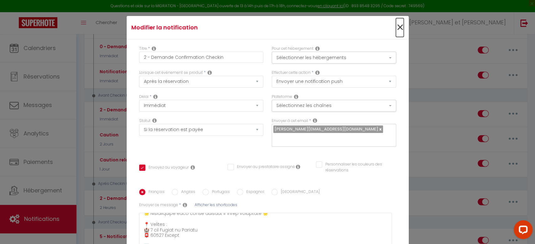
click at [396, 28] on span "×" at bounding box center [400, 27] width 8 height 19
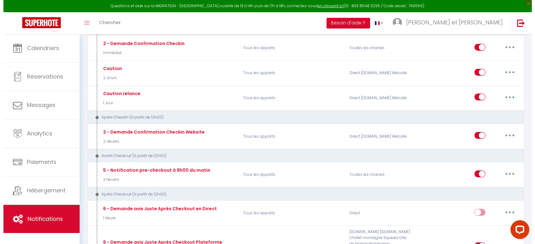
scroll to position [209, 0]
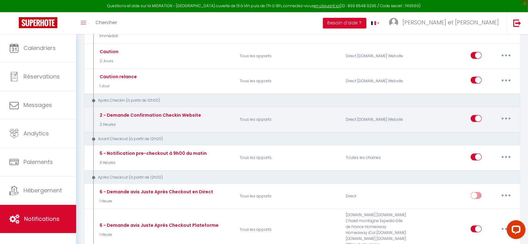
click at [502, 117] on button "button" at bounding box center [507, 119] width 18 height 10
click at [490, 132] on link "Editer" at bounding box center [490, 133] width 46 height 11
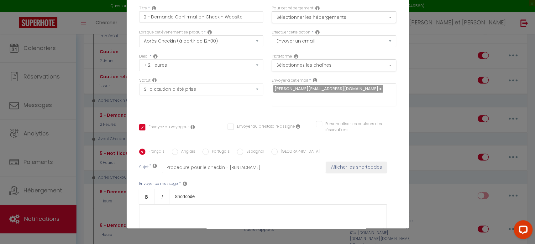
scroll to position [0, 0]
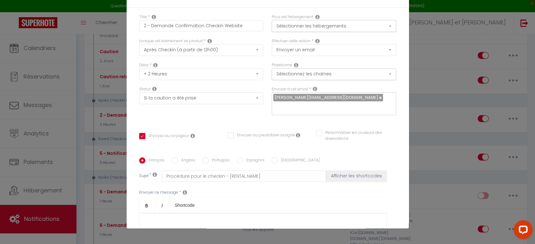
click at [180, 158] on label "Anglais" at bounding box center [186, 161] width 17 height 7
click at [178, 158] on input "Anglais" at bounding box center [175, 161] width 6 height 6
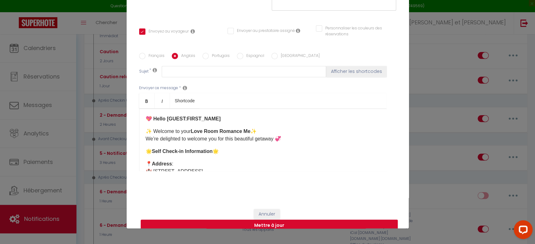
click at [153, 53] on label "Français" at bounding box center [154, 56] width 19 height 7
click at [145, 53] on input "Français" at bounding box center [142, 56] width 6 height 6
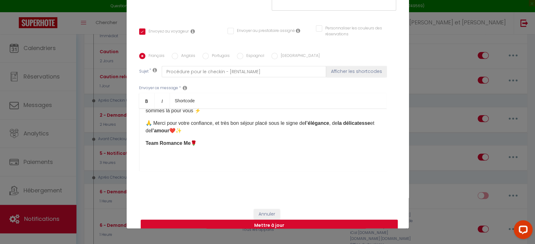
scroll to position [180, 0]
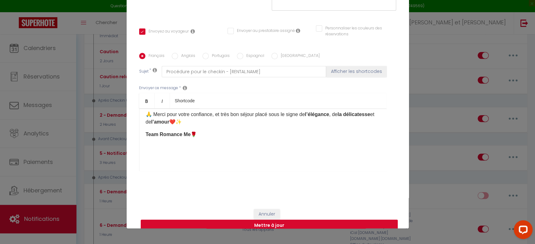
click at [270, 220] on button "Mettre à jour" at bounding box center [269, 226] width 257 height 12
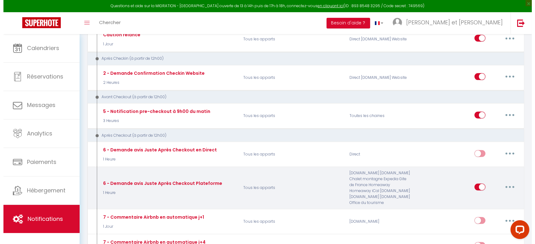
scroll to position [209, 0]
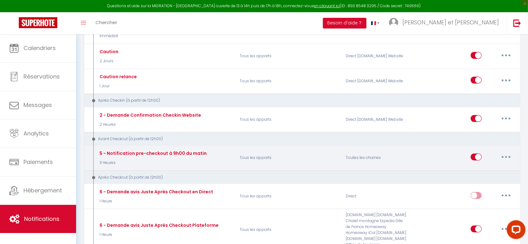
click at [508, 157] on button "button" at bounding box center [507, 157] width 18 height 10
click at [481, 167] on link "Editer" at bounding box center [490, 171] width 46 height 11
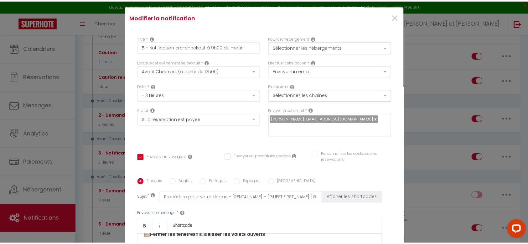
scroll to position [0, 0]
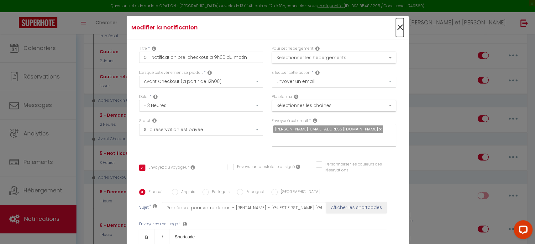
click at [396, 25] on span "×" at bounding box center [400, 27] width 8 height 19
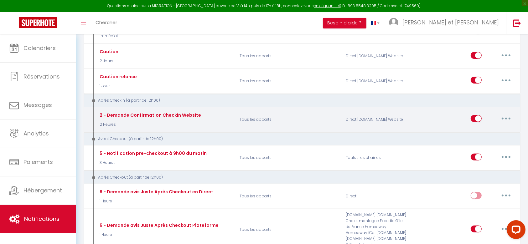
click at [508, 114] on button "button" at bounding box center [507, 119] width 18 height 10
click at [481, 129] on link "Editer" at bounding box center [490, 133] width 46 height 11
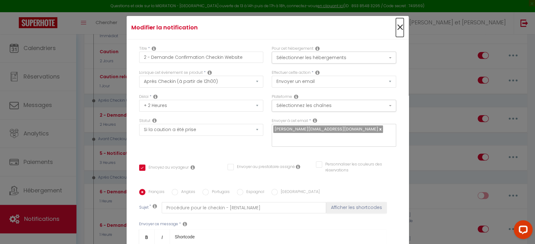
click at [396, 27] on span "×" at bounding box center [400, 27] width 8 height 19
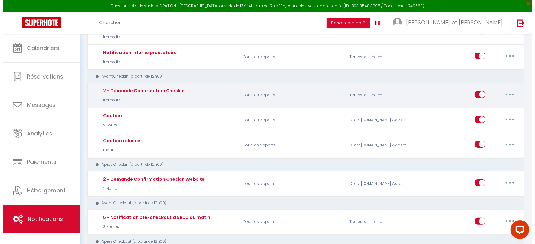
scroll to position [167, 0]
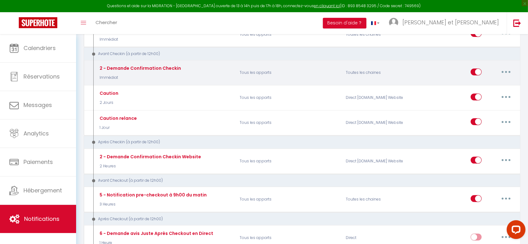
click at [507, 70] on button "button" at bounding box center [507, 72] width 18 height 10
click at [490, 82] on link "Editer" at bounding box center [490, 86] width 46 height 11
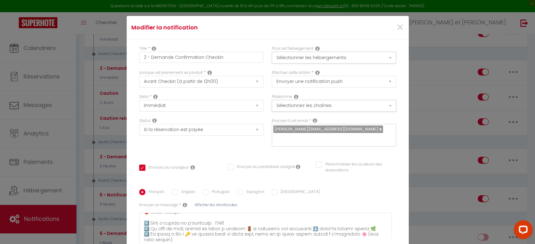
scroll to position [42, 0]
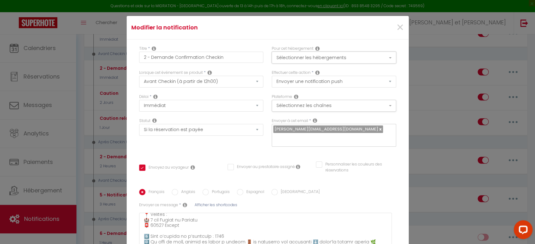
click at [292, 61] on button "Sélectionner les hébergements" at bounding box center [334, 58] width 124 height 12
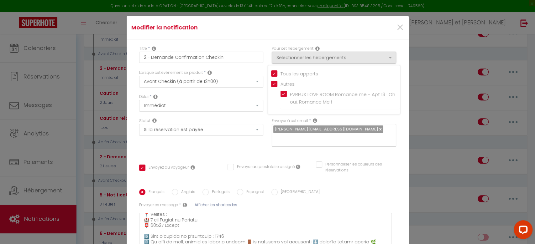
click at [194, 149] on div "Titre * 2 - Demande Confirmation Checkin Pour cet hébergement Sélectionner les …" at bounding box center [268, 165] width 282 height 253
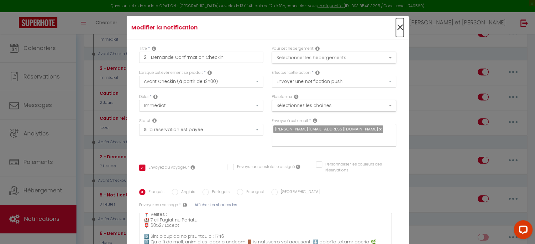
click at [396, 30] on span "×" at bounding box center [400, 27] width 8 height 19
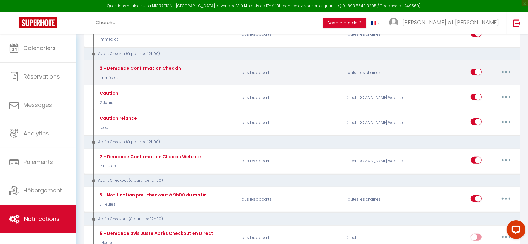
click at [505, 72] on button "button" at bounding box center [507, 72] width 18 height 10
click at [495, 85] on link "Editer" at bounding box center [490, 86] width 46 height 11
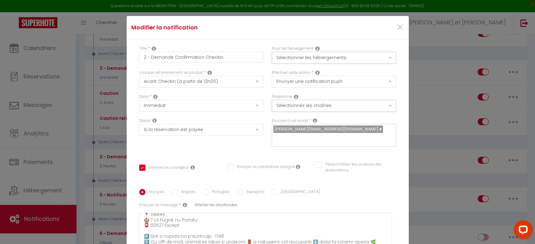
scroll to position [0, 0]
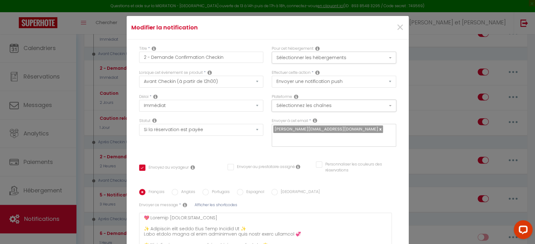
click at [306, 104] on button "Sélectionnez les chaînes" at bounding box center [334, 106] width 124 height 12
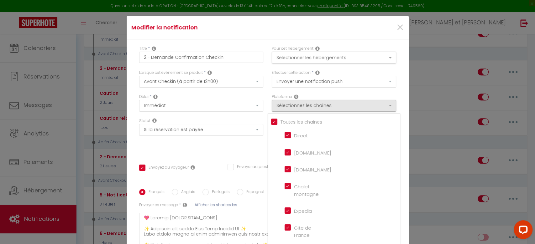
click at [327, 90] on div "Effectuer cette action * Envoyer un email Envoyer un SMS Envoyer une notificati…" at bounding box center [334, 82] width 133 height 24
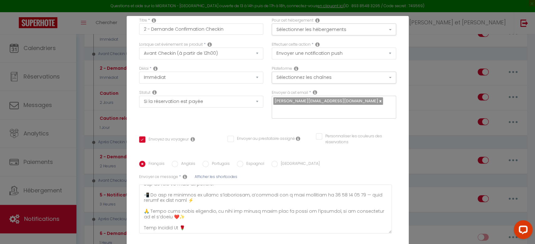
scroll to position [15, 0]
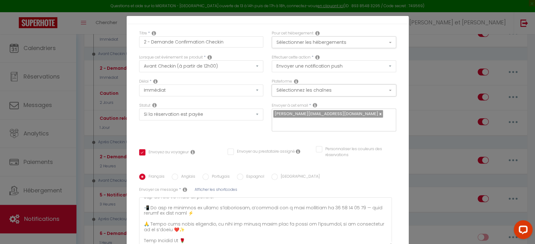
click at [323, 90] on button "Sélectionnez les chaînes" at bounding box center [334, 91] width 124 height 12
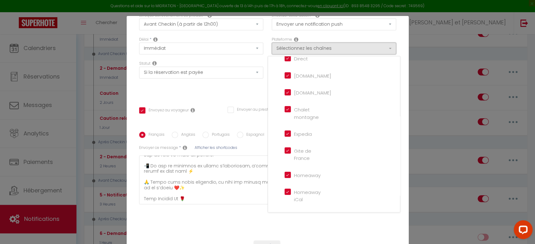
scroll to position [0, 0]
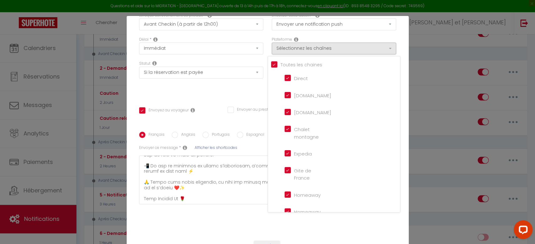
click at [304, 113] on input "[DOMAIN_NAME]" at bounding box center [303, 112] width 36 height 6
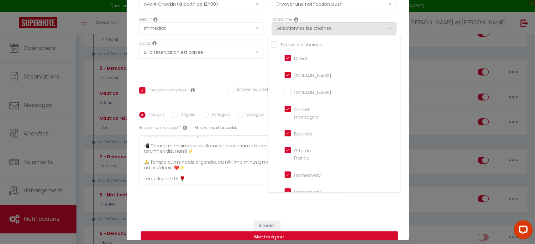
scroll to position [32, 0]
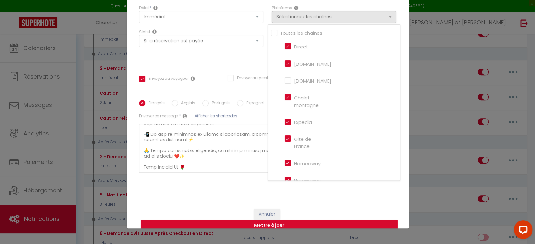
click at [297, 220] on button "Mettre à jour" at bounding box center [269, 226] width 257 height 12
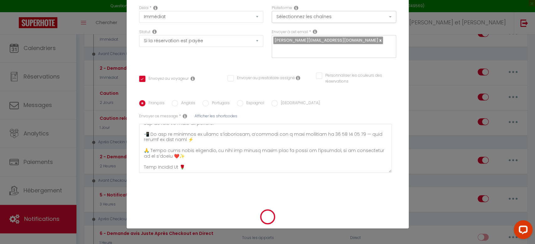
scroll to position [51, 0]
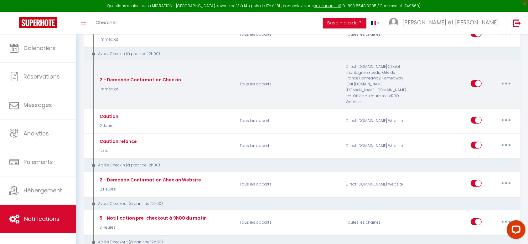
click at [508, 81] on button "button" at bounding box center [507, 84] width 18 height 10
click at [491, 93] on link "Editer" at bounding box center [490, 97] width 46 height 11
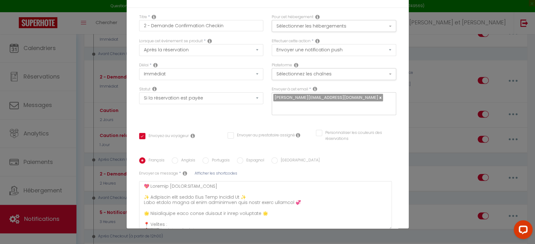
scroll to position [0, 0]
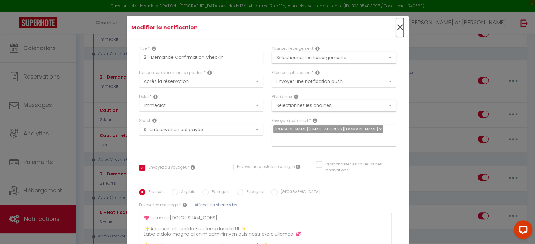
click at [396, 31] on span "×" at bounding box center [400, 27] width 8 height 19
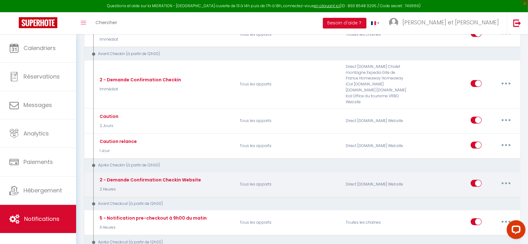
click at [503, 179] on button "button" at bounding box center [507, 184] width 18 height 10
click at [474, 193] on link "Editer" at bounding box center [490, 198] width 46 height 11
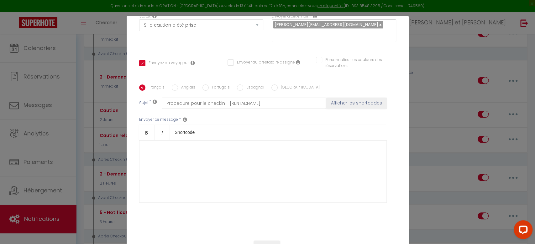
click at [187, 85] on label "Anglais" at bounding box center [186, 88] width 17 height 7
click at [178, 85] on input "Anglais" at bounding box center [175, 88] width 6 height 6
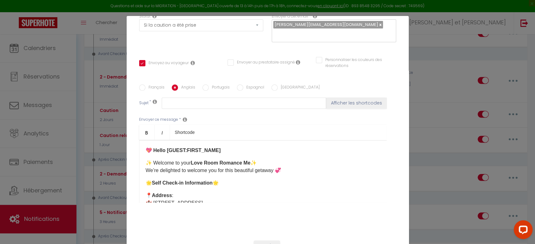
click at [153, 75] on div "Français Anglais Portugais Espagnol Italien Sujet * Afficher les shortcodes Env…" at bounding box center [267, 147] width 257 height 145
click at [151, 85] on label "Français" at bounding box center [154, 88] width 19 height 7
click at [145, 85] on input "Français" at bounding box center [142, 88] width 6 height 6
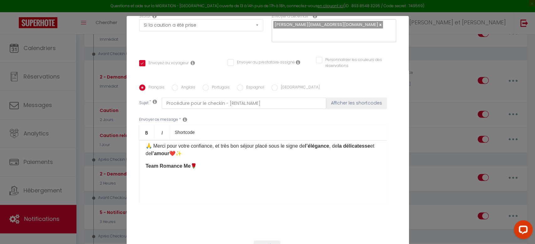
scroll to position [32, 0]
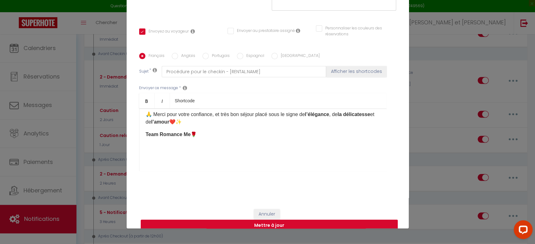
click at [266, 220] on button "Mettre à jour" at bounding box center [269, 226] width 257 height 12
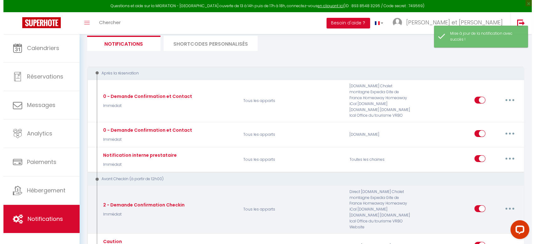
scroll to position [0, 0]
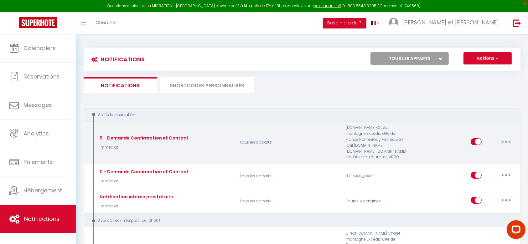
click at [501, 141] on button "button" at bounding box center [507, 142] width 18 height 10
click at [484, 152] on link "Editer" at bounding box center [490, 156] width 46 height 11
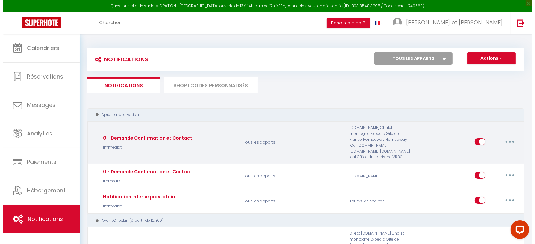
scroll to position [167, 0]
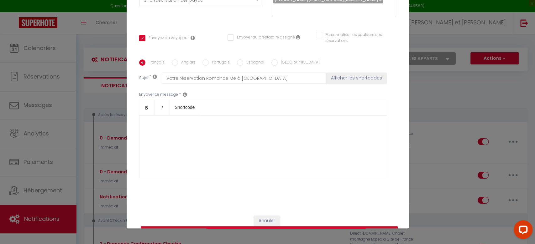
click at [182, 60] on label "Anglais" at bounding box center [186, 63] width 17 height 7
click at [178, 60] on input "Anglais" at bounding box center [175, 63] width 6 height 6
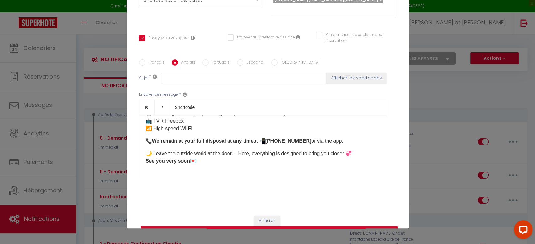
click at [149, 50] on div "Français Anglais Portugais Espagnol Italien Sujet * Afficher les shortcodes Env…" at bounding box center [267, 122] width 257 height 145
click at [147, 60] on label "Français" at bounding box center [154, 63] width 19 height 7
click at [145, 60] on input "Français" at bounding box center [142, 63] width 6 height 6
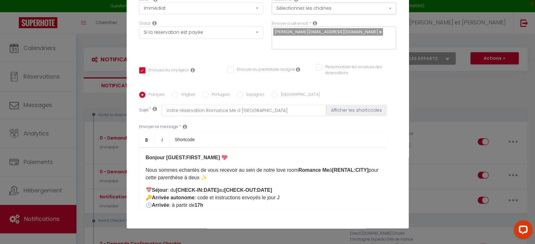
scroll to position [105, 0]
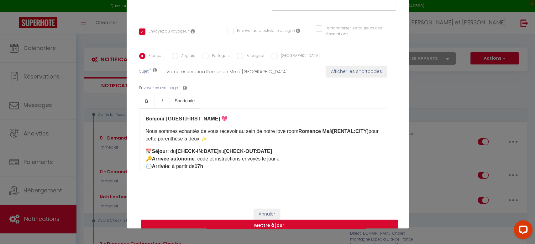
click at [261, 220] on button "Mettre à jour" at bounding box center [269, 226] width 257 height 12
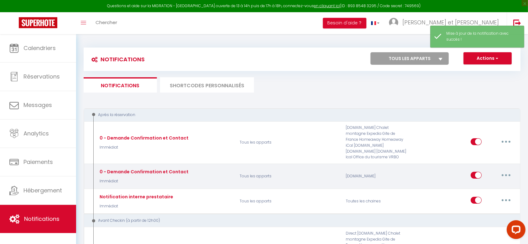
click at [504, 172] on button "button" at bounding box center [507, 175] width 18 height 10
click at [479, 191] on link "Editer" at bounding box center [490, 190] width 46 height 11
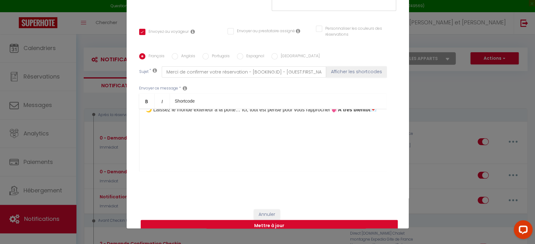
scroll to position [105, 0]
click at [277, 220] on button "Mettre à jour" at bounding box center [269, 226] width 257 height 12
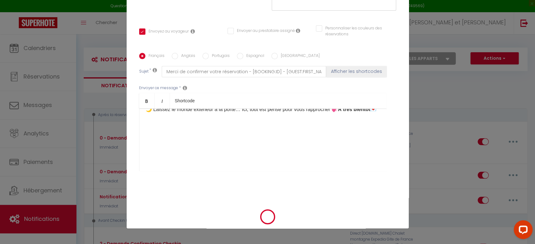
scroll to position [98, 0]
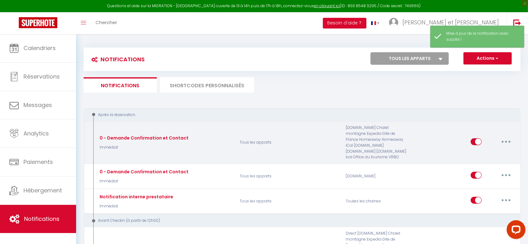
click at [503, 142] on button "button" at bounding box center [507, 142] width 18 height 10
click at [493, 156] on link "Editer" at bounding box center [490, 156] width 46 height 11
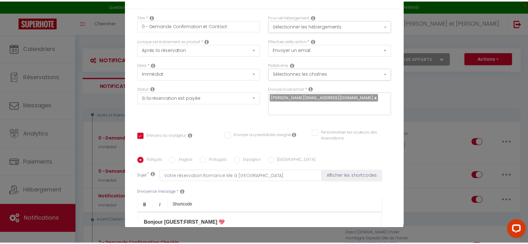
scroll to position [0, 0]
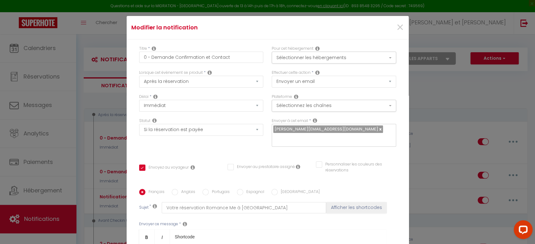
click at [395, 27] on div "×" at bounding box center [361, 28] width 94 height 14
click at [396, 30] on span "×" at bounding box center [400, 27] width 8 height 19
